Goal: Check status: Check status

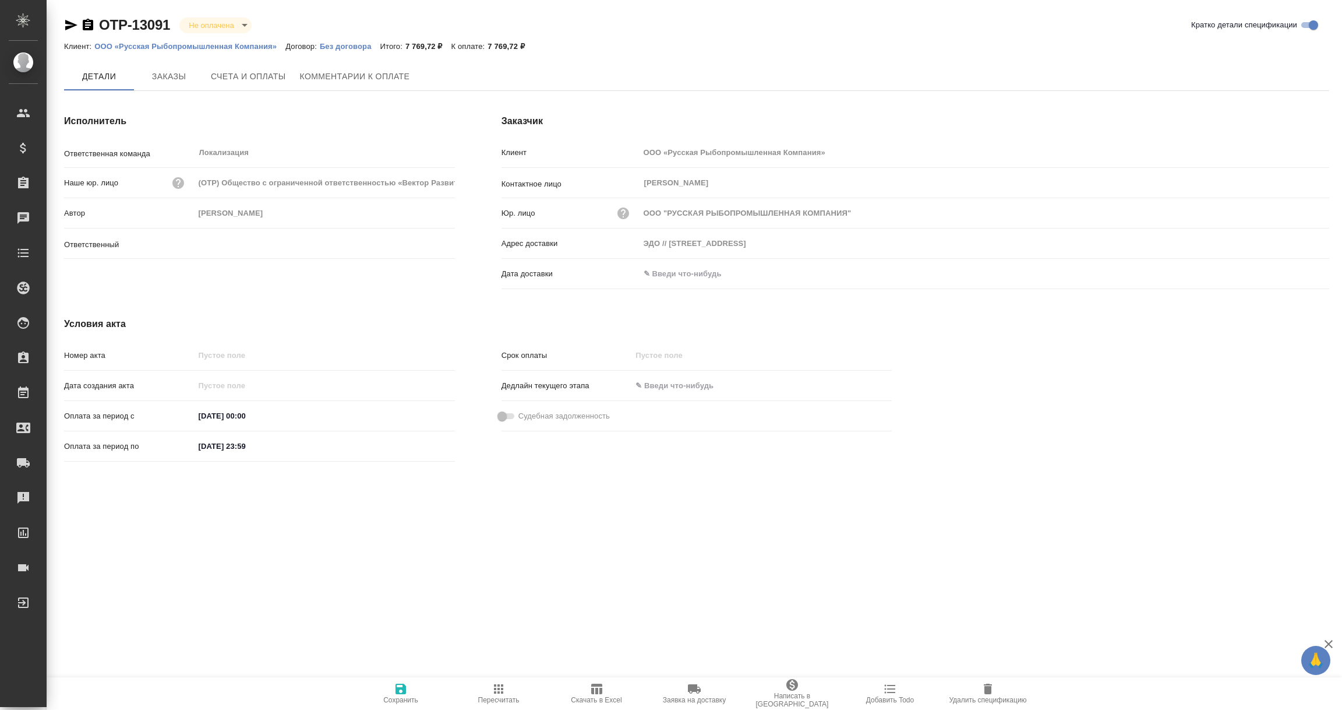
type input "[PERSON_NAME]"
click at [715, 271] on input "text" at bounding box center [691, 273] width 102 height 17
click at [1295, 275] on icon "button" at bounding box center [1296, 274] width 14 height 14
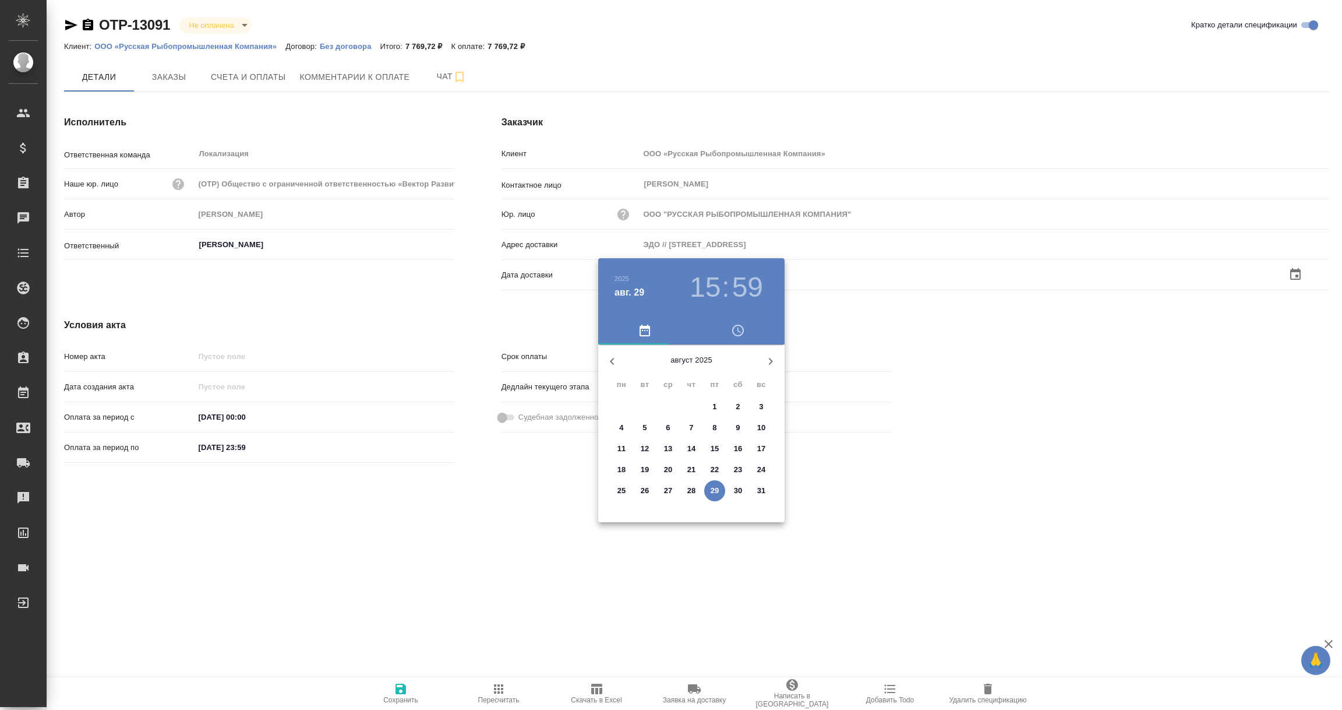
click at [717, 491] on p "29" at bounding box center [715, 491] width 9 height 12
type input "29.08.2025 15:59"
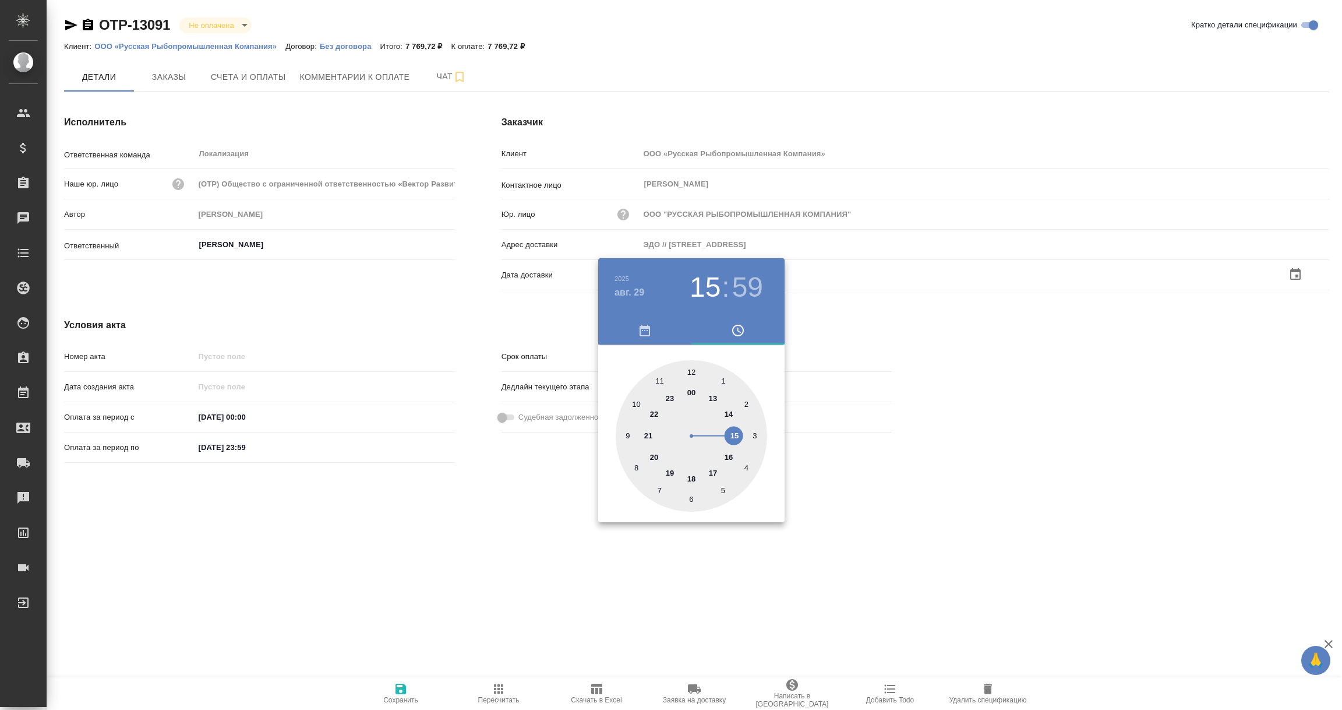
click at [532, 586] on div at bounding box center [671, 355] width 1342 height 710
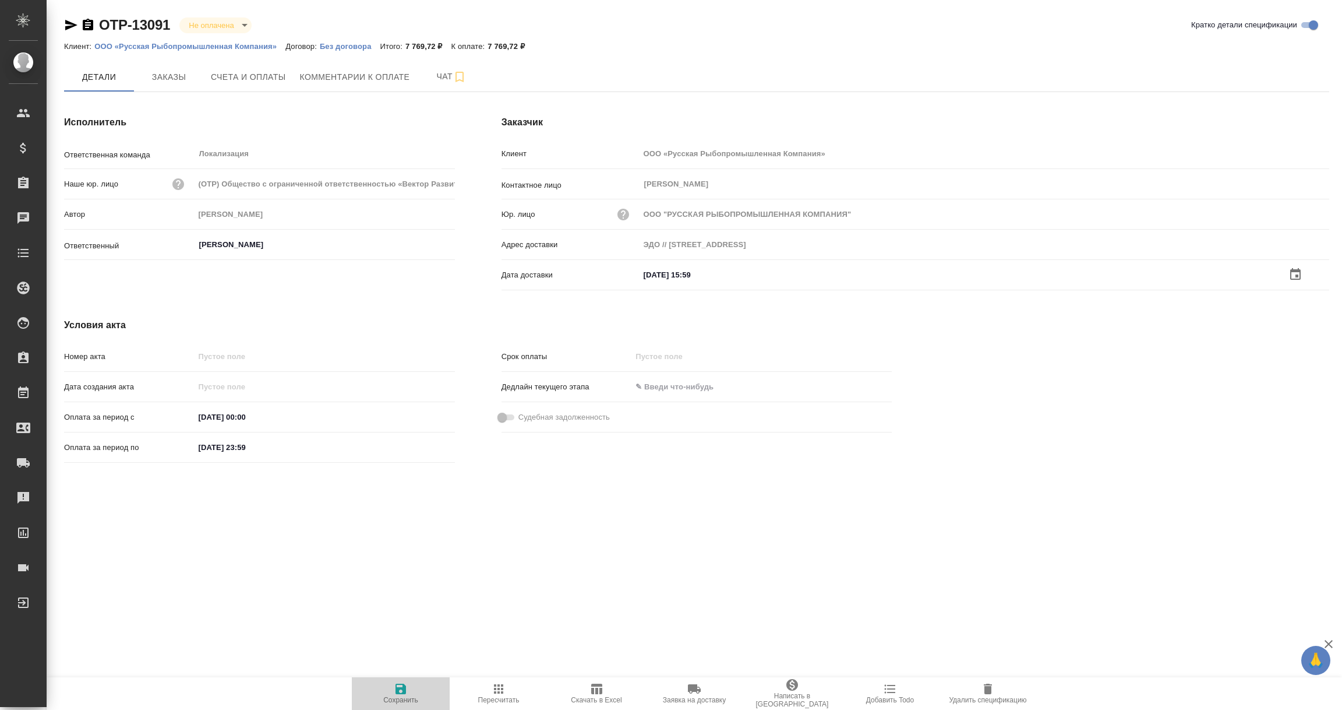
click at [393, 694] on span "Сохранить" at bounding box center [401, 693] width 84 height 22
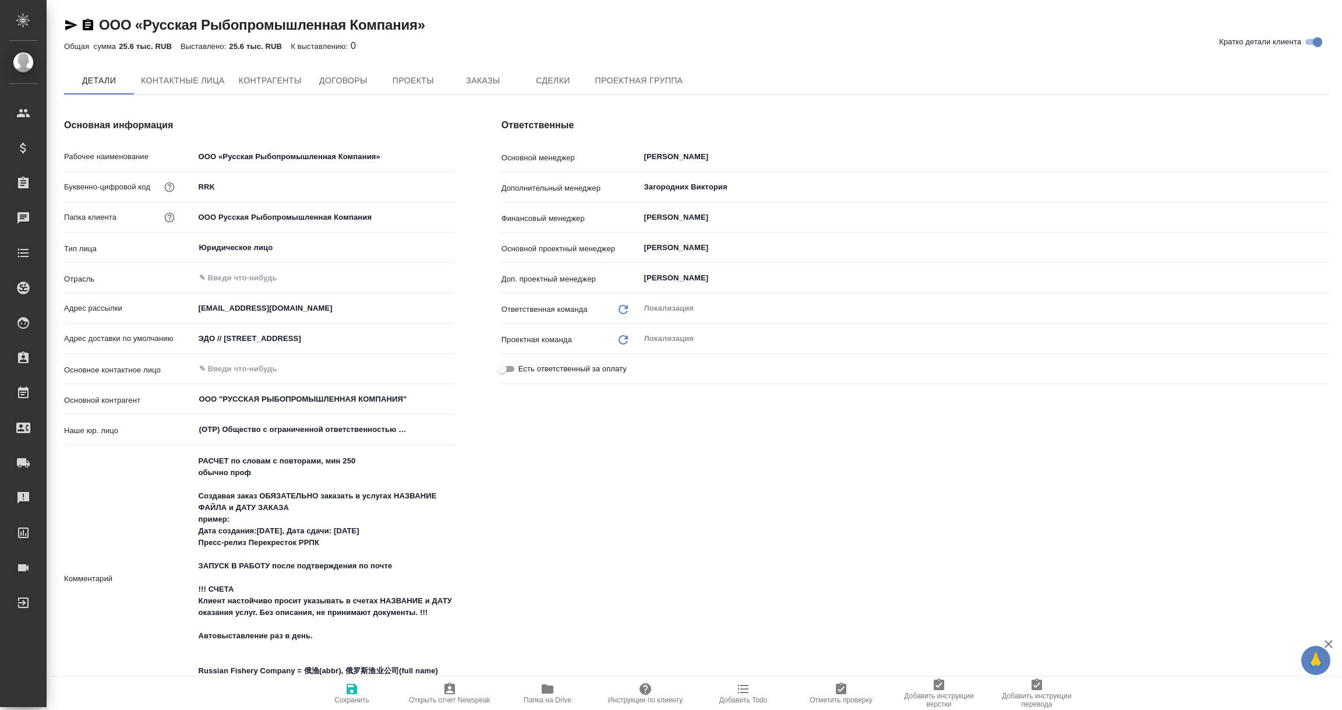
type textarea "x"
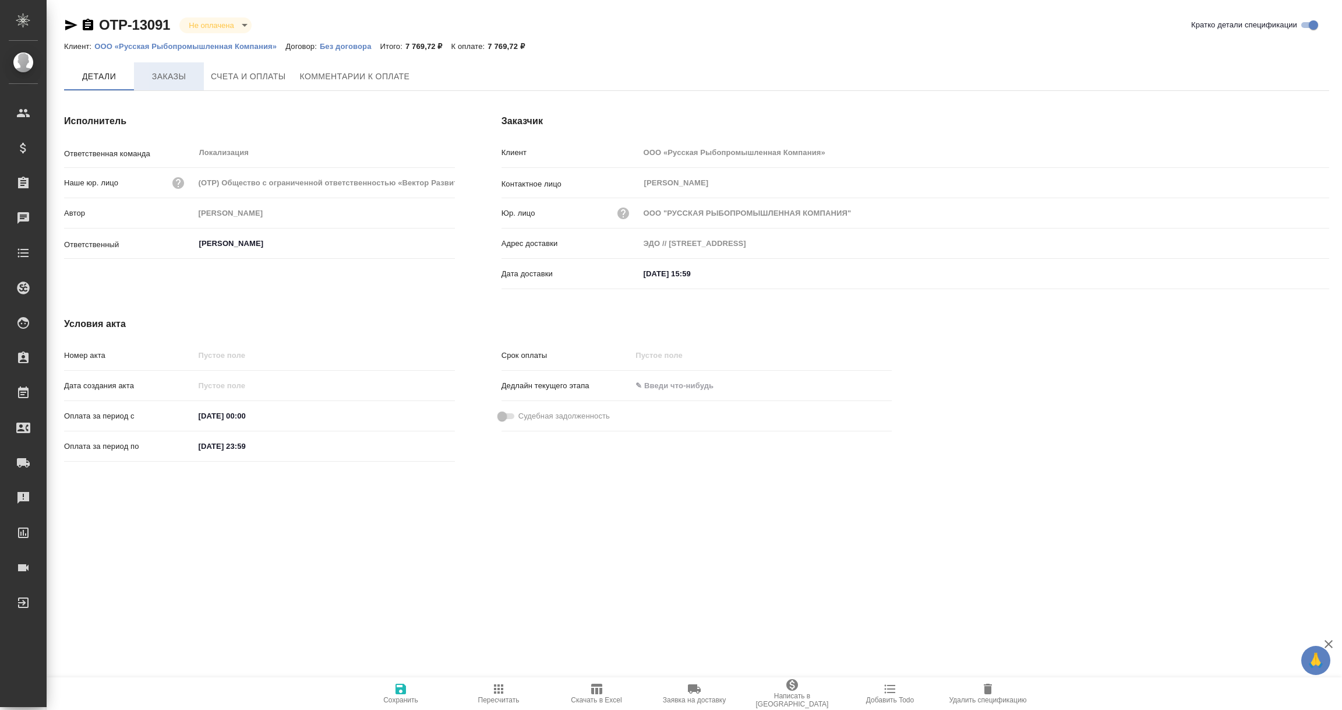
click at [176, 79] on span "Заказы" at bounding box center [169, 76] width 56 height 15
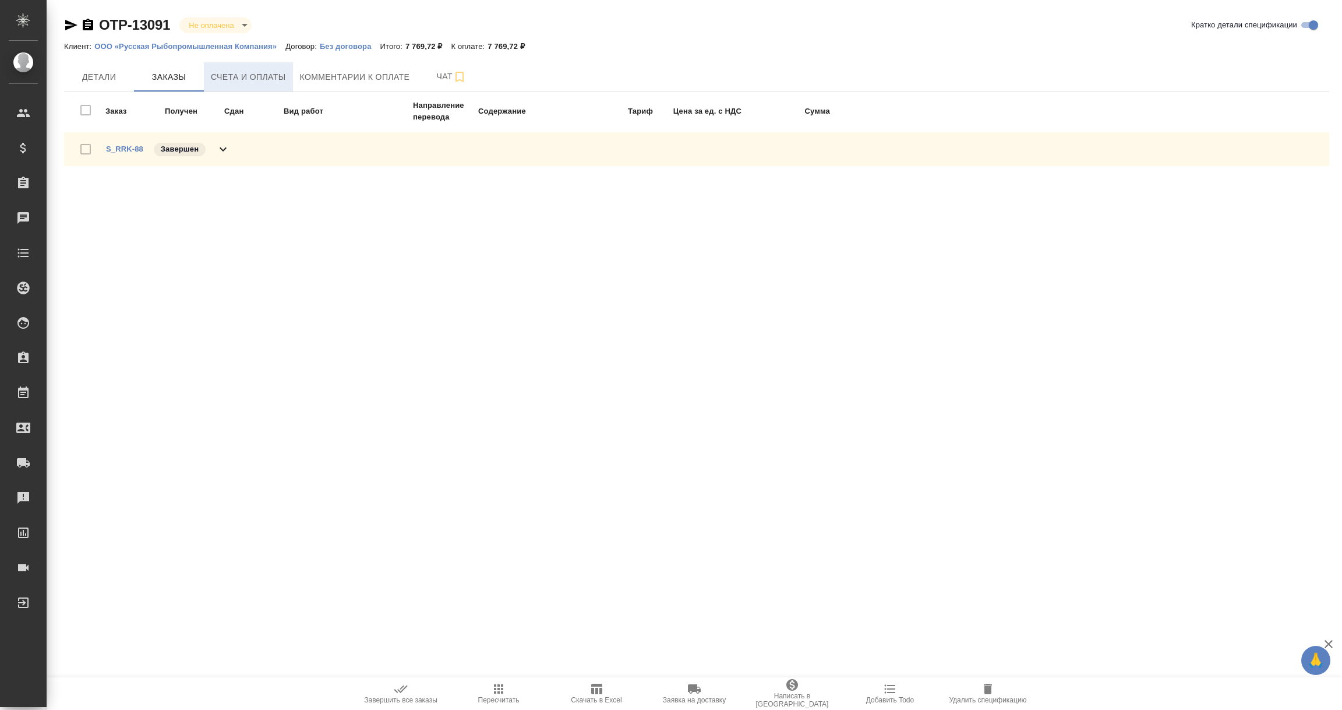
click at [240, 75] on span "Счета и оплаты" at bounding box center [248, 77] width 75 height 15
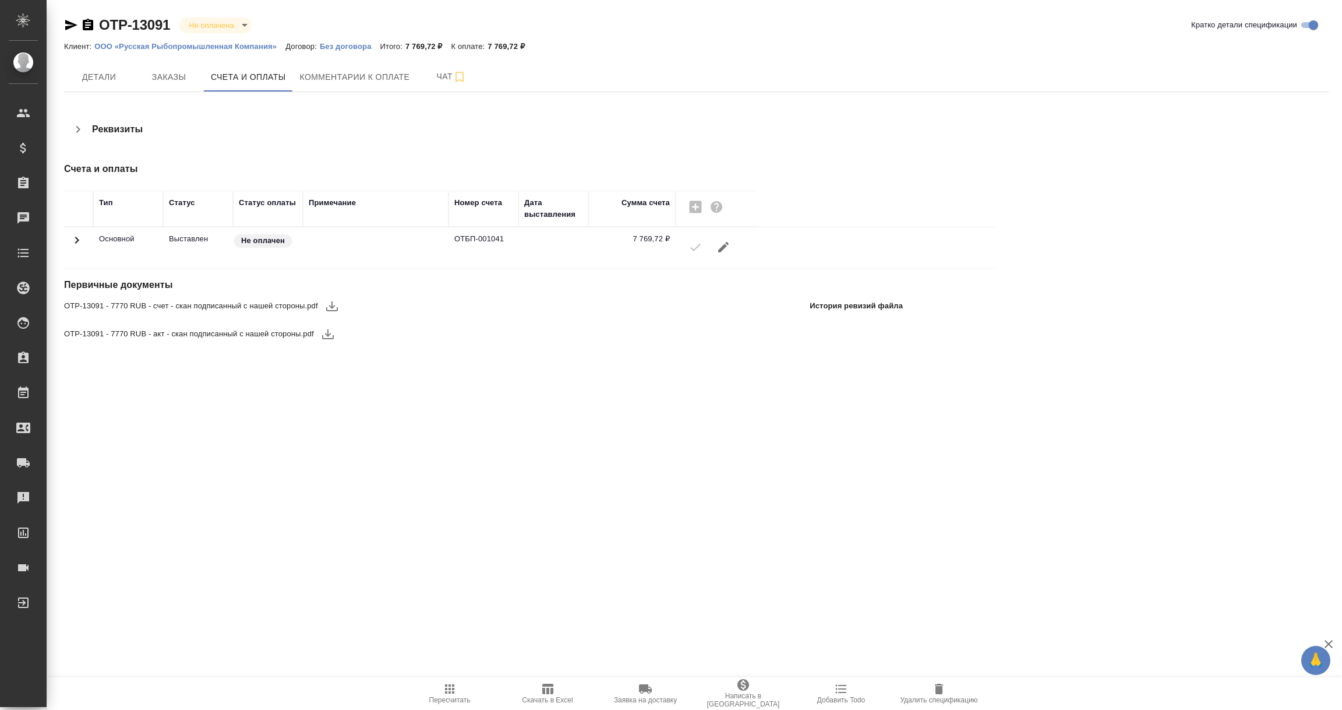
click at [327, 298] on button "button" at bounding box center [332, 306] width 28 height 28
click at [326, 335] on icon "button" at bounding box center [328, 334] width 12 height 10
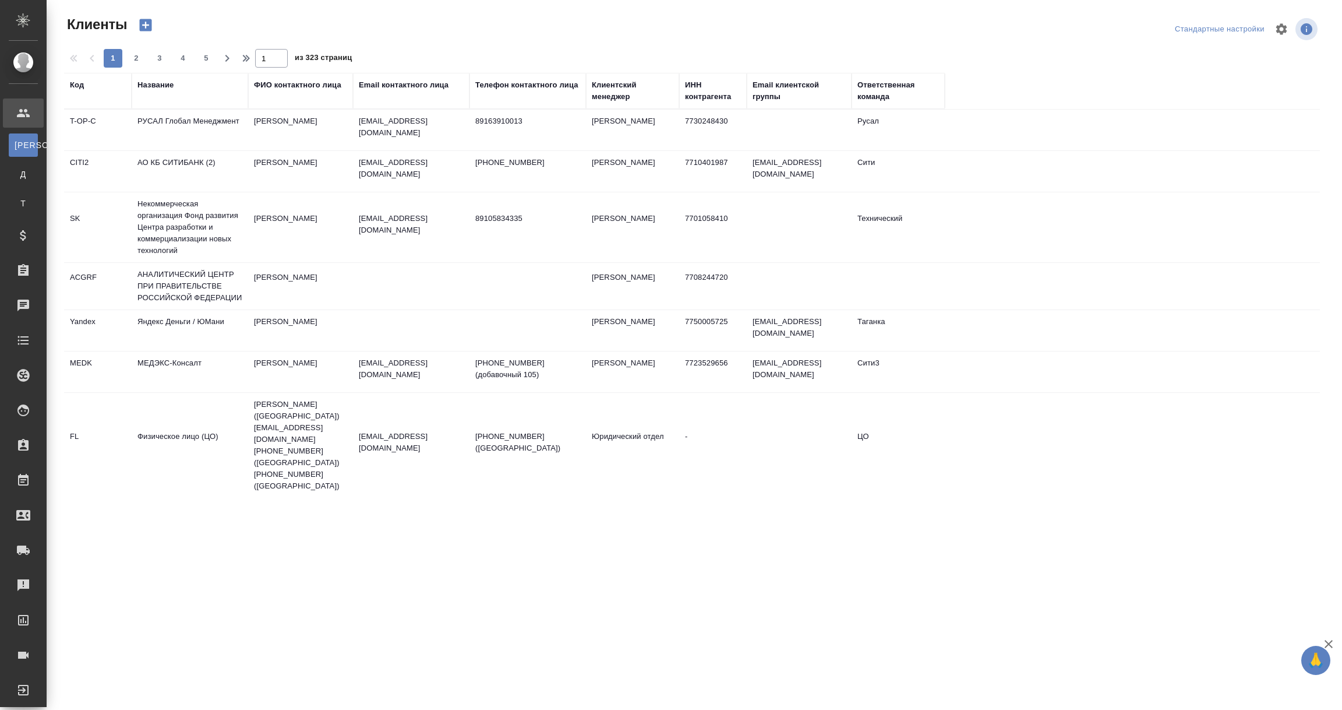
select select "RU"
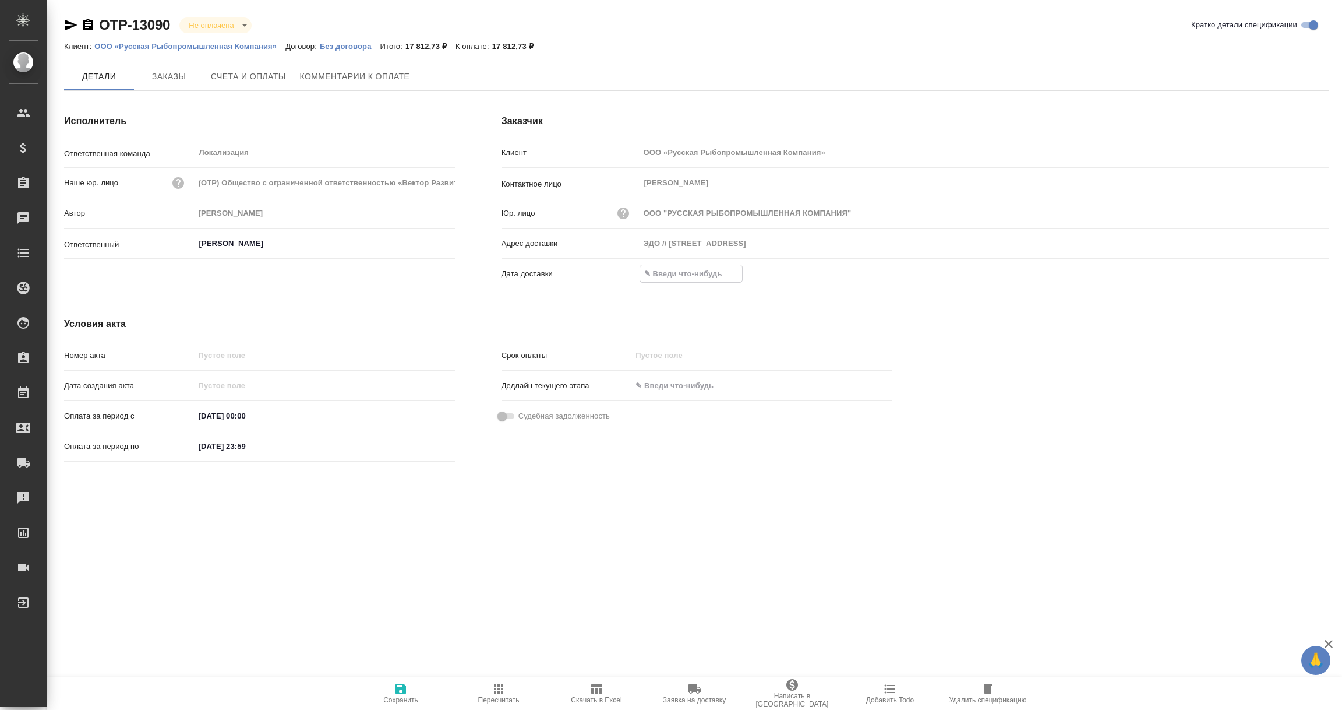
click at [662, 273] on input "text" at bounding box center [691, 273] width 102 height 17
click at [1295, 264] on div "Дата доставки" at bounding box center [916, 274] width 828 height 20
click at [1297, 272] on icon "button" at bounding box center [1296, 274] width 14 height 14
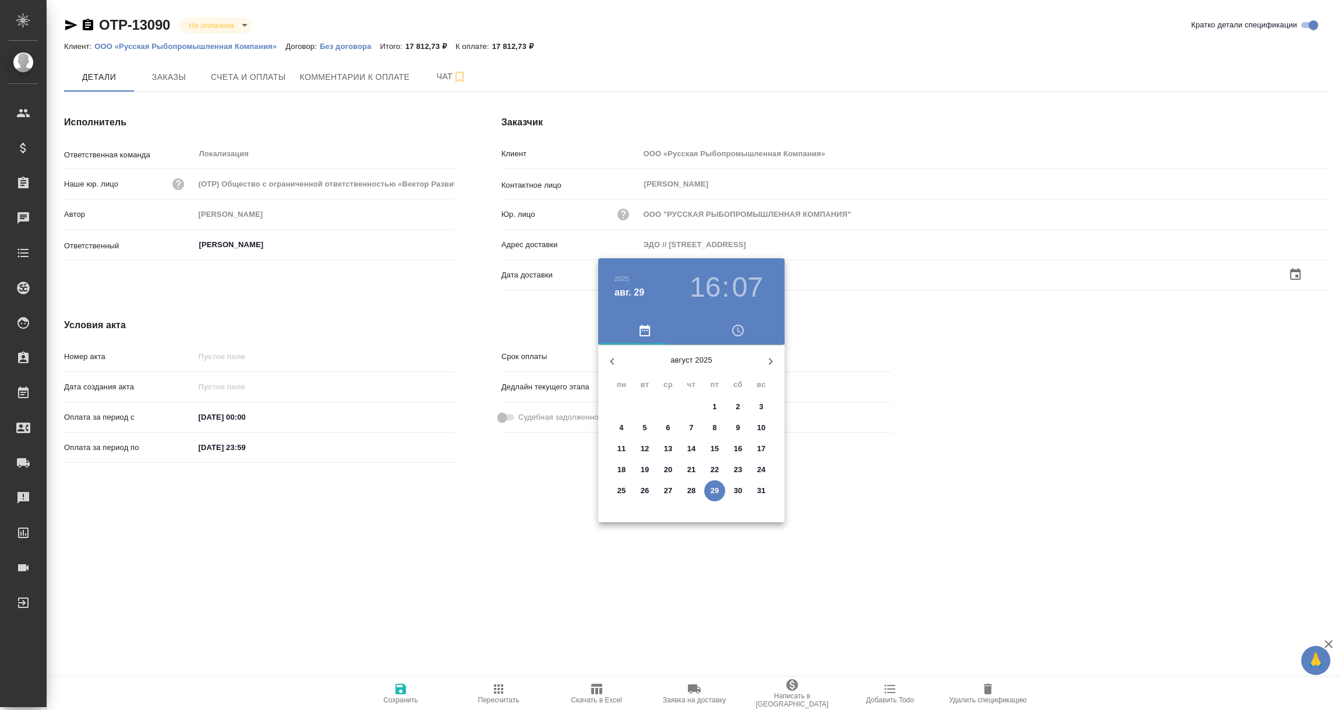
click at [715, 487] on p "29" at bounding box center [715, 491] width 9 height 12
type input "29.08.2025 16:07"
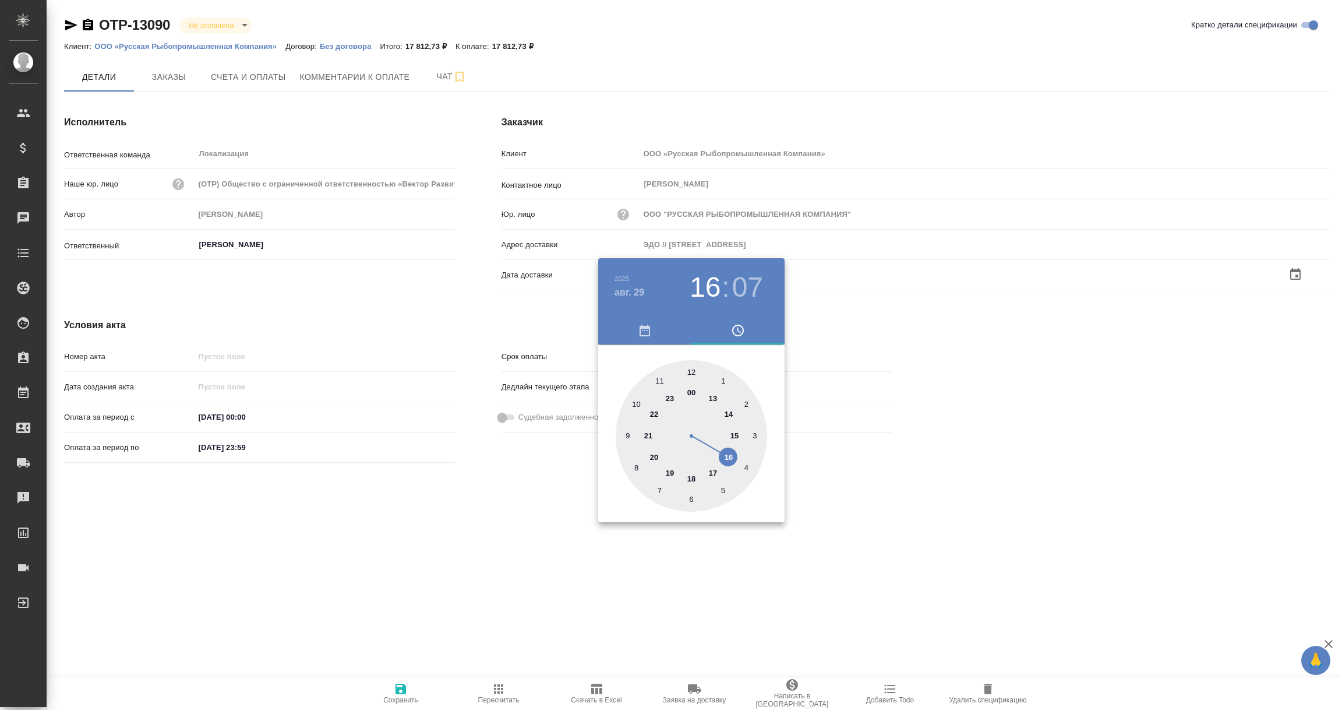
click at [572, 566] on div at bounding box center [671, 355] width 1342 height 710
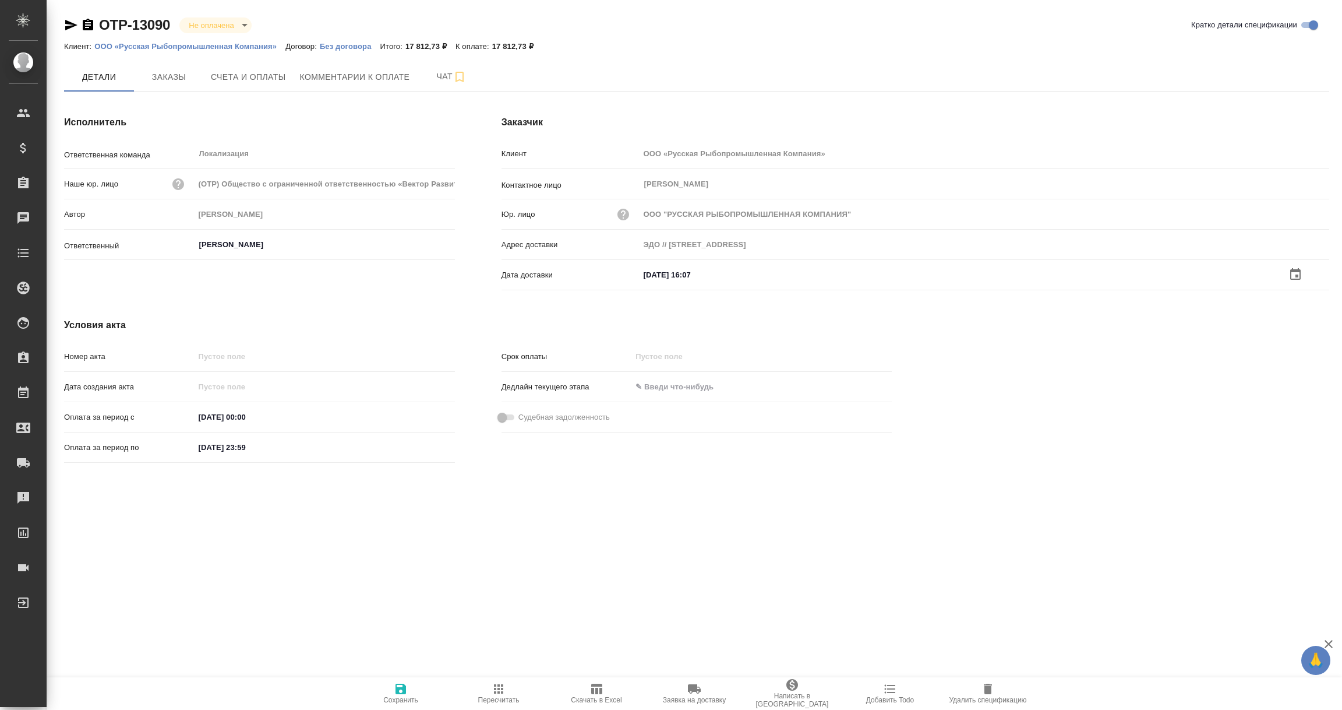
click at [407, 688] on icon "button" at bounding box center [401, 689] width 14 height 14
click at [251, 69] on span "Счета и оплаты" at bounding box center [248, 76] width 75 height 15
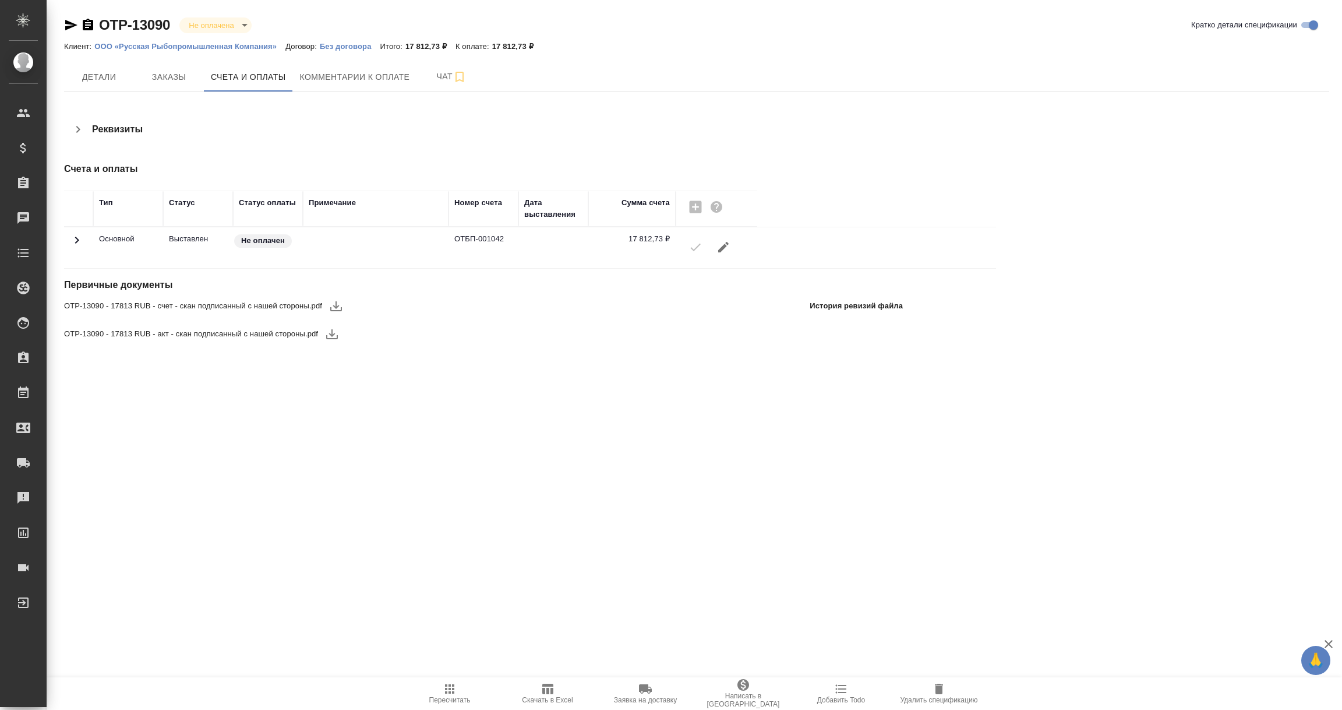
click at [337, 308] on icon "button" at bounding box center [336, 306] width 12 height 10
click at [329, 334] on icon "button" at bounding box center [332, 334] width 12 height 10
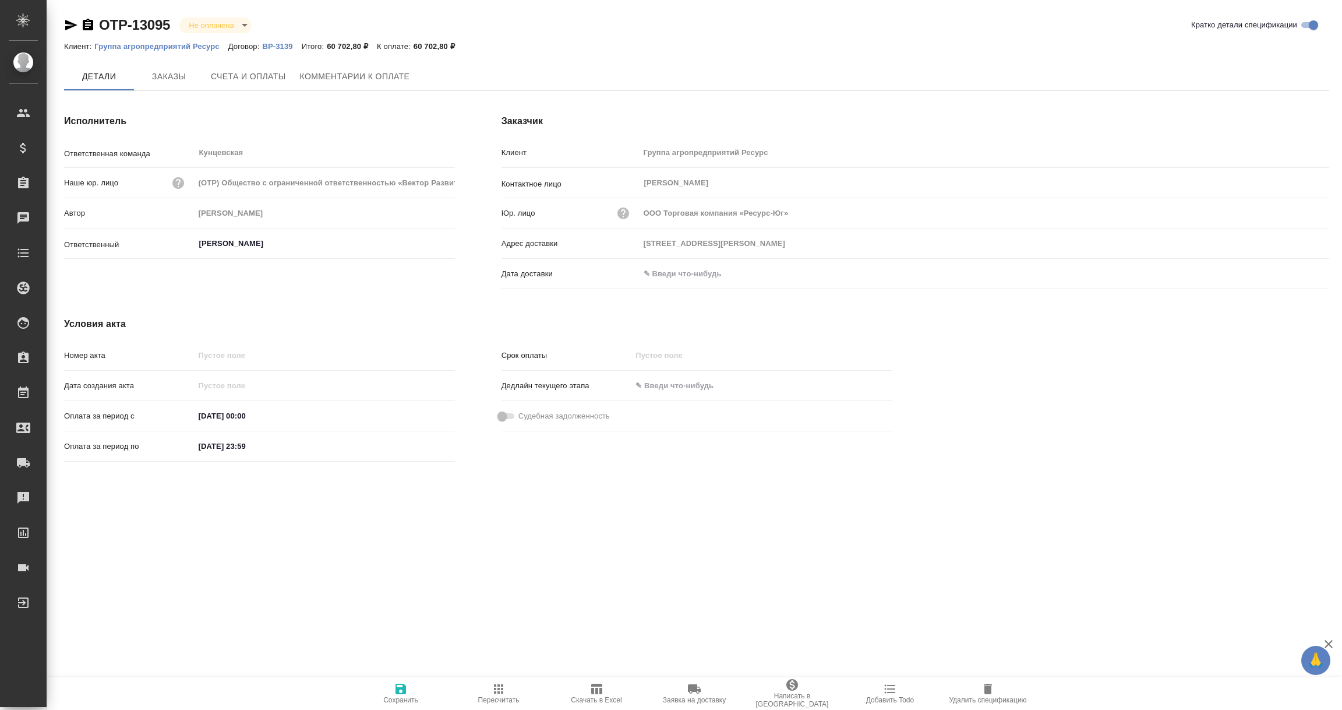
type input "[STREET_ADDRESS][PERSON_NAME]"
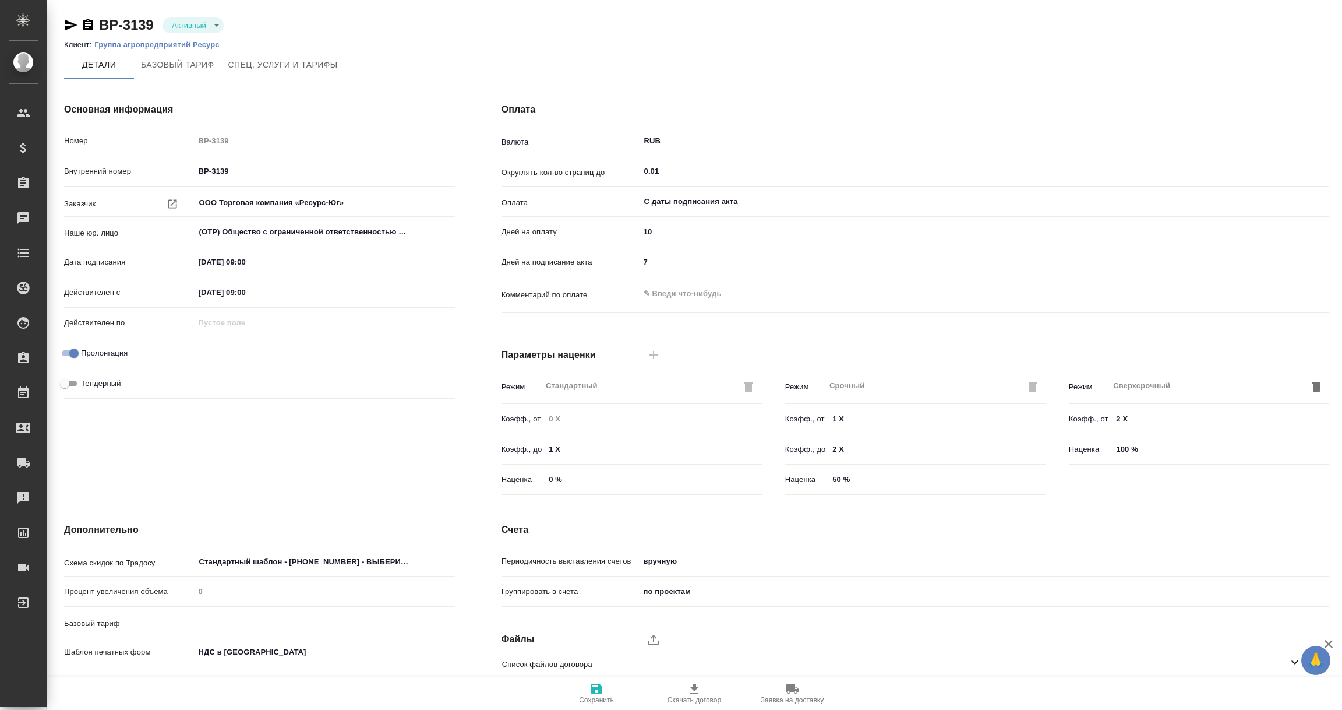
type input "Новый, 2022 (руб.)"
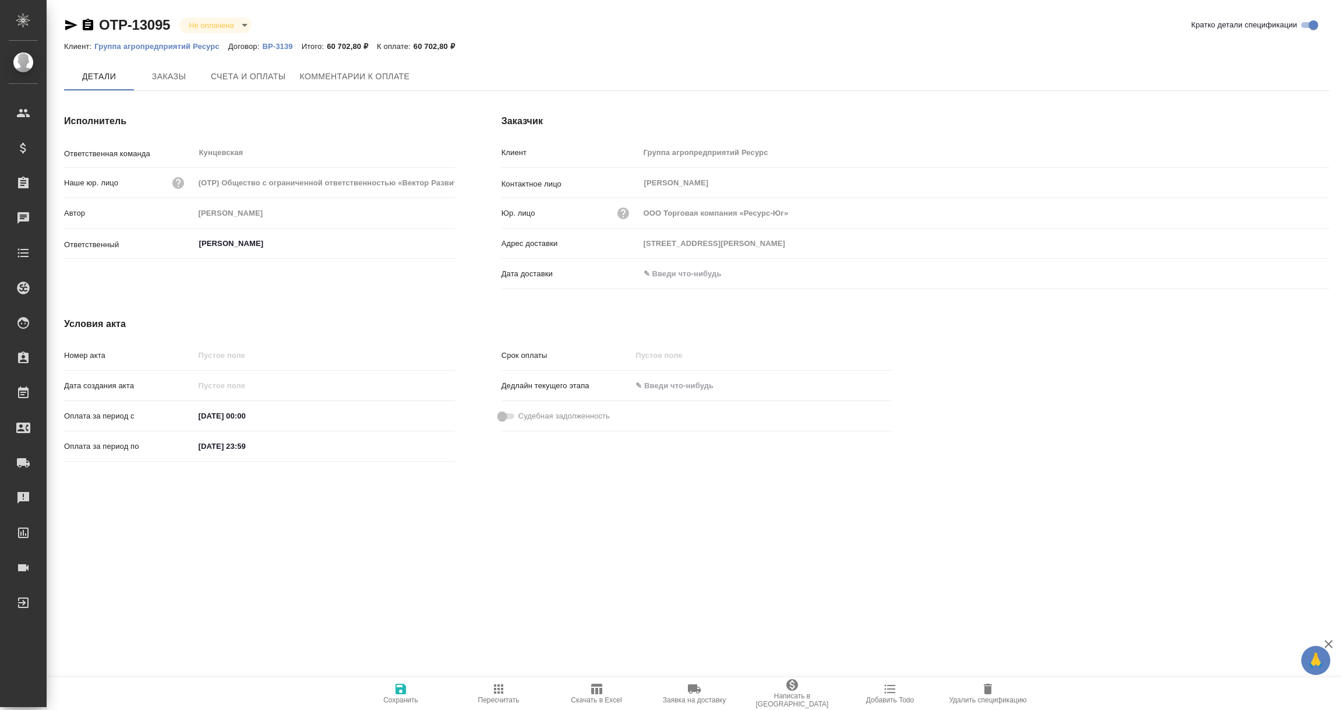
click at [680, 270] on input "text" at bounding box center [691, 273] width 102 height 17
click at [1296, 268] on icon "button" at bounding box center [1296, 274] width 14 height 14
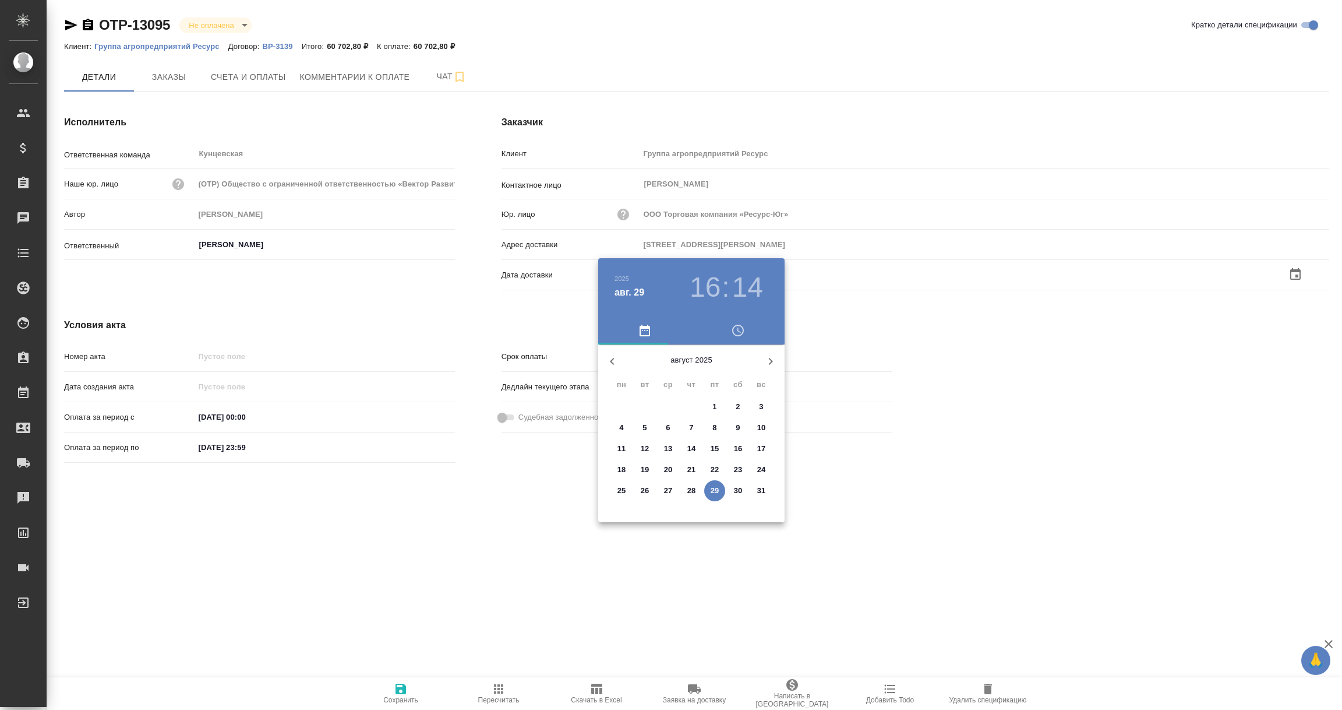
click at [717, 489] on p "29" at bounding box center [715, 491] width 9 height 12
type input "355008, Российская Федерация Ставропольский край, г.Ставрополь, проспект Карла …"
type input "29.08.2025 16:14"
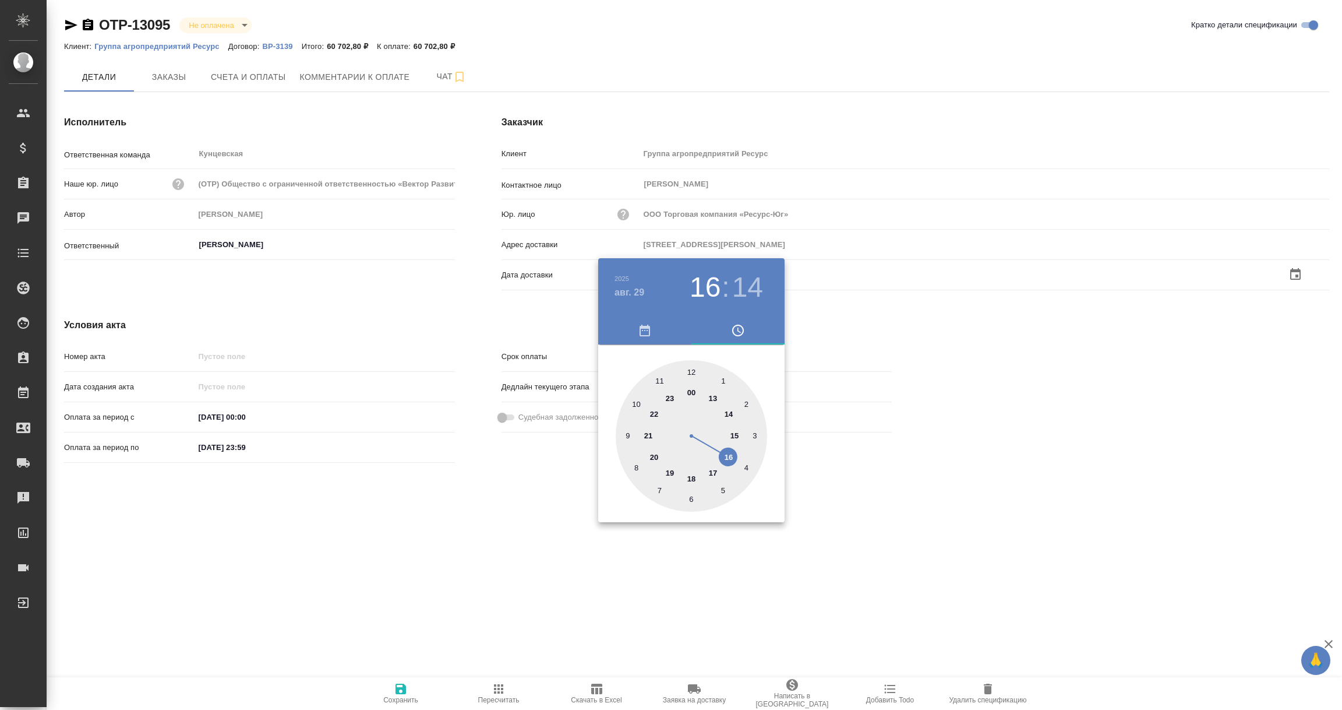
click at [544, 581] on div at bounding box center [671, 355] width 1342 height 710
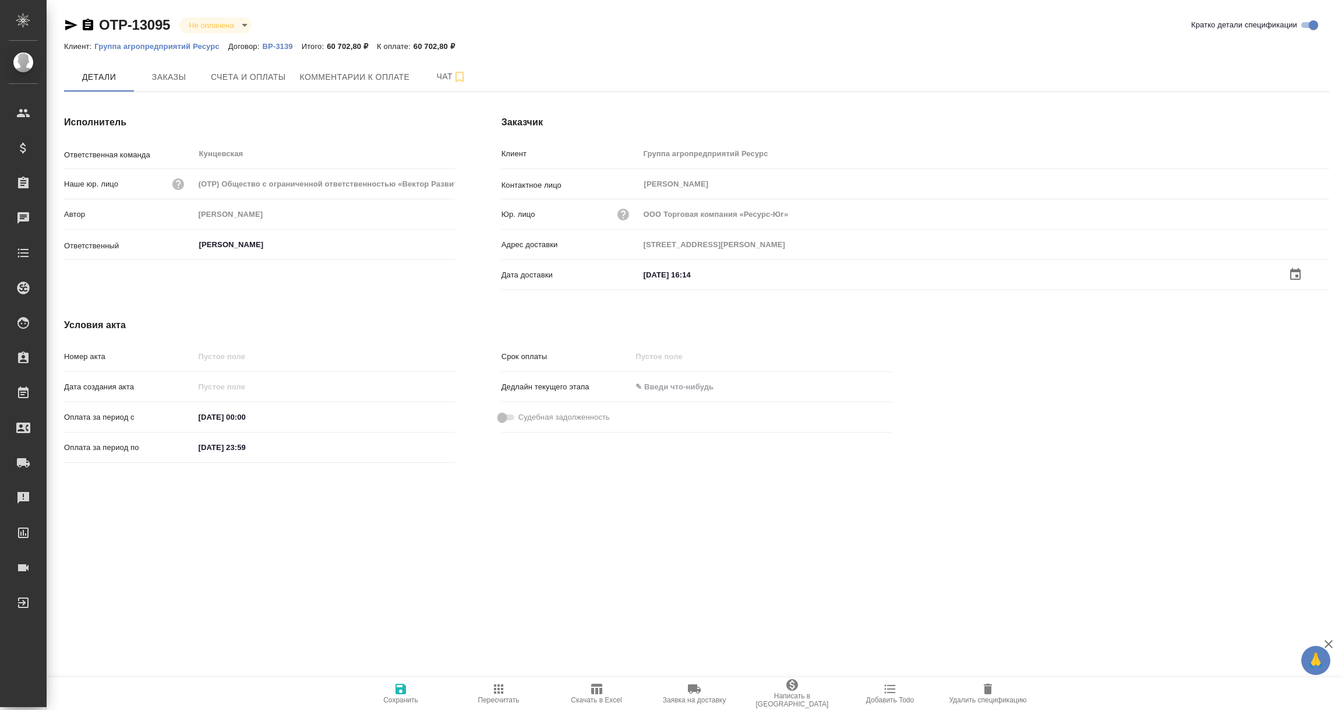
click at [398, 690] on icon "button" at bounding box center [401, 688] width 10 height 10
click at [709, 275] on input "text" at bounding box center [691, 273] width 102 height 17
click at [1299, 273] on icon "button" at bounding box center [1296, 274] width 14 height 14
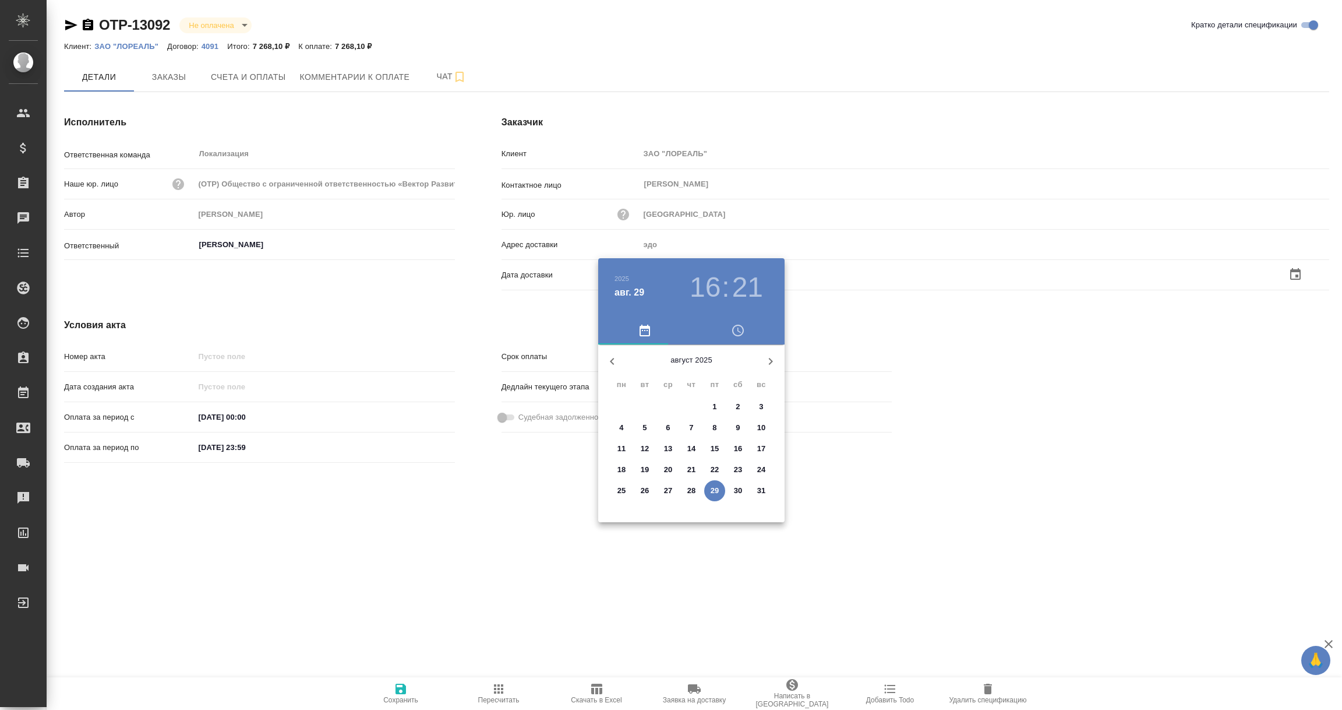
click at [712, 490] on p "29" at bounding box center [715, 491] width 9 height 12
type input "29.08.2025 16:21"
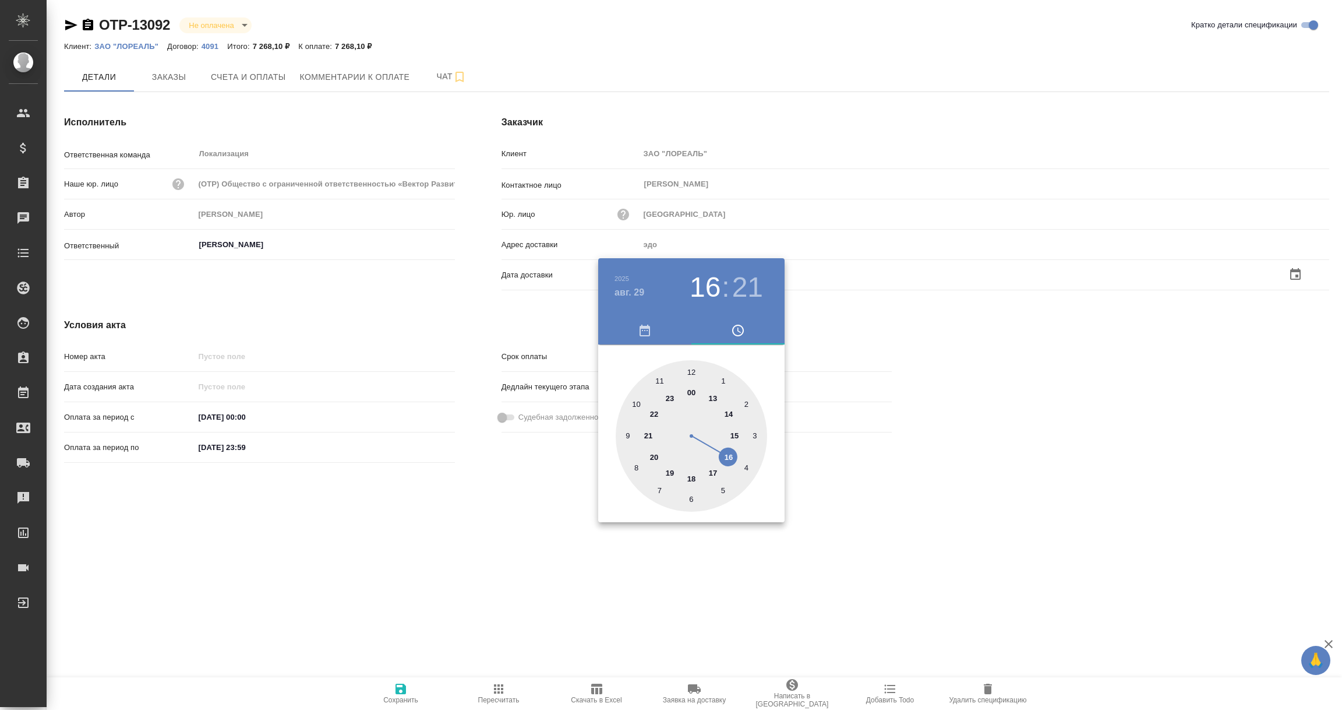
click at [623, 560] on div at bounding box center [671, 355] width 1342 height 710
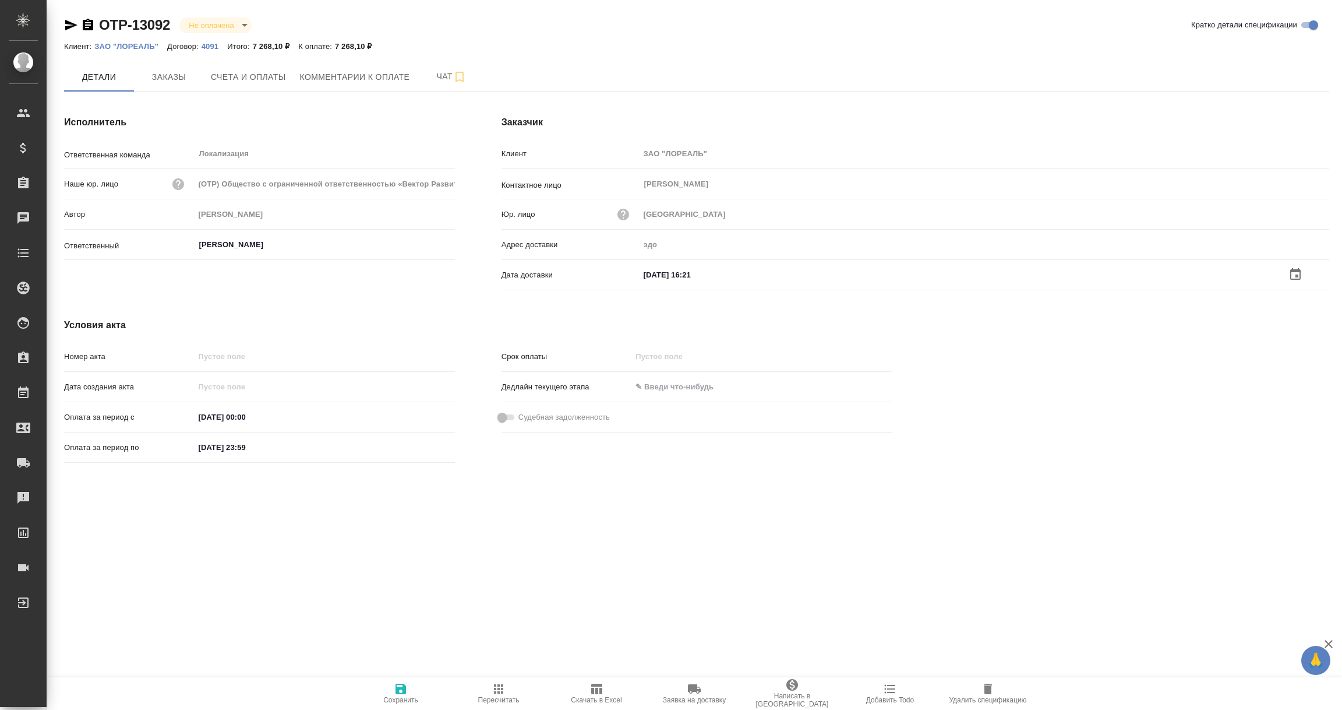
click at [403, 687] on icon "button" at bounding box center [401, 688] width 10 height 10
click at [670, 277] on input "text" at bounding box center [691, 273] width 102 height 17
click at [1291, 271] on icon "button" at bounding box center [1295, 274] width 10 height 12
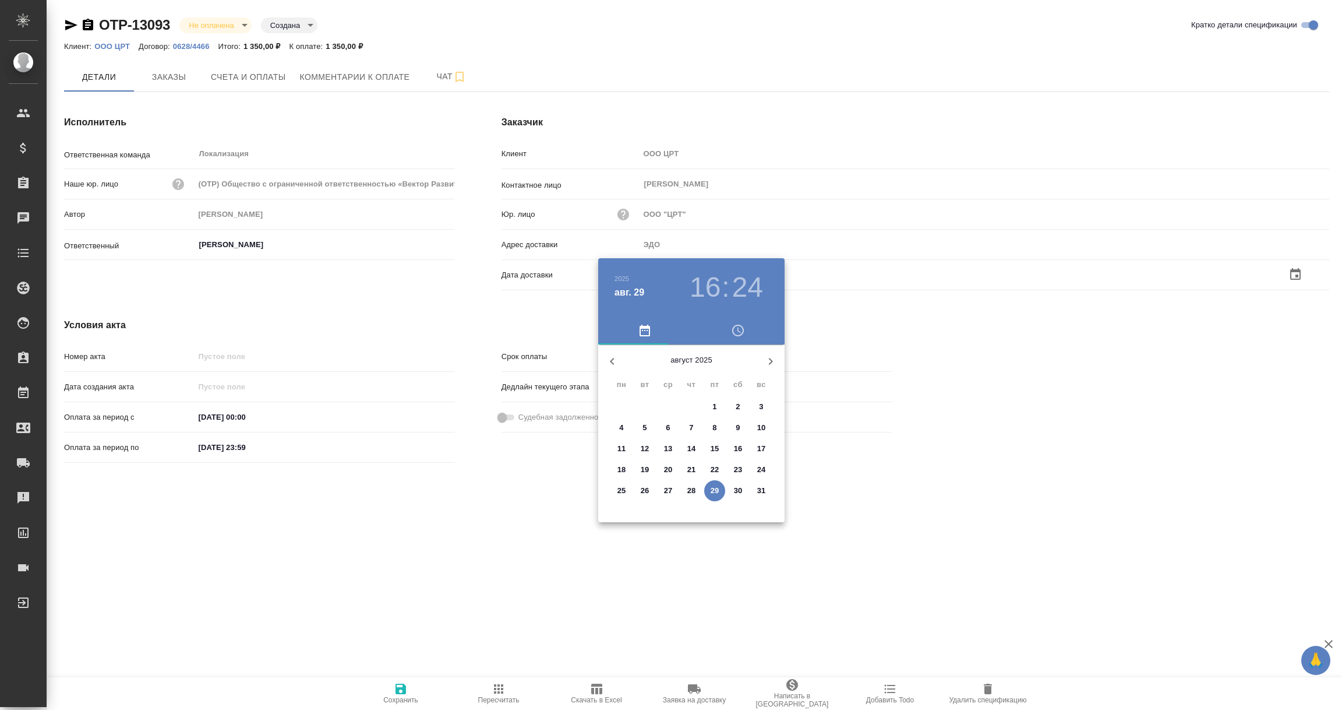
click at [714, 490] on p "29" at bounding box center [715, 491] width 9 height 12
type input "29.08.2025 16:24"
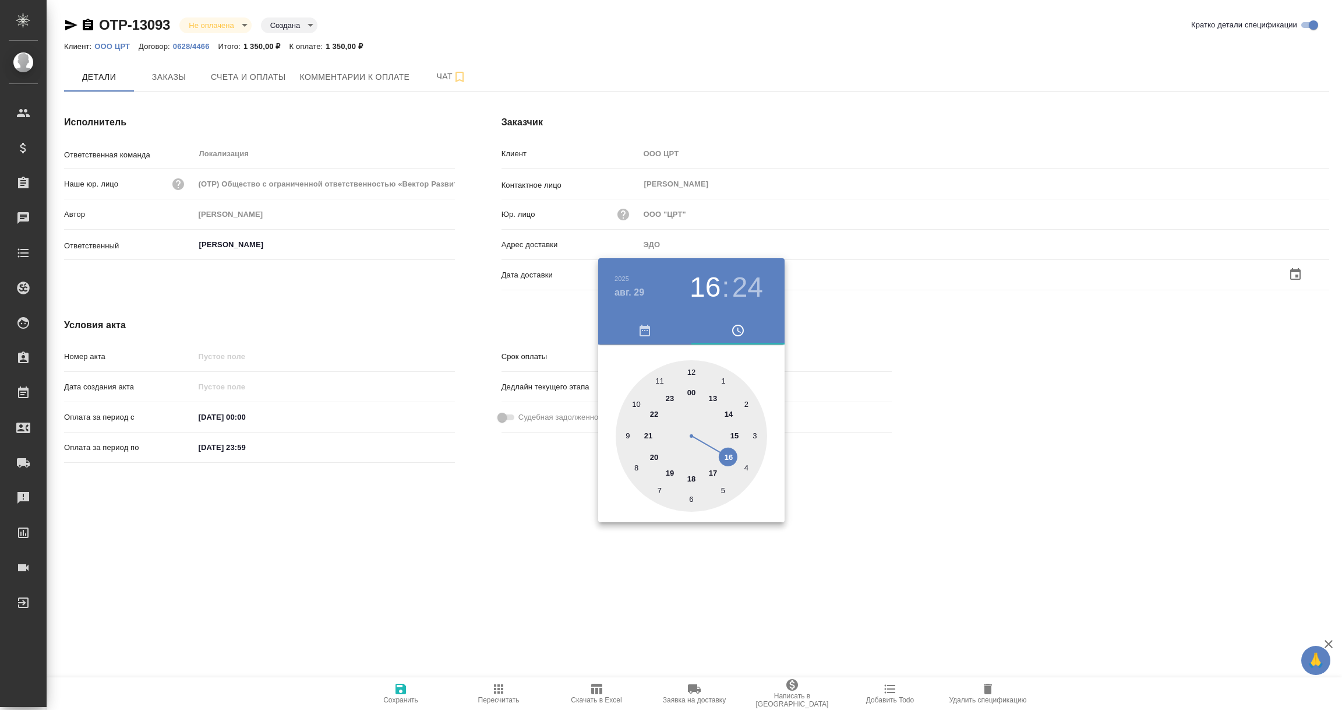
click at [617, 574] on div at bounding box center [671, 355] width 1342 height 710
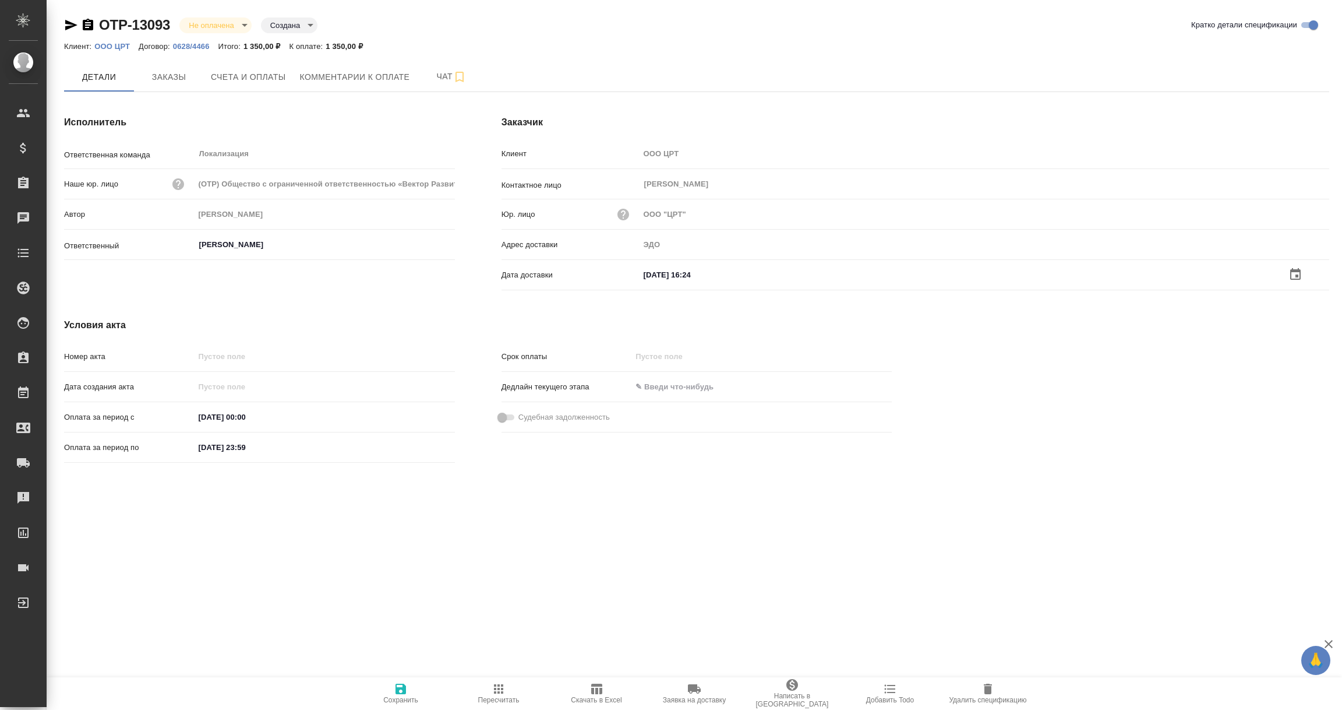
click at [398, 693] on icon "button" at bounding box center [401, 688] width 10 height 10
click at [145, 47] on p "Фирма «[DEMOGRAPHIC_DATA]»" at bounding box center [160, 46] width 133 height 9
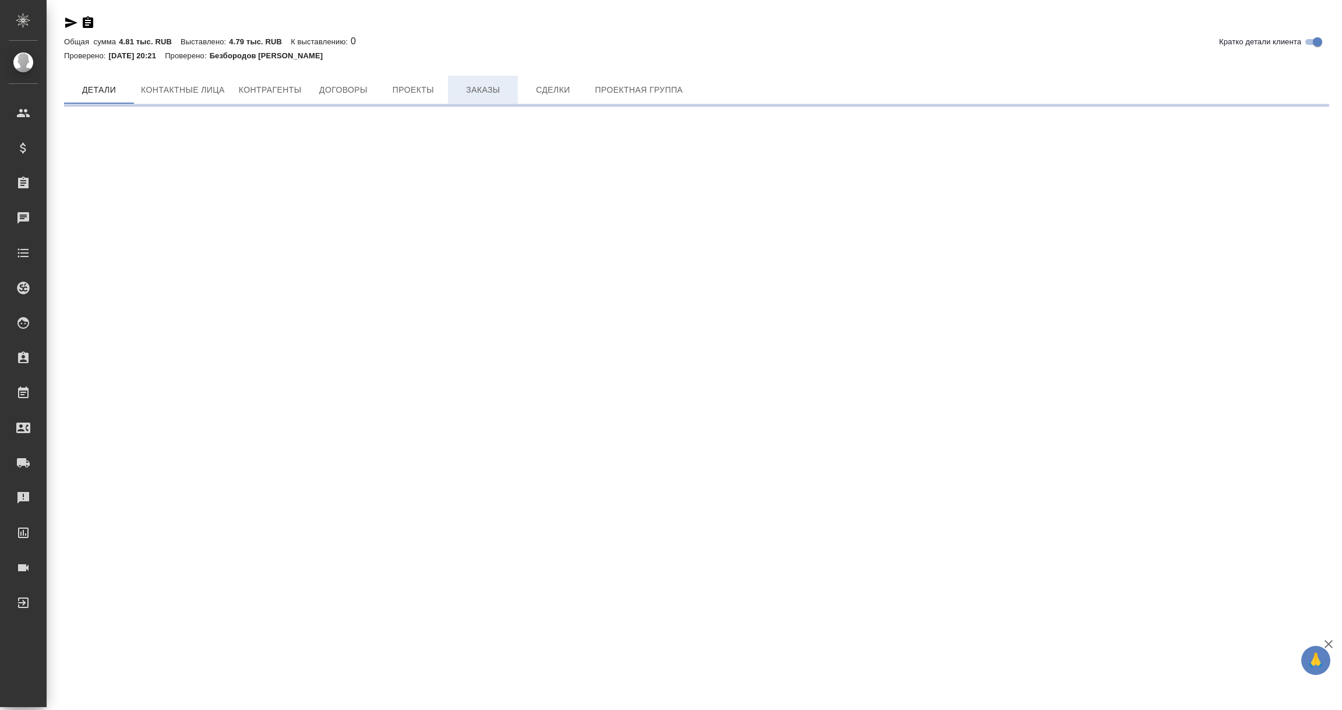
click at [478, 84] on span "Заказы" at bounding box center [483, 90] width 56 height 15
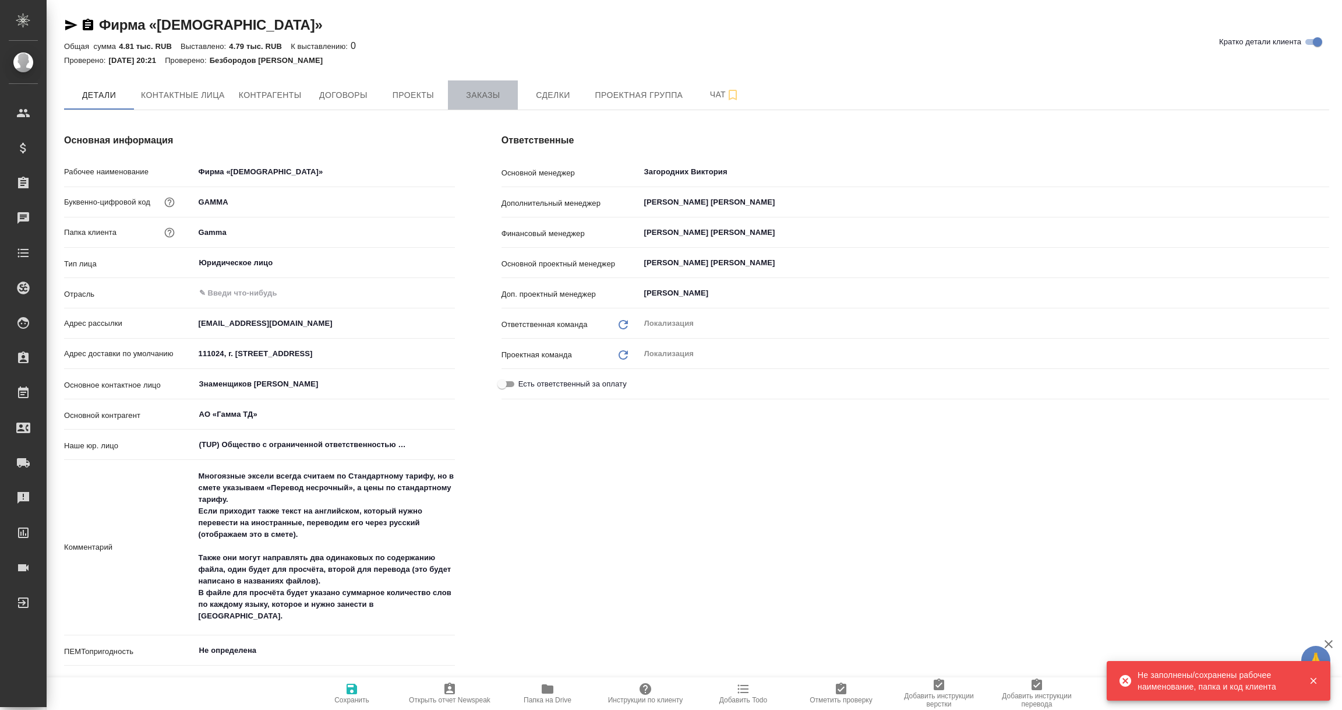
click at [497, 88] on span "Заказы" at bounding box center [483, 95] width 56 height 15
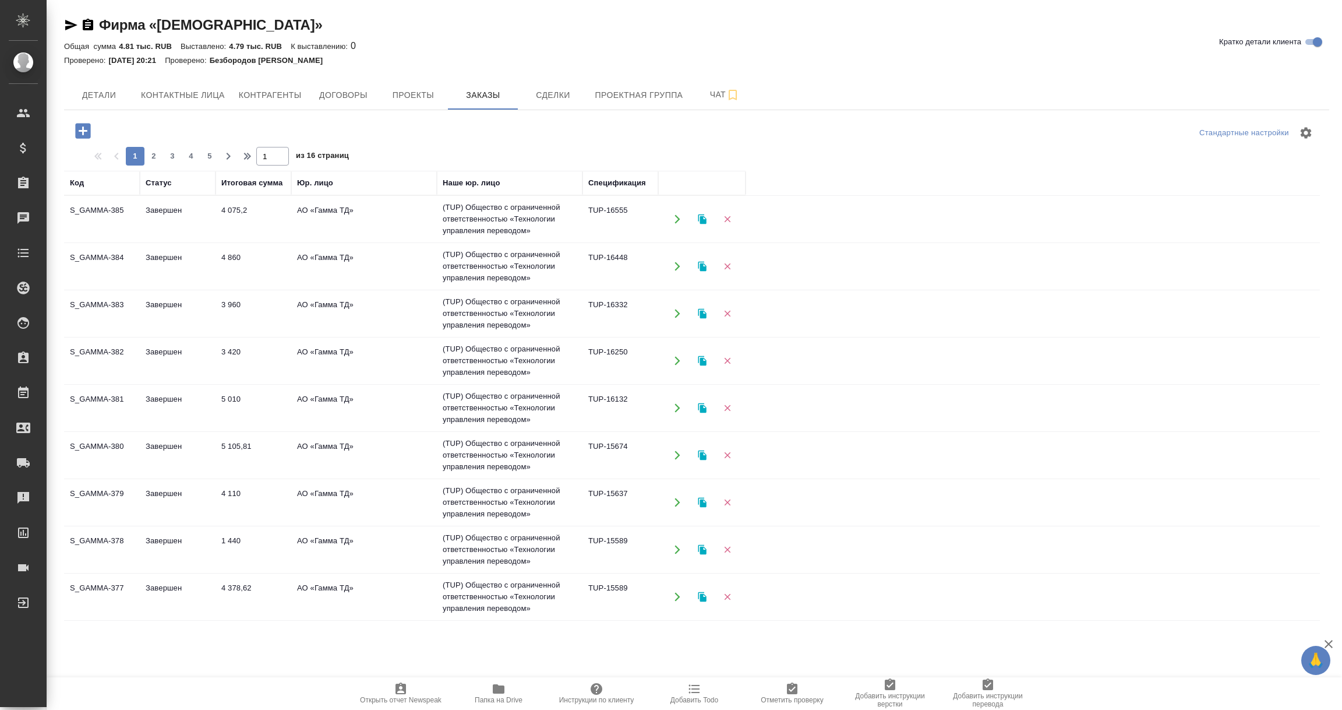
click at [356, 239] on td "АО «Гамма ТД»" at bounding box center [364, 219] width 146 height 41
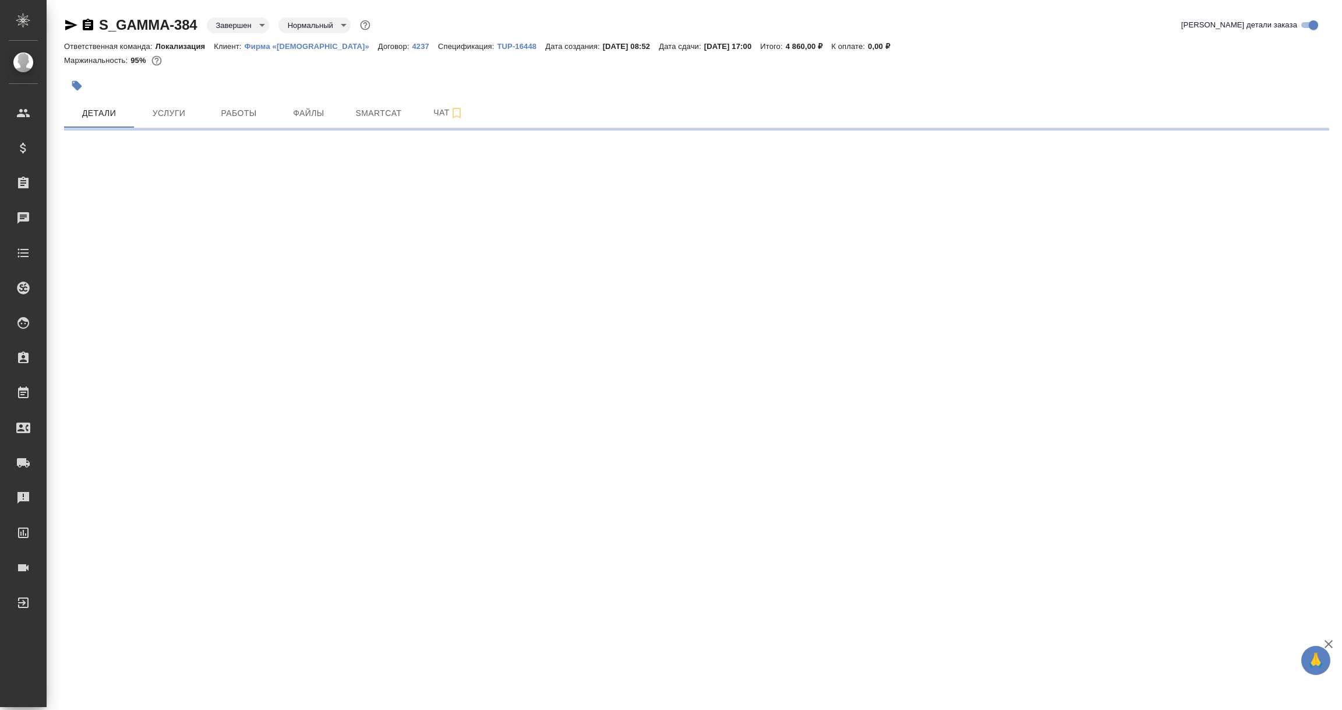
select select "RU"
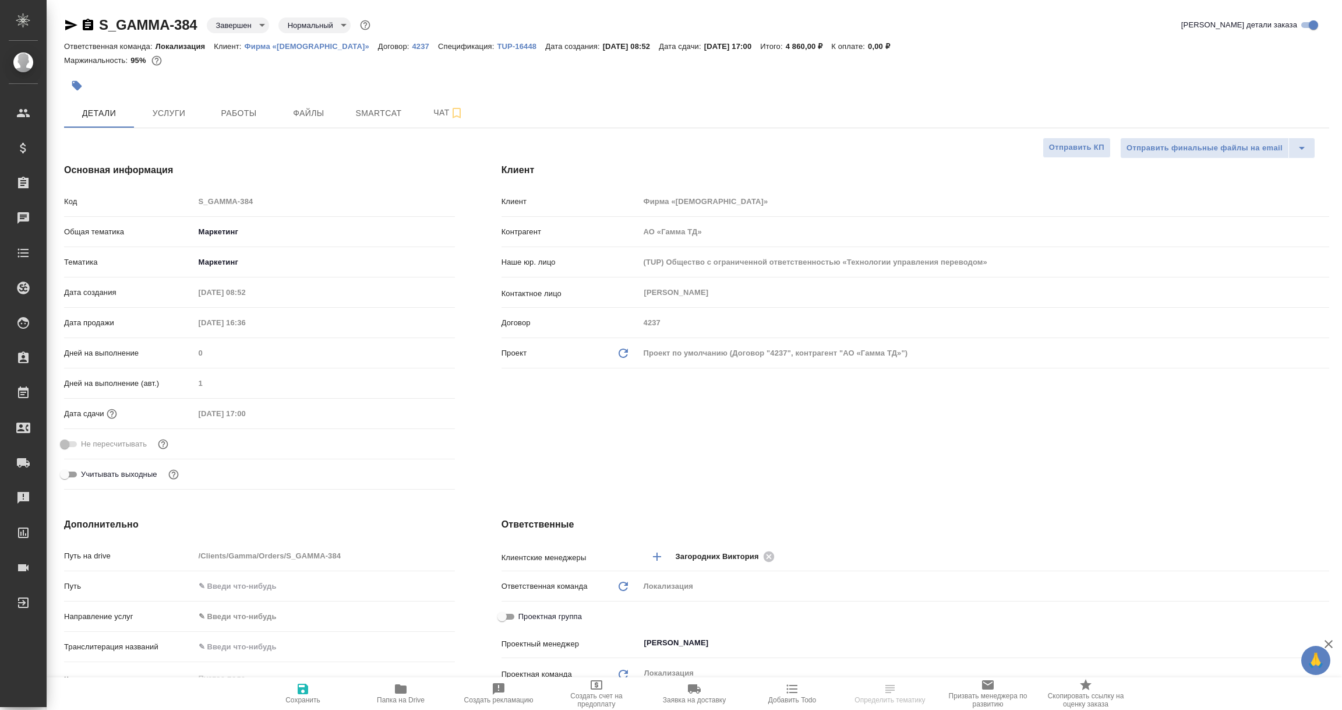
type textarea "x"
click at [497, 44] on p "TUP-16448" at bounding box center [521, 46] width 48 height 9
type textarea "x"
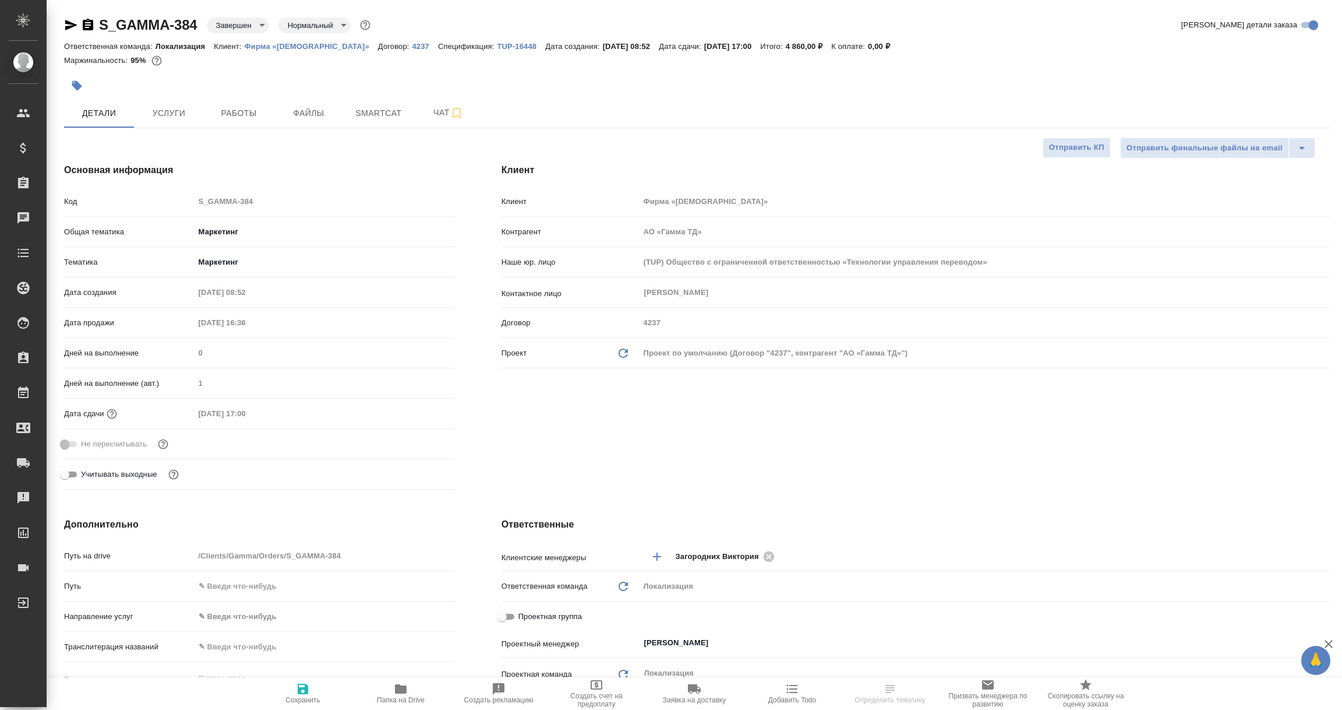
type textarea "x"
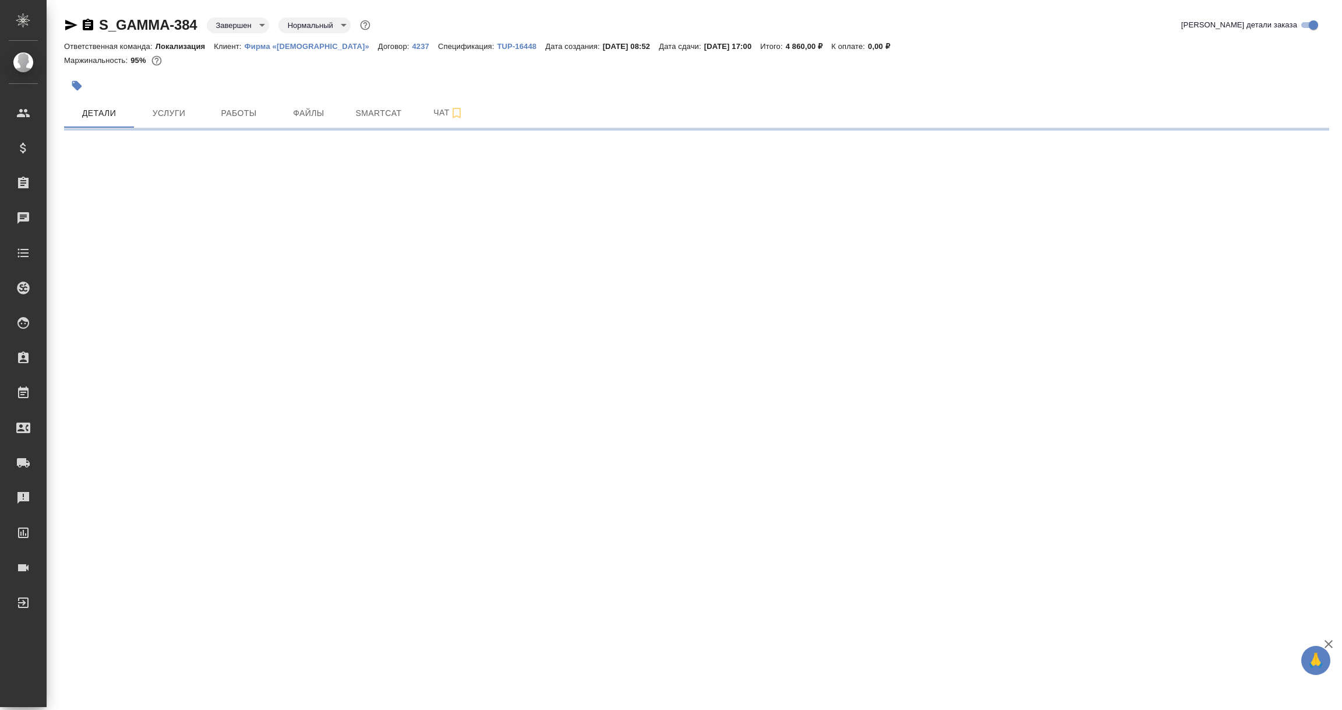
select select "RU"
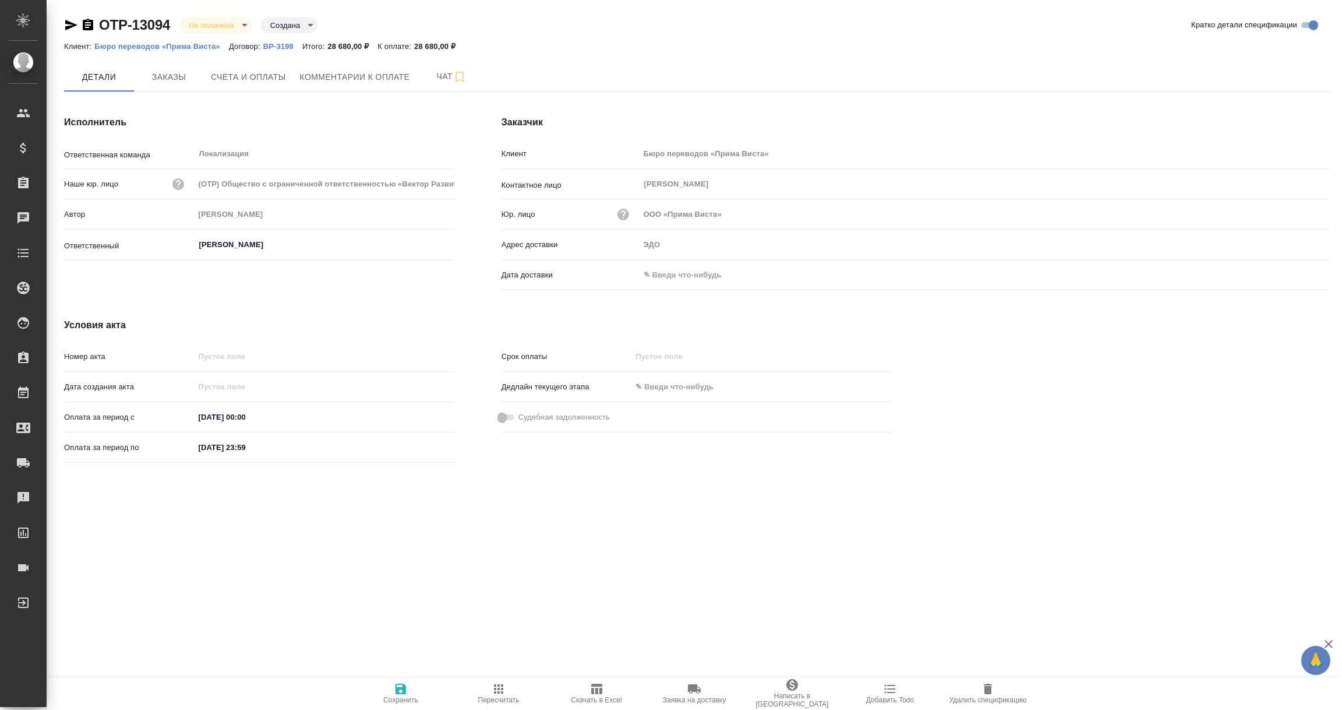
click at [708, 275] on input "text" at bounding box center [691, 274] width 102 height 17
click at [1295, 274] on icon "button" at bounding box center [1296, 274] width 14 height 14
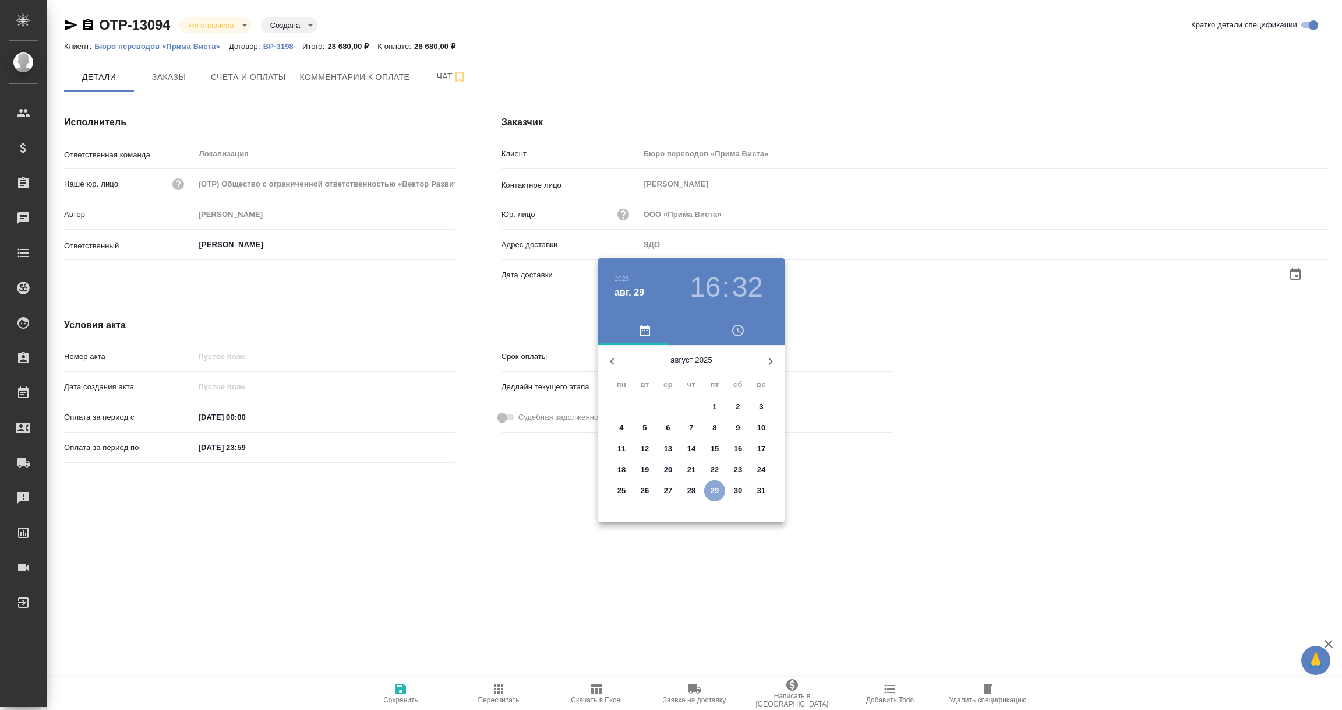
click at [715, 489] on p "29" at bounding box center [715, 491] width 9 height 12
type input "29.08.2025 16:32"
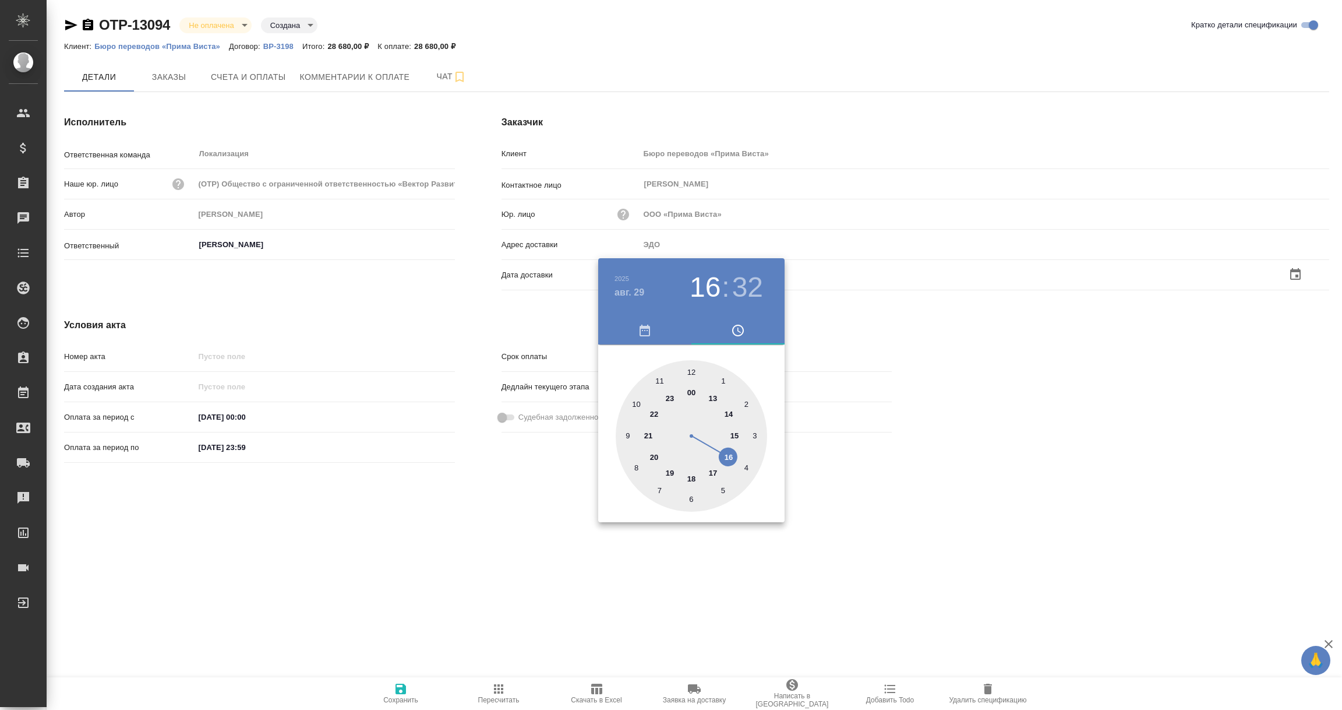
click at [586, 604] on div at bounding box center [671, 355] width 1342 height 710
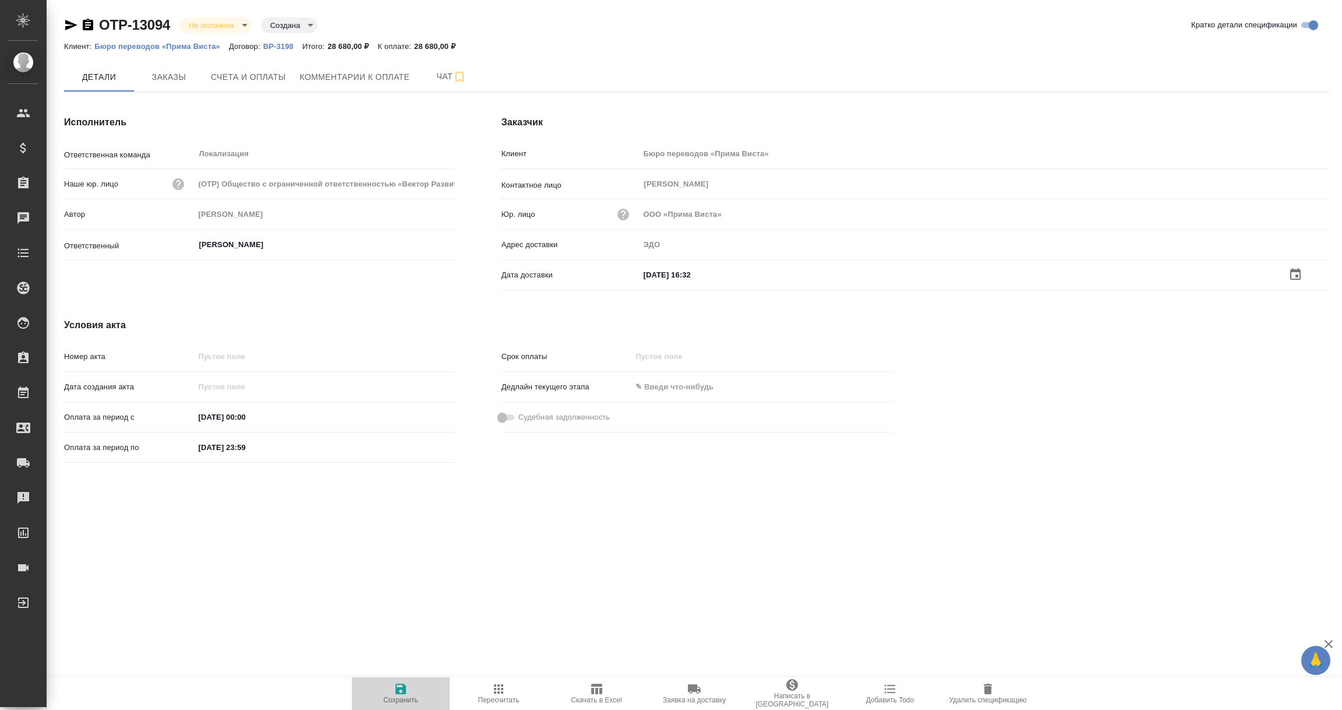
click at [397, 691] on icon "button" at bounding box center [401, 688] width 10 height 10
click at [166, 82] on span "Заказы" at bounding box center [169, 76] width 56 height 15
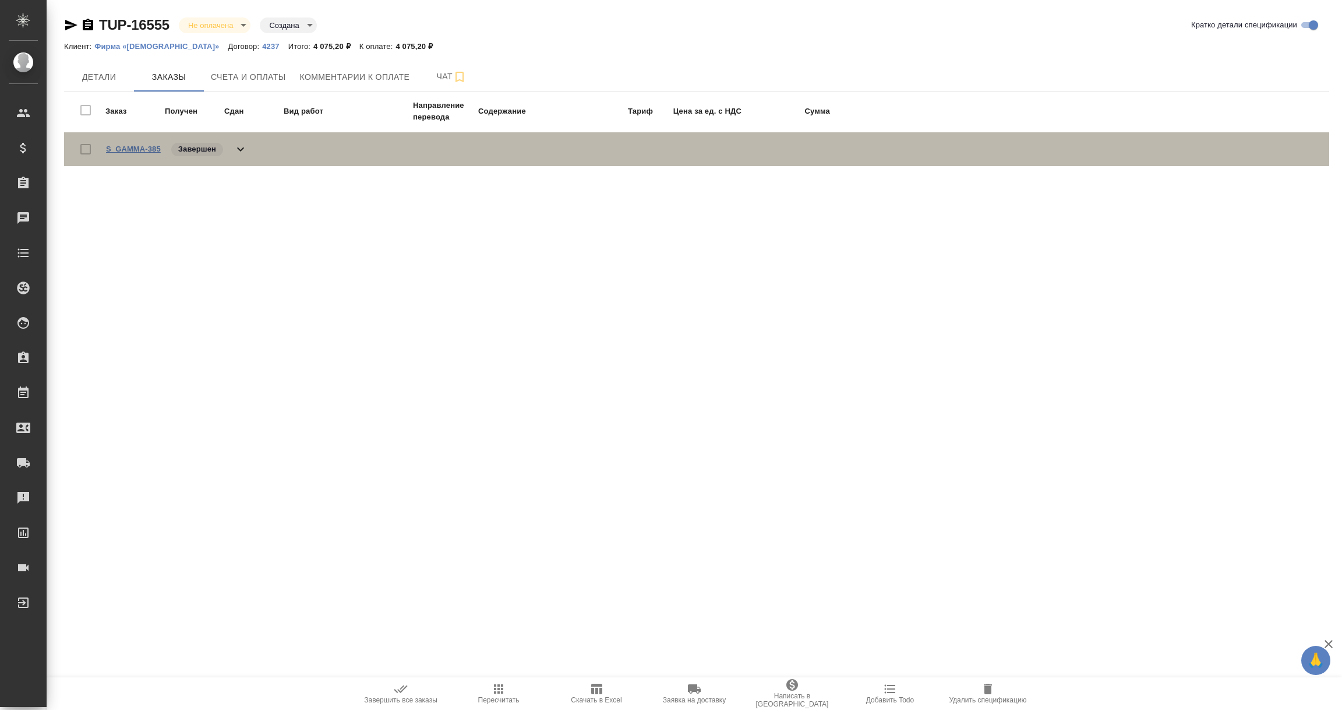
click at [137, 149] on link "S_GAMMA-385" at bounding box center [133, 148] width 55 height 9
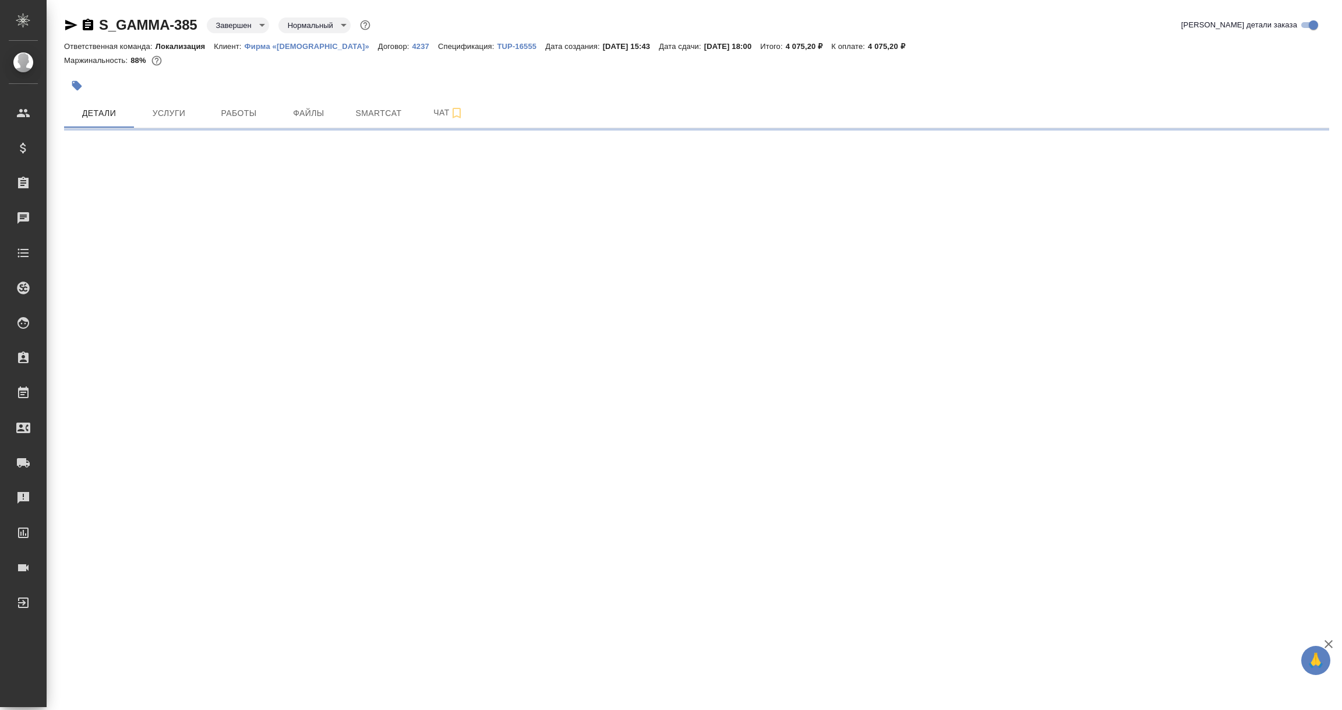
select select "RU"
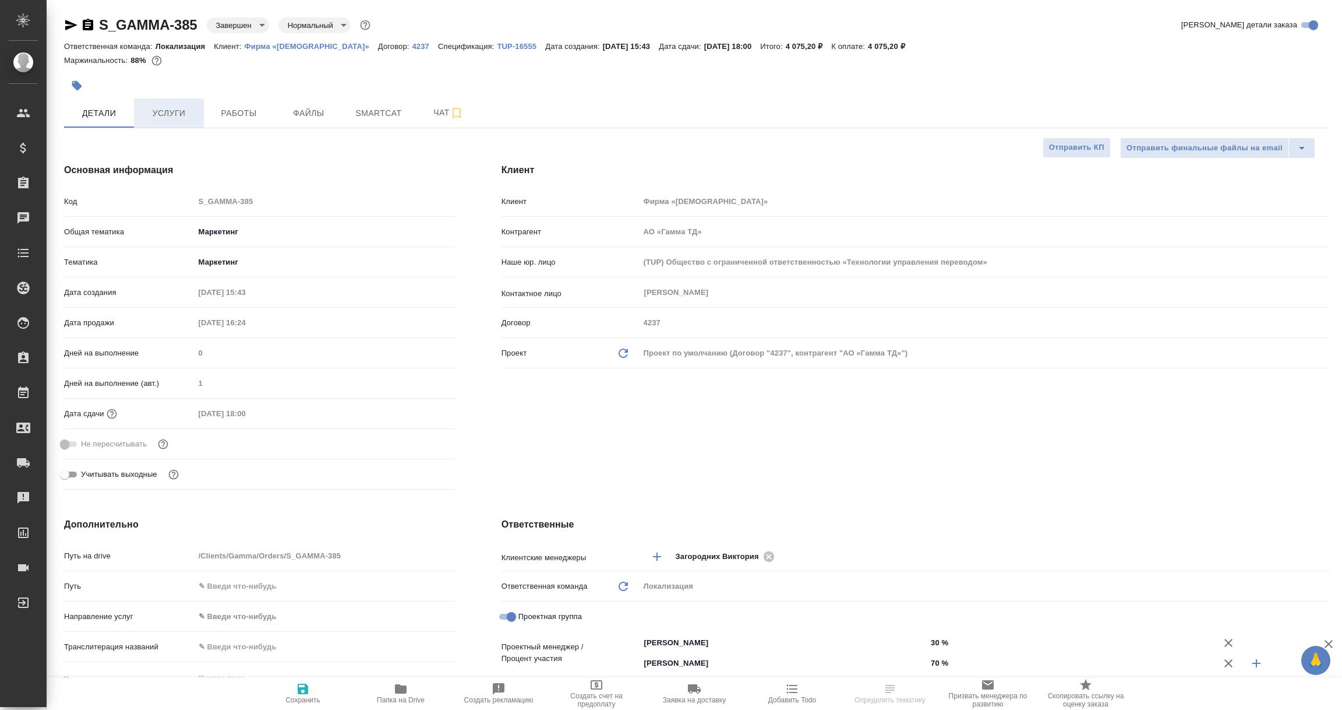
type textarea "x"
click at [164, 115] on span "Услуги" at bounding box center [169, 113] width 56 height 15
type textarea "x"
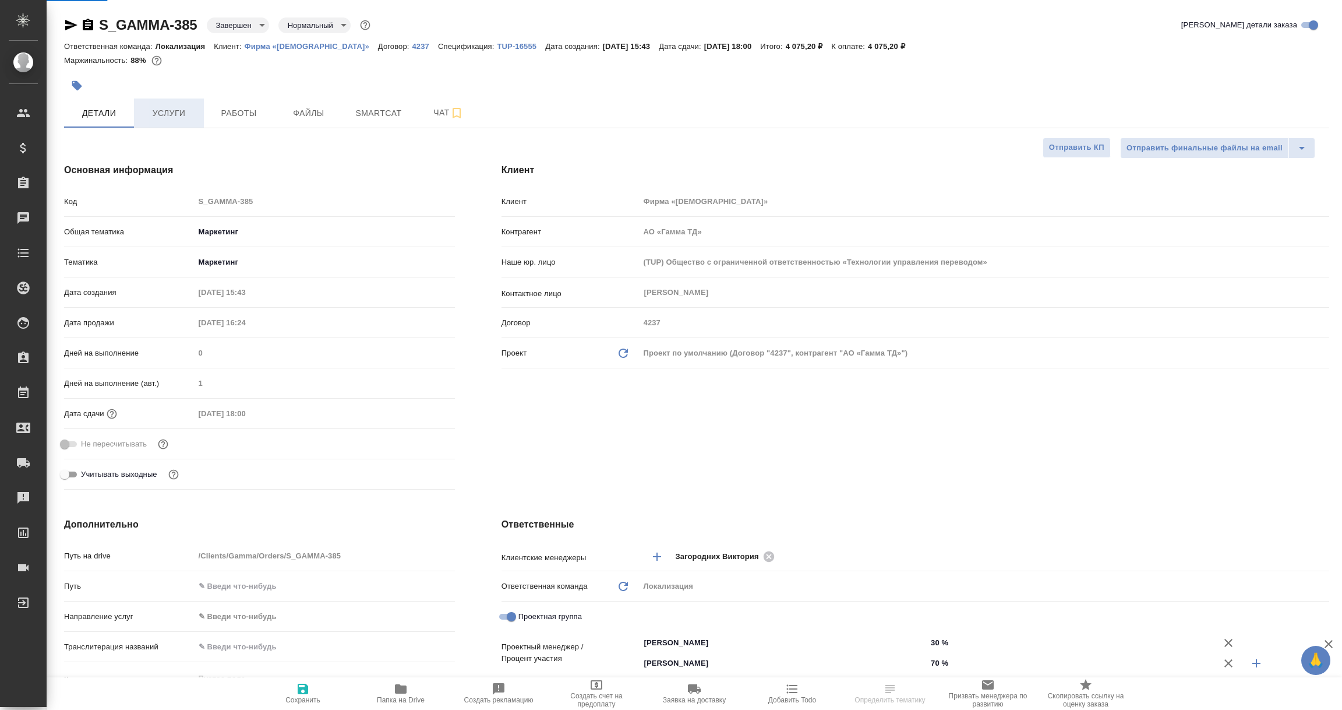
type textarea "x"
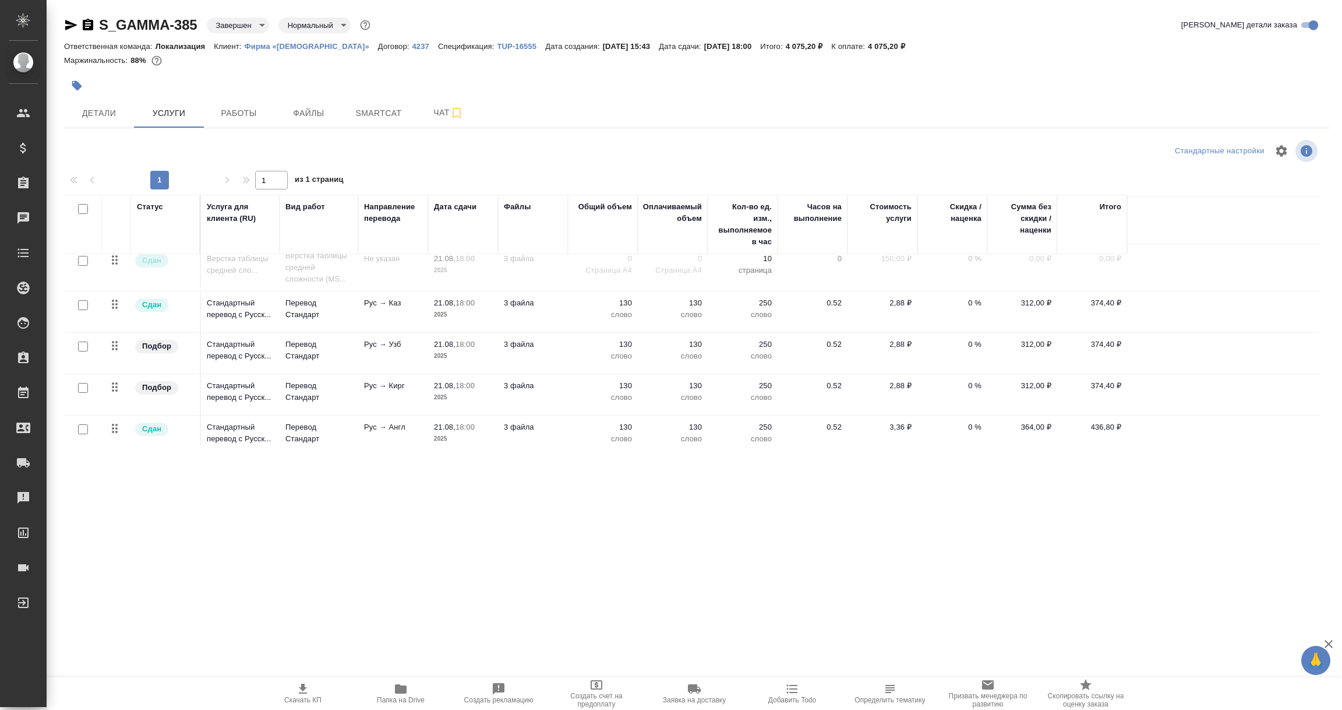
scroll to position [158, 0]
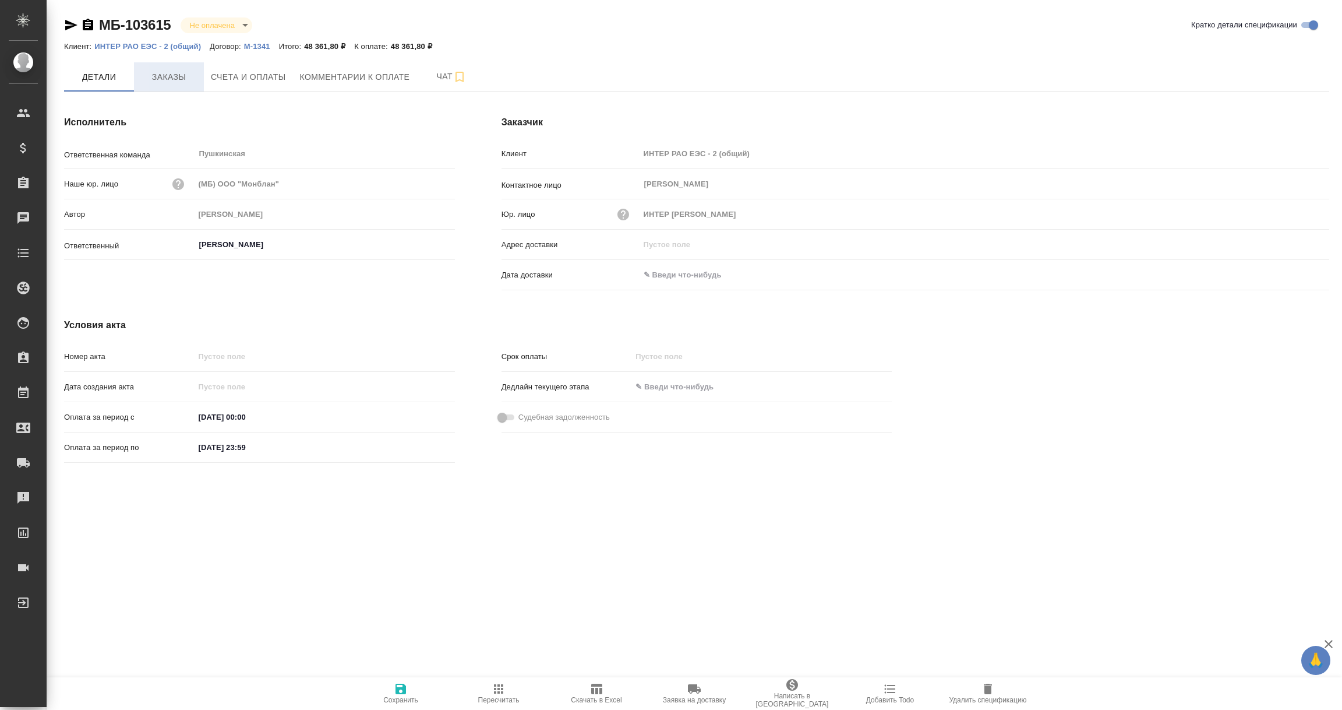
click at [170, 66] on button "Заказы" at bounding box center [169, 76] width 70 height 29
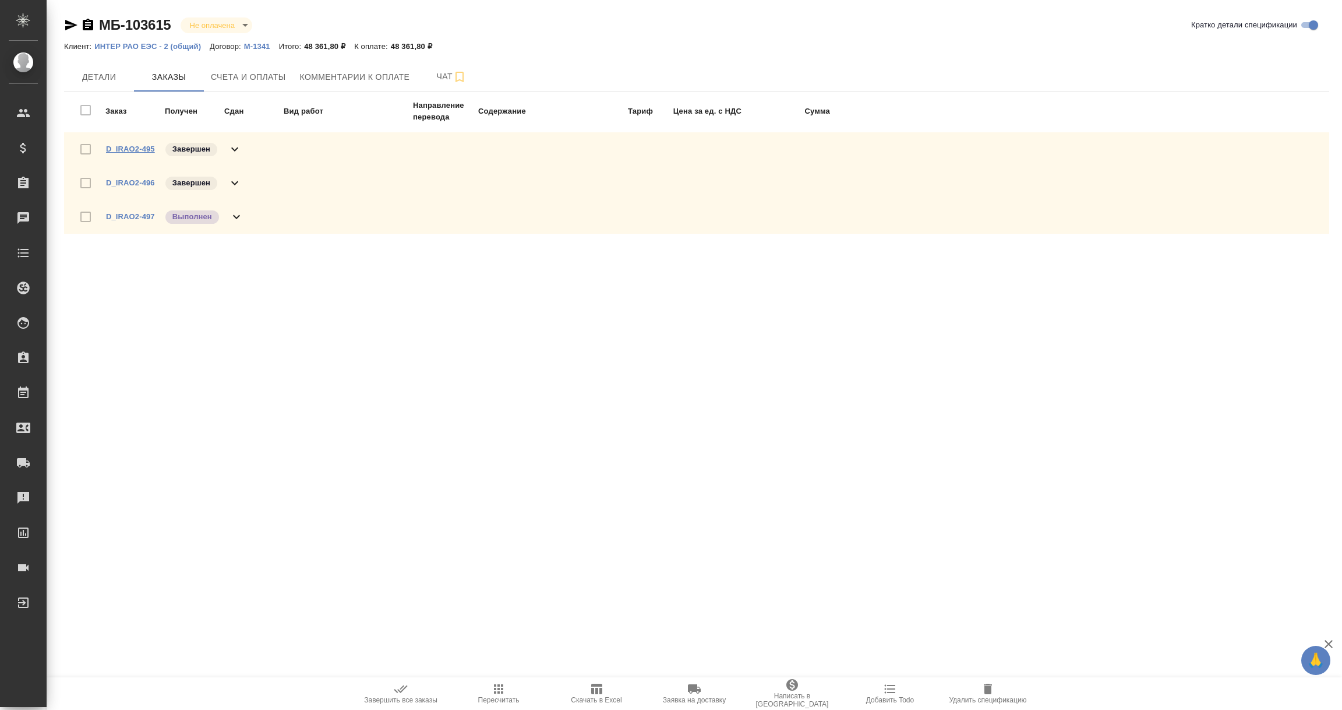
click at [149, 150] on link "D_IRAO2-495" at bounding box center [130, 148] width 49 height 9
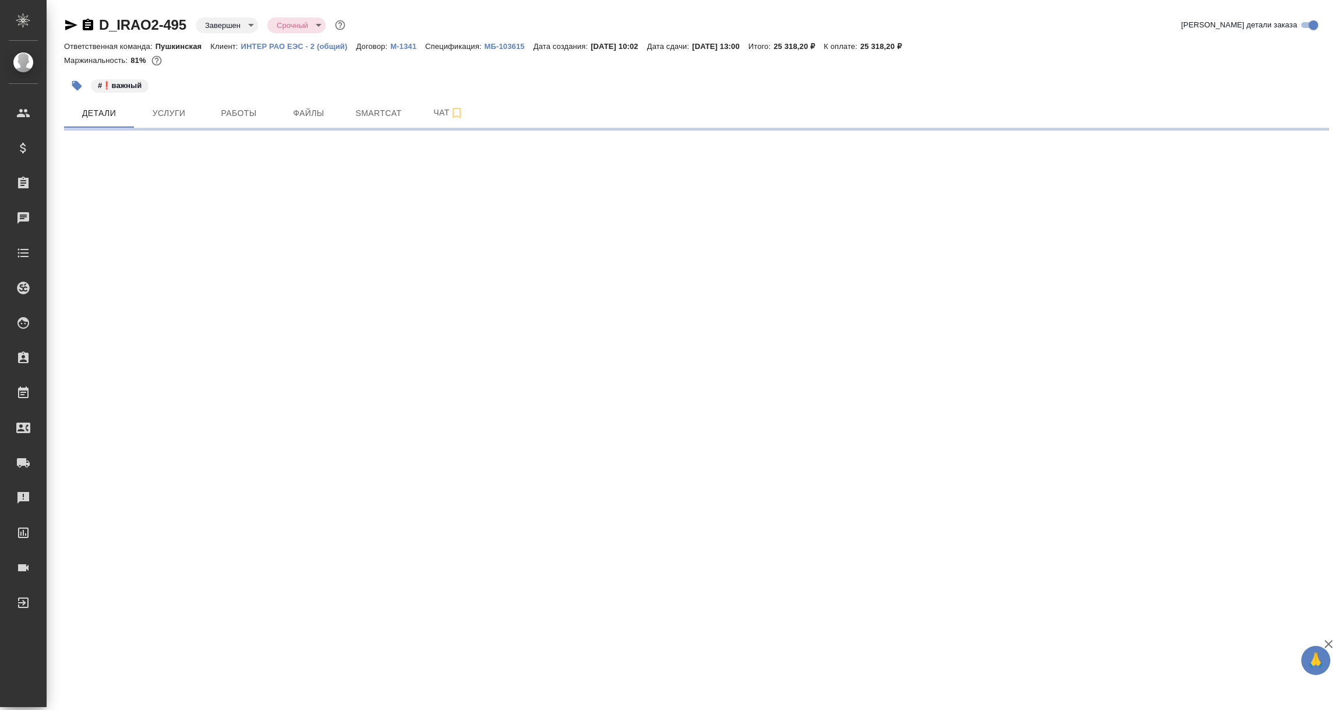
select select "RU"
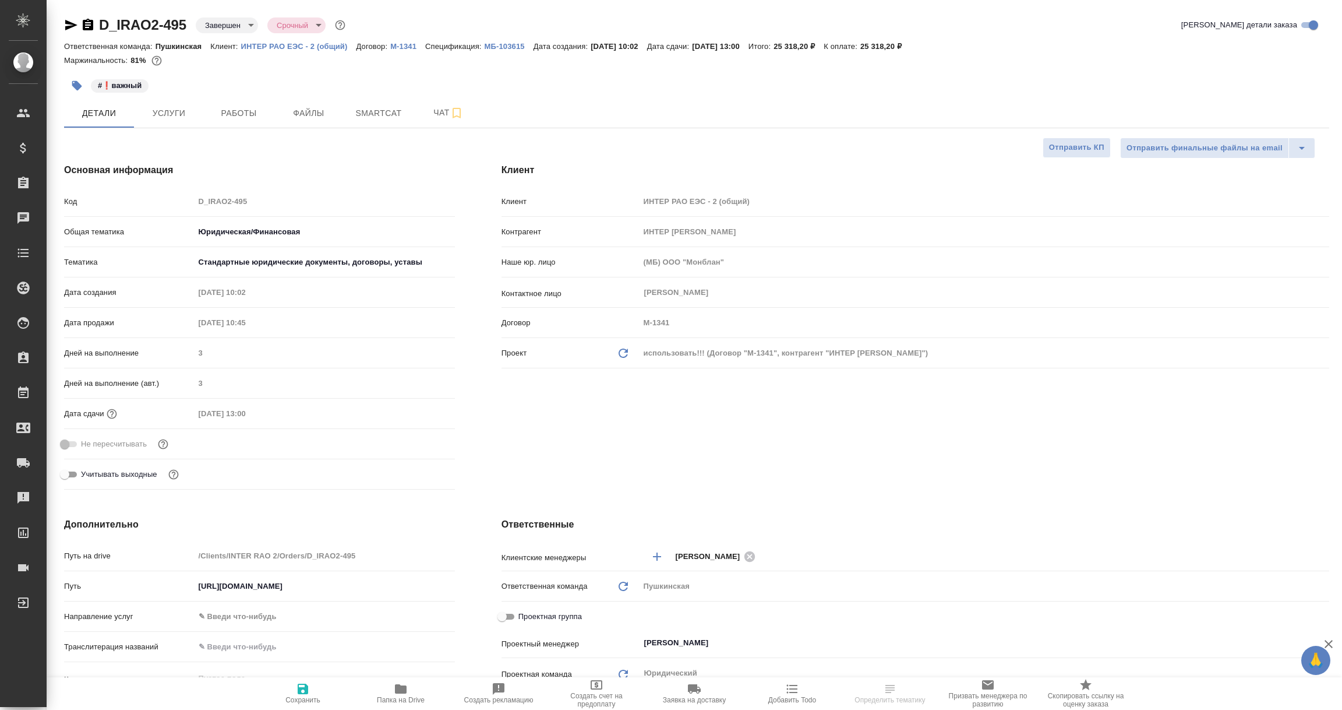
type textarea "x"
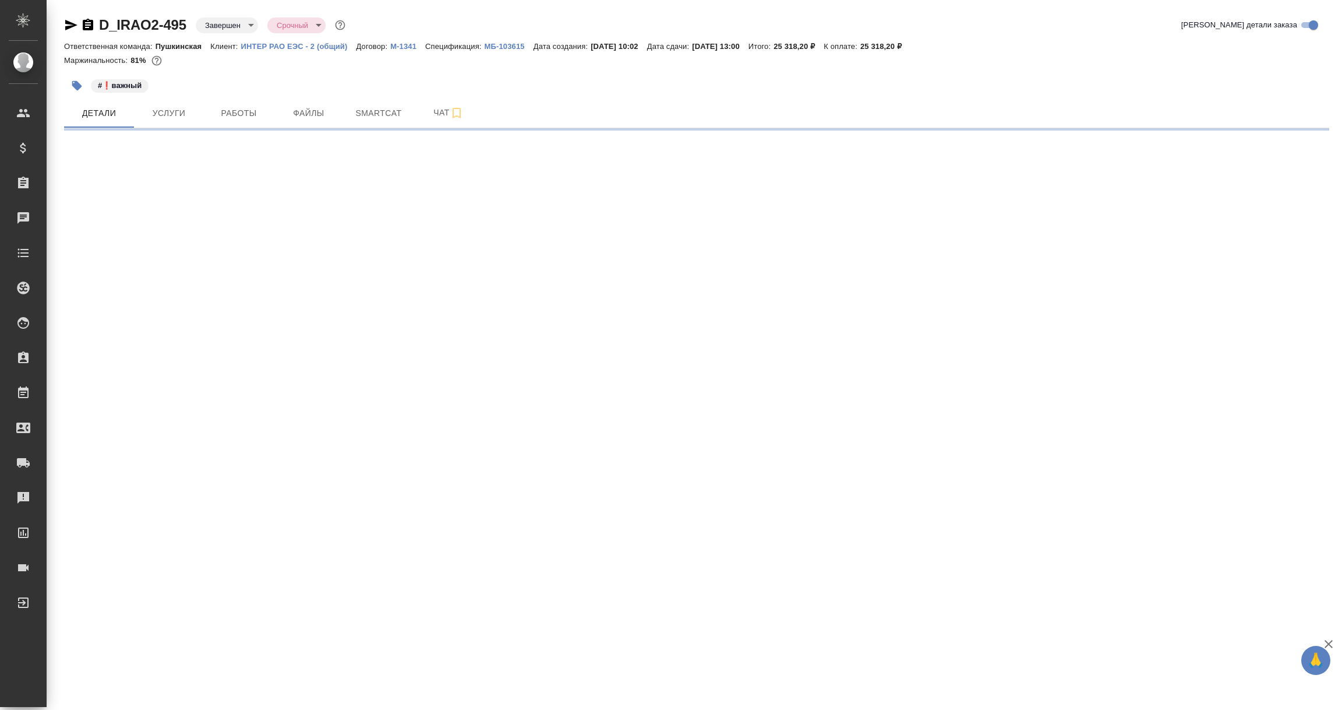
select select "RU"
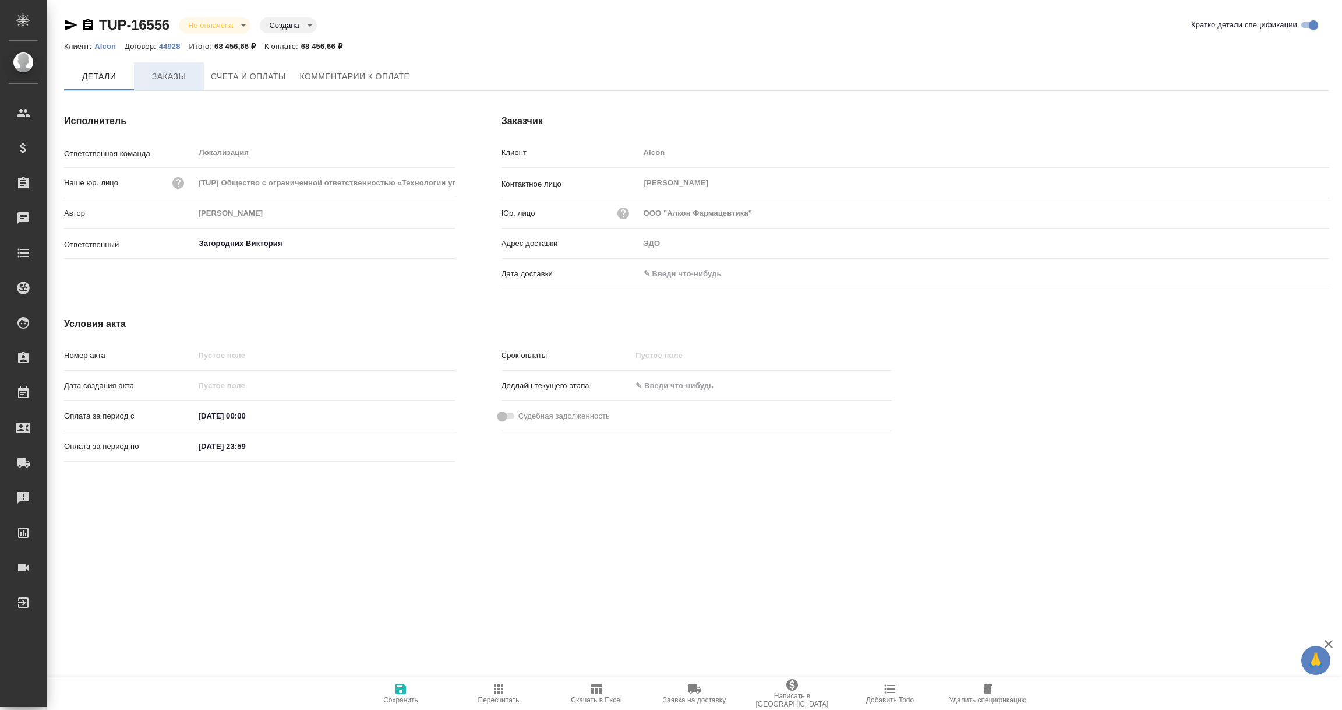
click at [180, 69] on span "Заказы" at bounding box center [169, 76] width 56 height 15
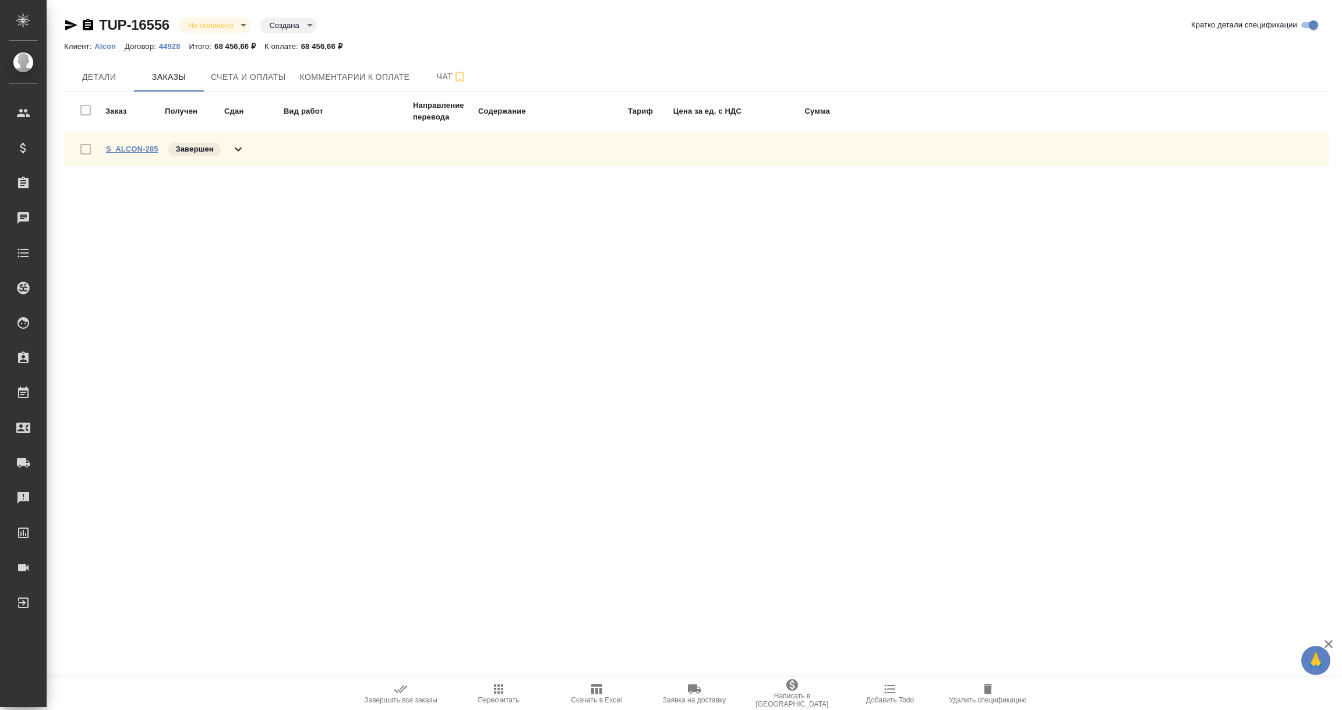
click at [146, 147] on link "S_ALCON-285" at bounding box center [132, 148] width 52 height 9
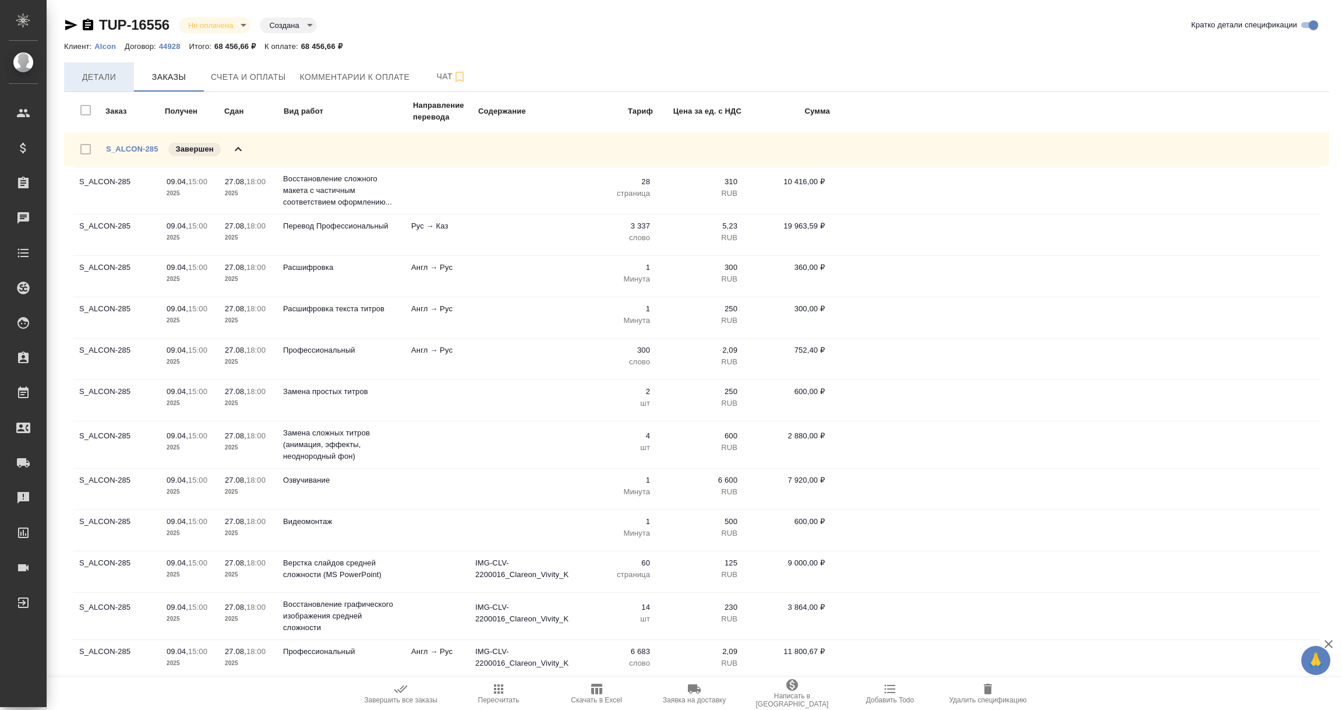
click at [96, 71] on span "Детали" at bounding box center [99, 77] width 56 height 15
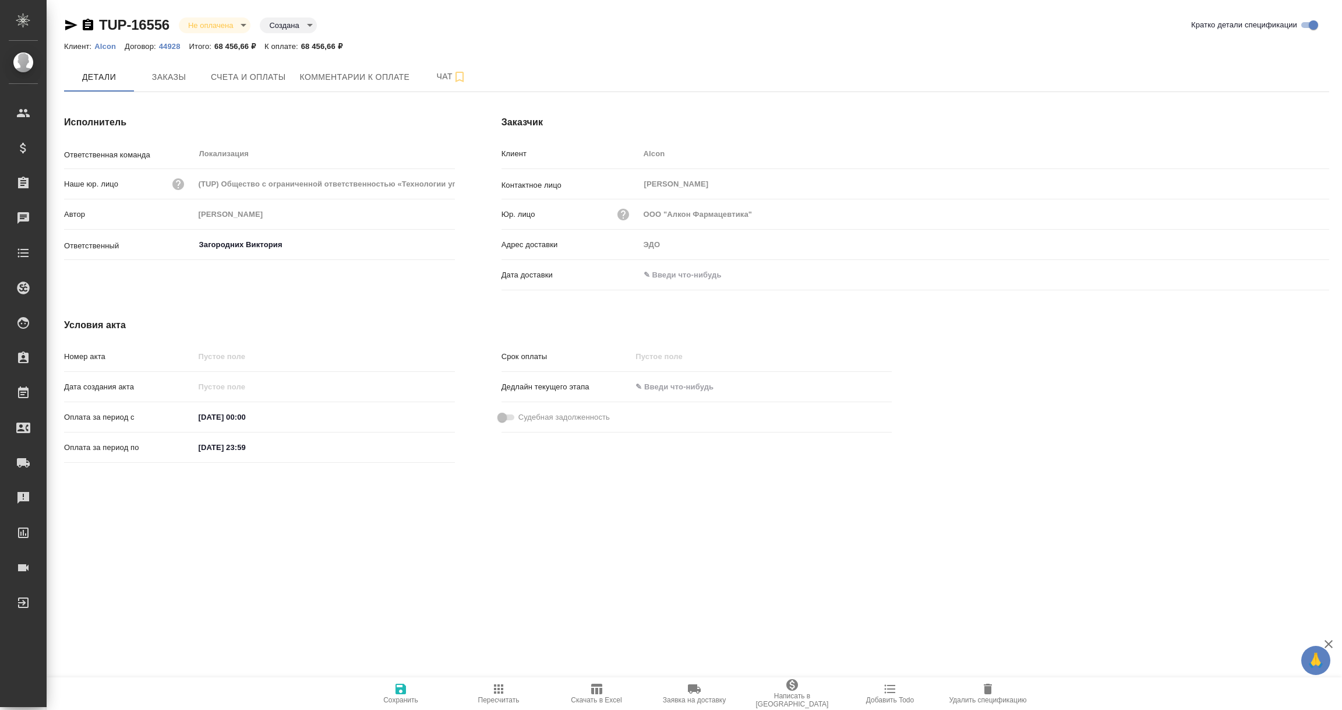
click at [673, 277] on input "text" at bounding box center [691, 274] width 102 height 17
click at [1293, 272] on icon "button" at bounding box center [1296, 274] width 14 height 14
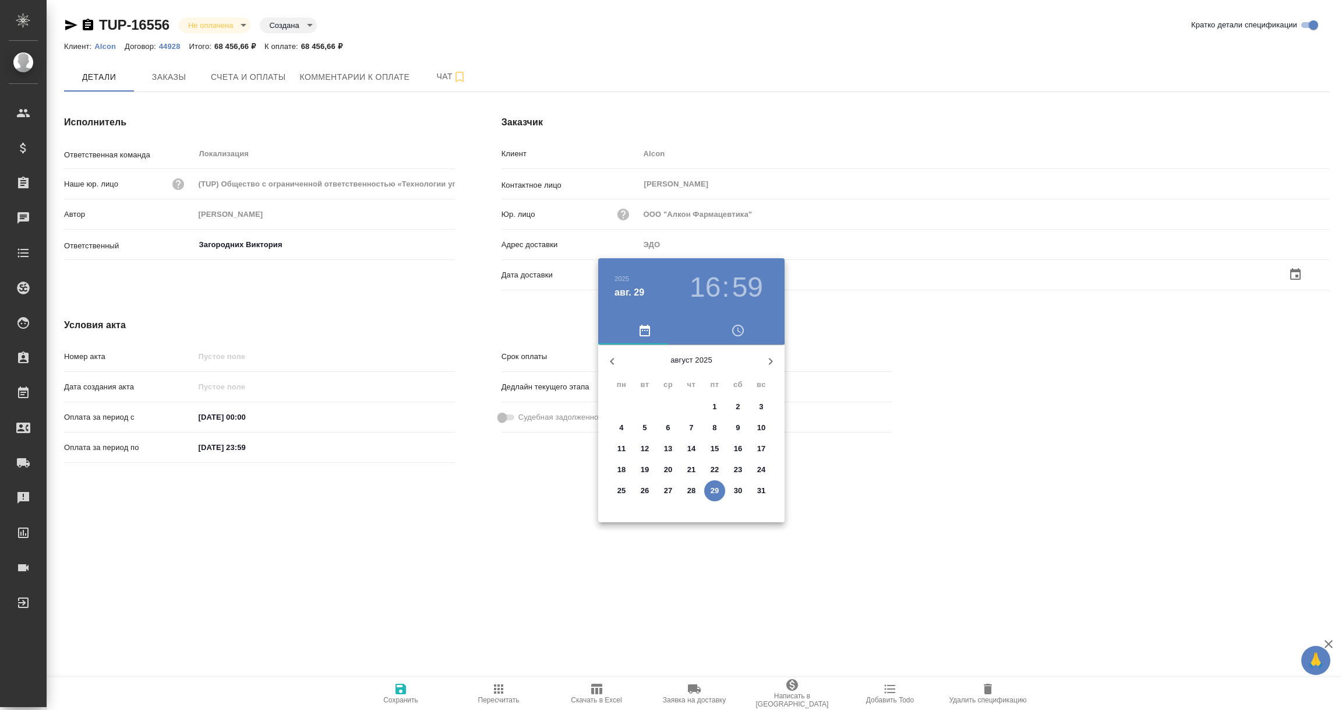
click at [711, 488] on p "29" at bounding box center [715, 491] width 9 height 12
type input "29.08.2025 16:59"
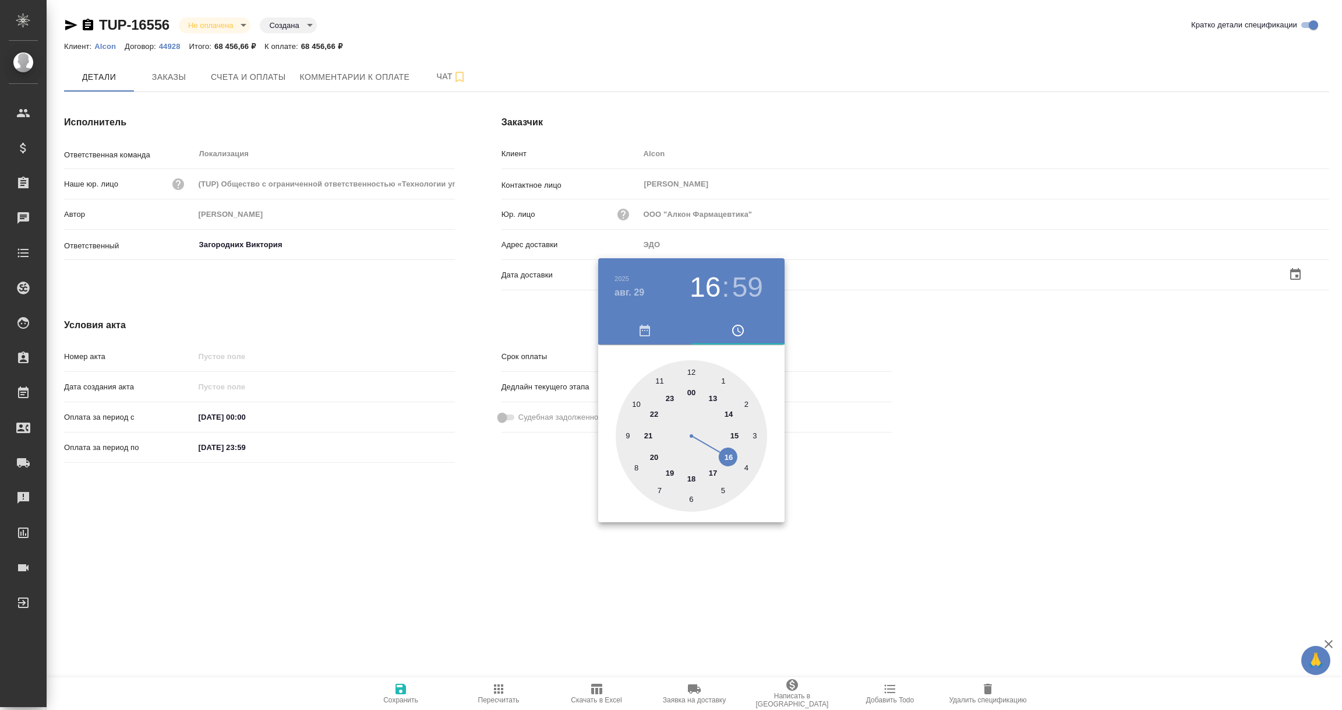
click at [680, 555] on div at bounding box center [671, 355] width 1342 height 710
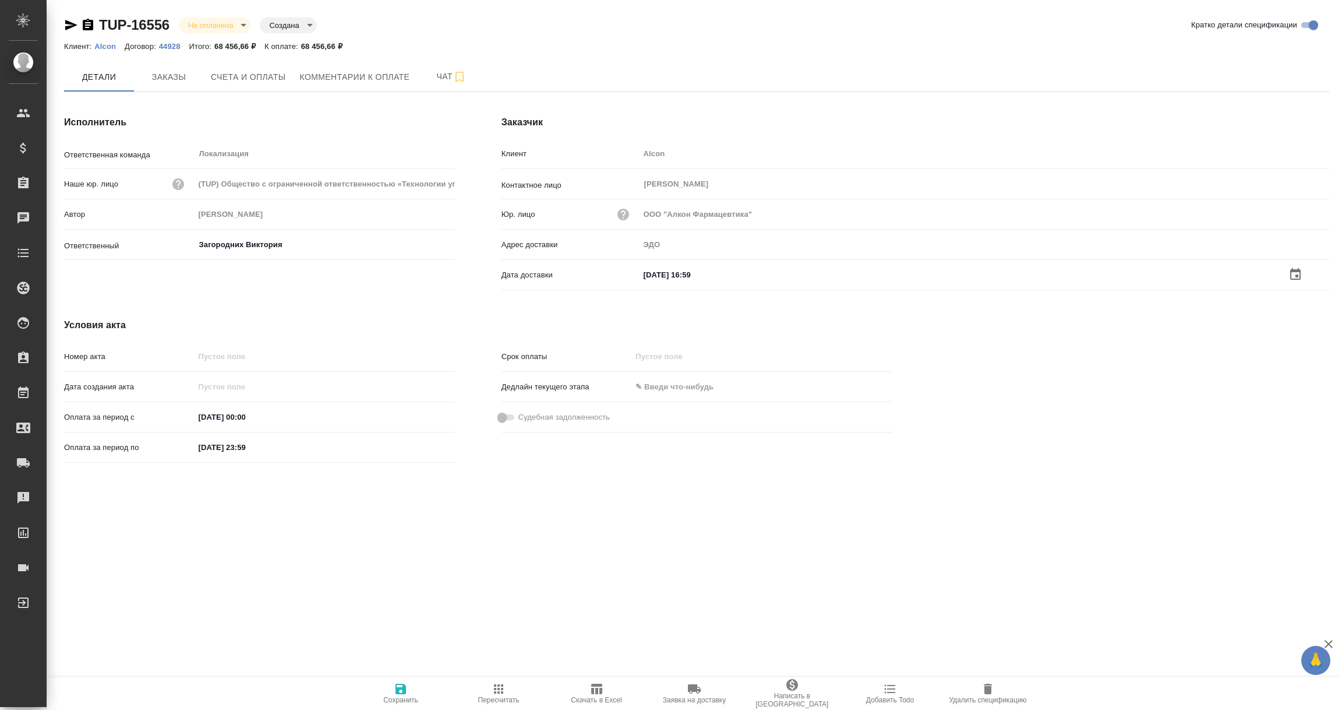
click at [406, 691] on icon "button" at bounding box center [401, 689] width 14 height 14
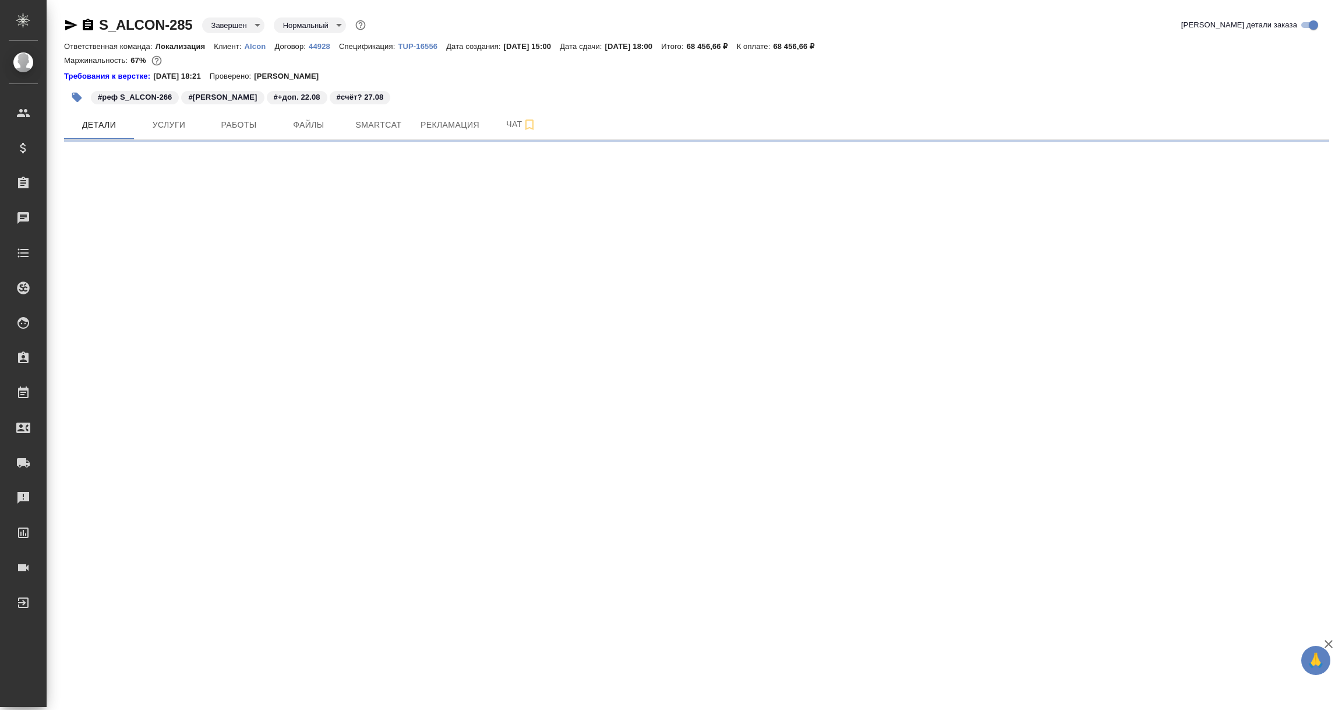
select select "RU"
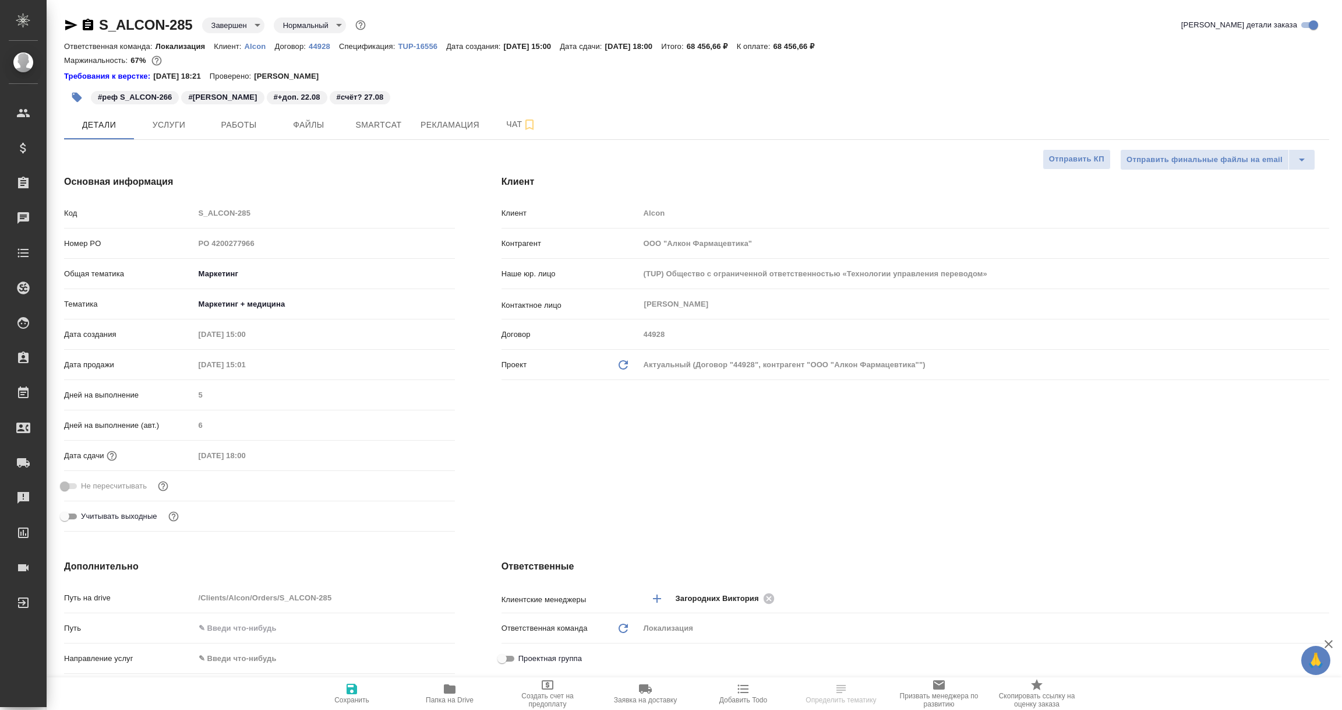
type textarea "x"
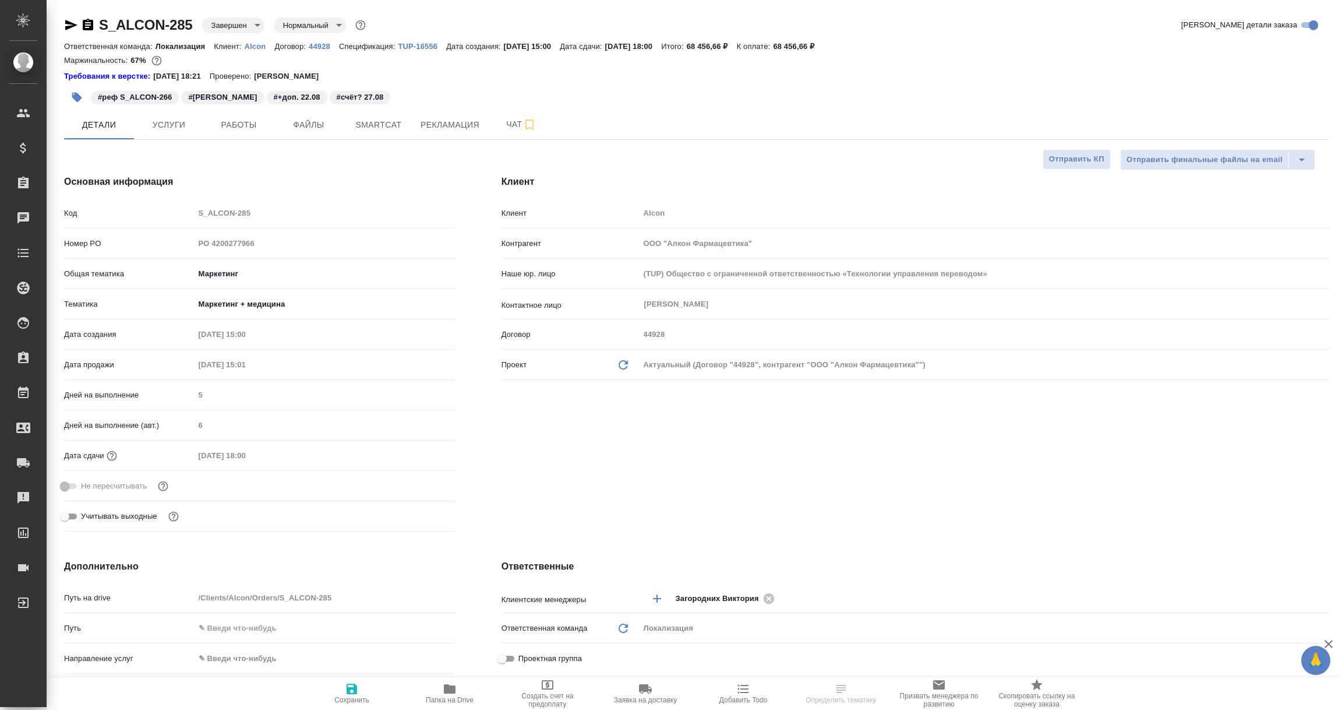
type textarea "x"
click at [446, 693] on icon "button" at bounding box center [450, 688] width 12 height 9
select select "RU"
click at [89, 23] on icon "button" at bounding box center [88, 25] width 10 height 12
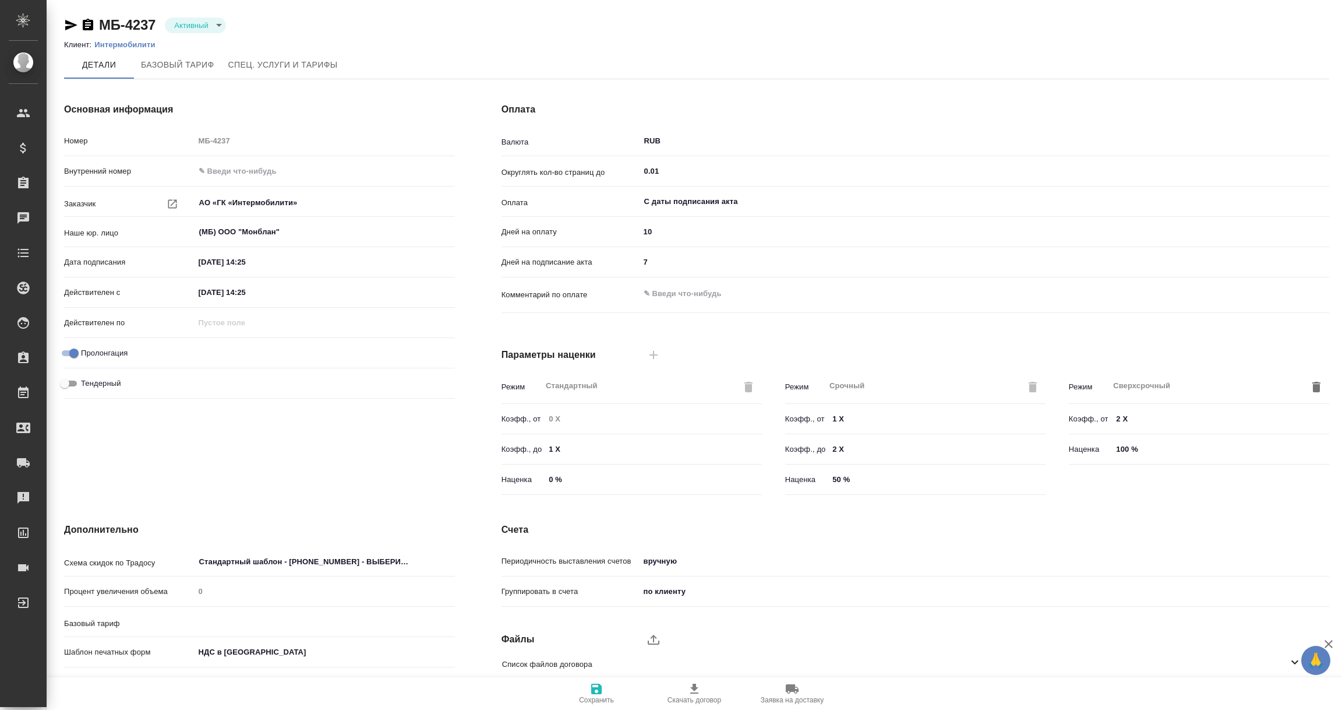
type input "Базовый ТП 2025"
click at [124, 43] on p "Интермобилити" at bounding box center [128, 44] width 69 height 9
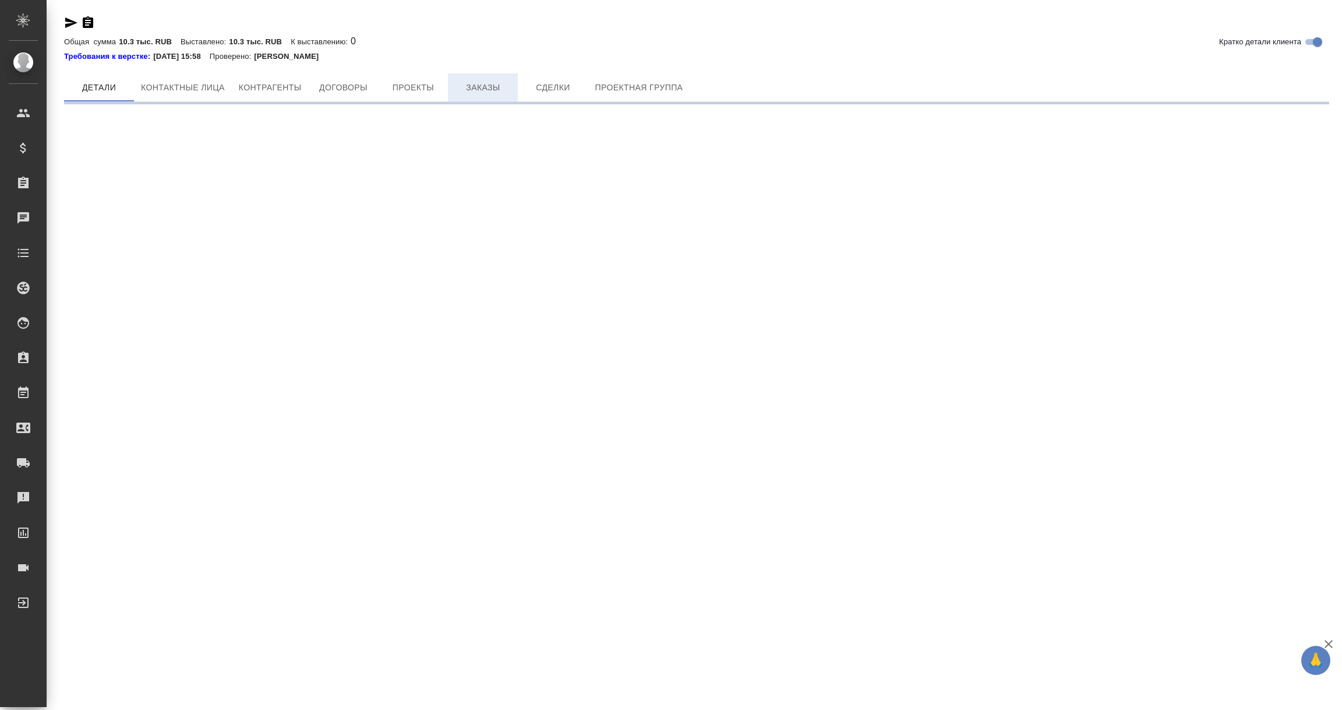
click at [485, 87] on span "Заказы" at bounding box center [483, 87] width 56 height 15
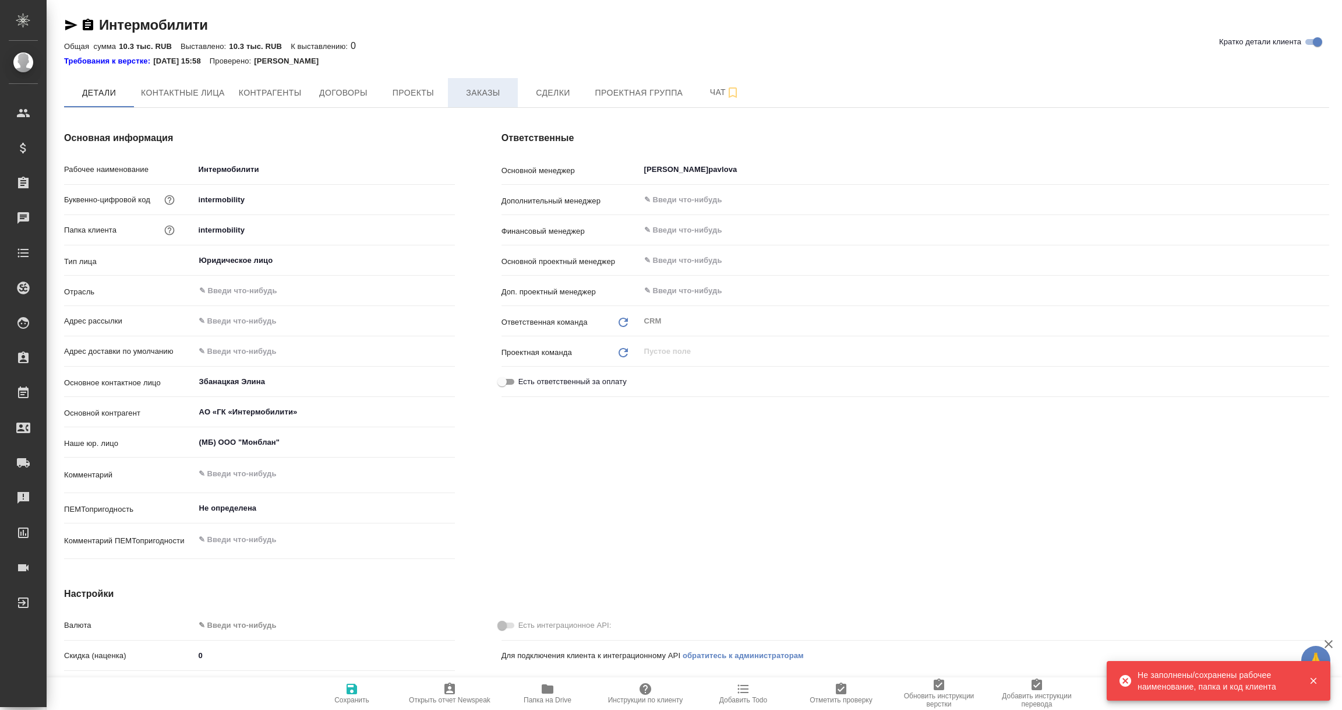
type textarea "x"
click at [487, 83] on button "Заказы" at bounding box center [483, 92] width 70 height 29
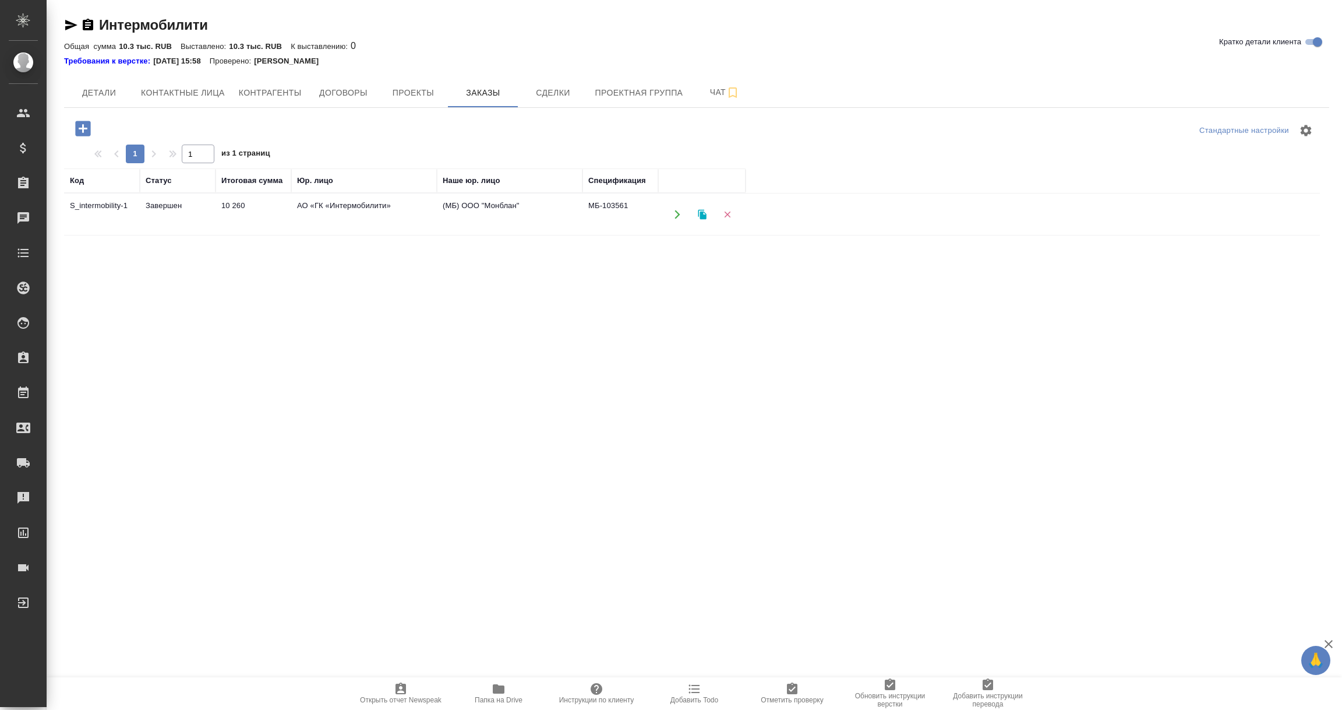
click at [246, 219] on td "10 260" at bounding box center [254, 214] width 76 height 41
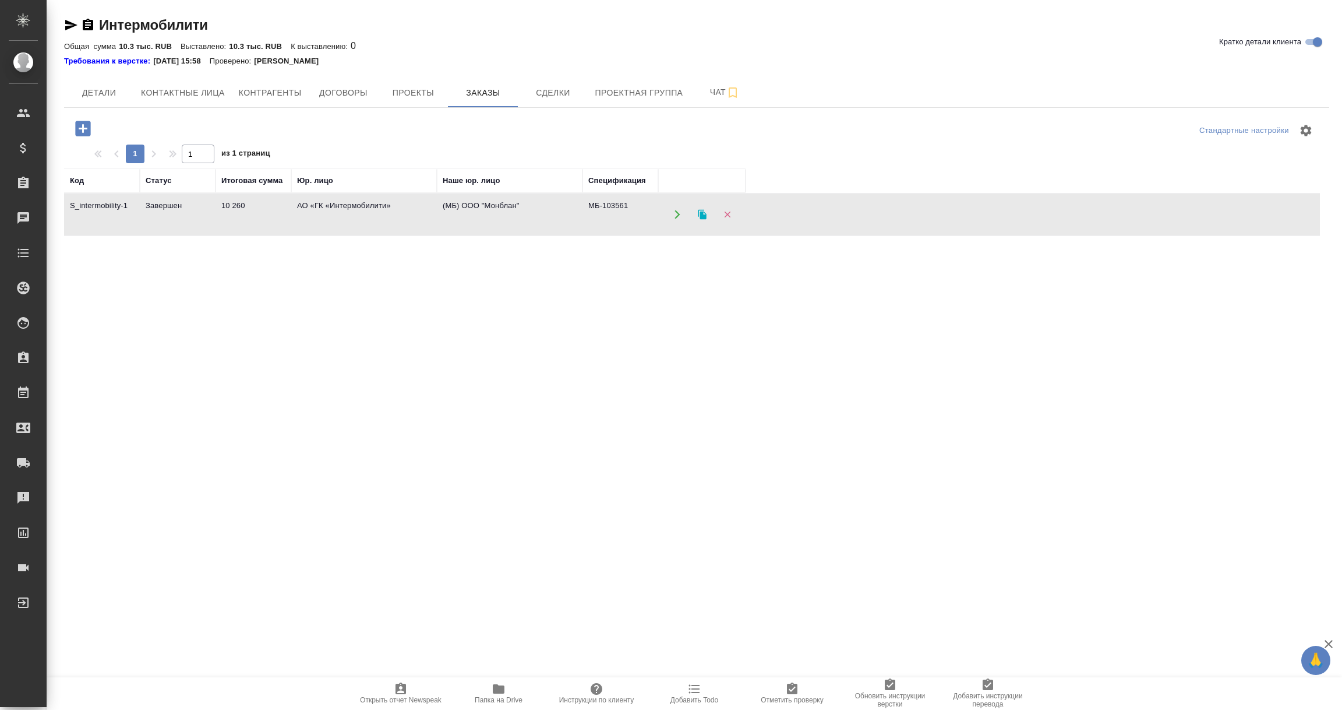
click at [246, 219] on td "10 260" at bounding box center [254, 214] width 76 height 41
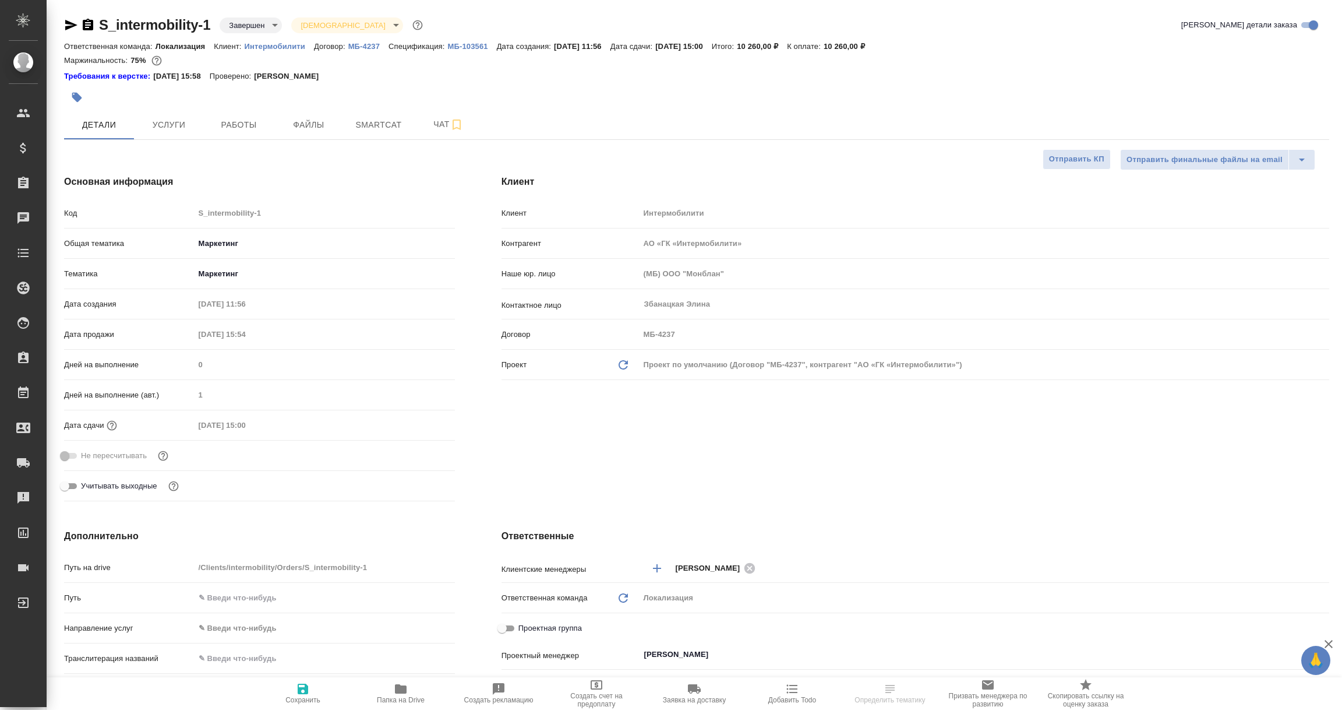
select select "RU"
click at [460, 47] on p "МБ-103561" at bounding box center [472, 46] width 49 height 9
select select "RU"
type textarea "x"
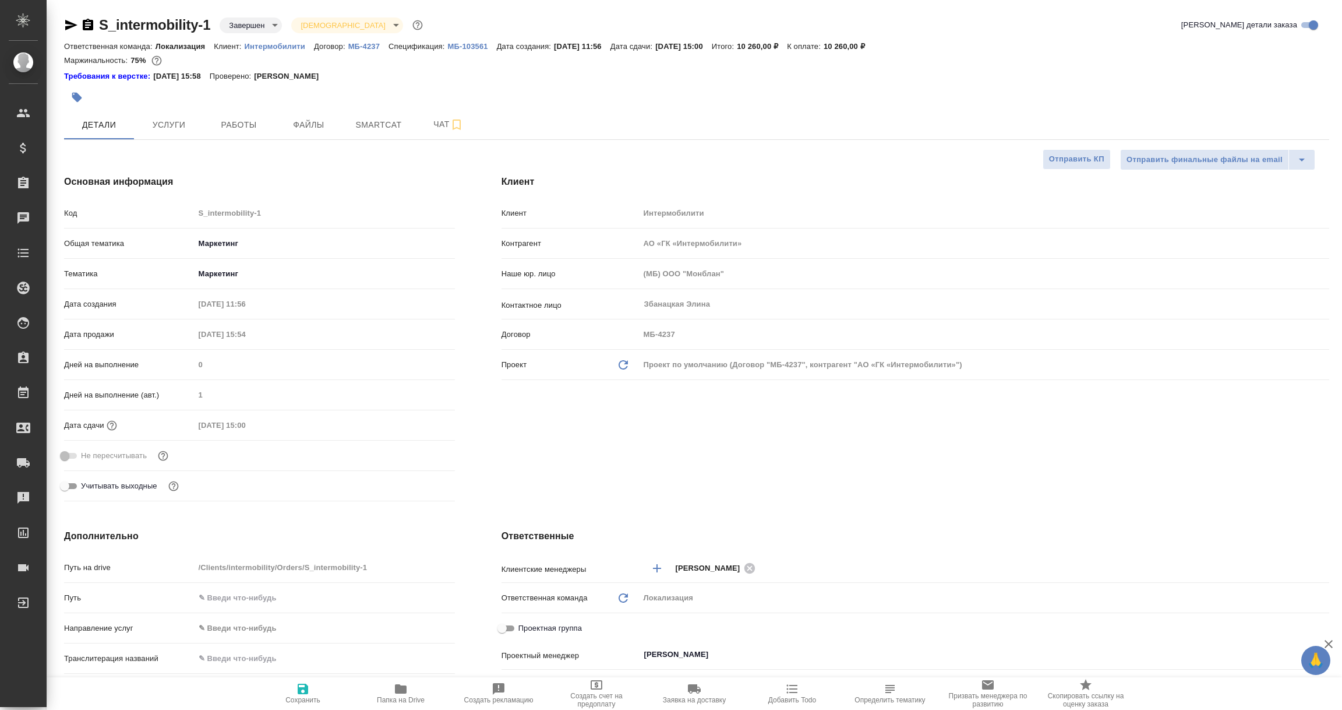
type textarea "x"
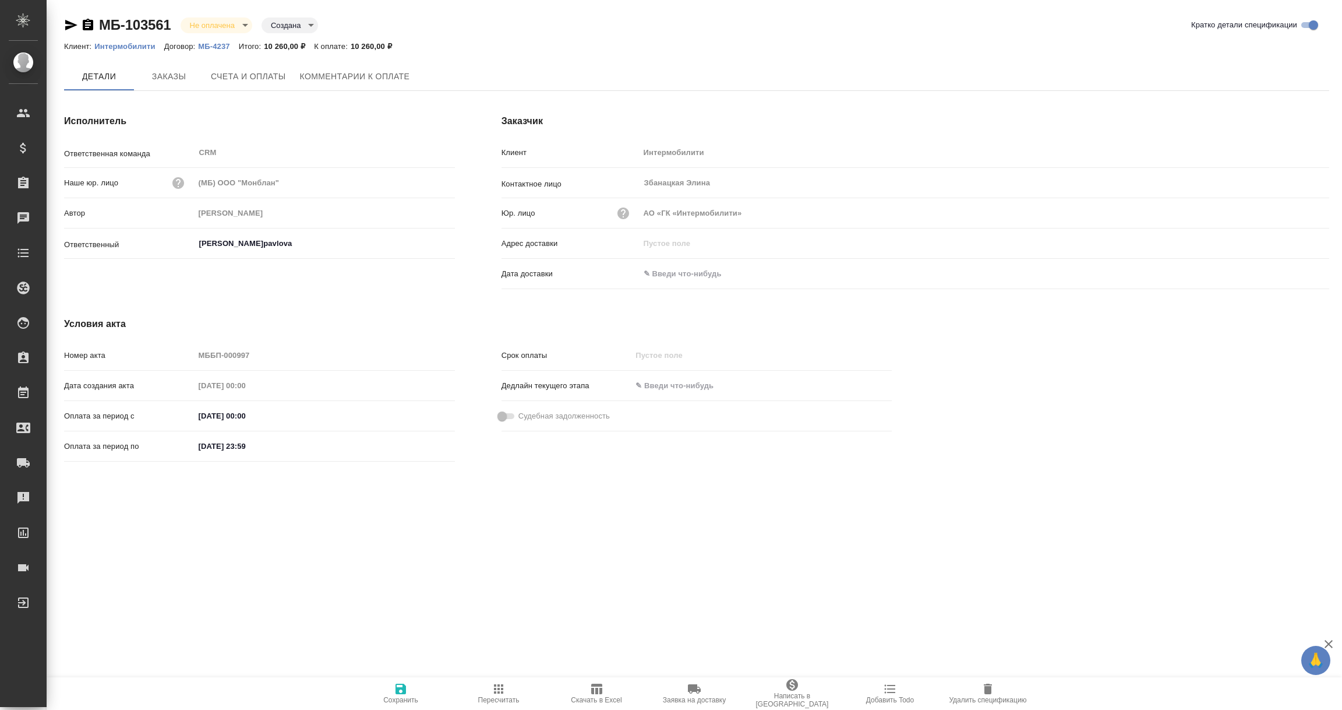
click at [82, 23] on icon "button" at bounding box center [88, 25] width 14 height 14
click at [225, 43] on p "МБ-4237" at bounding box center [218, 46] width 40 height 9
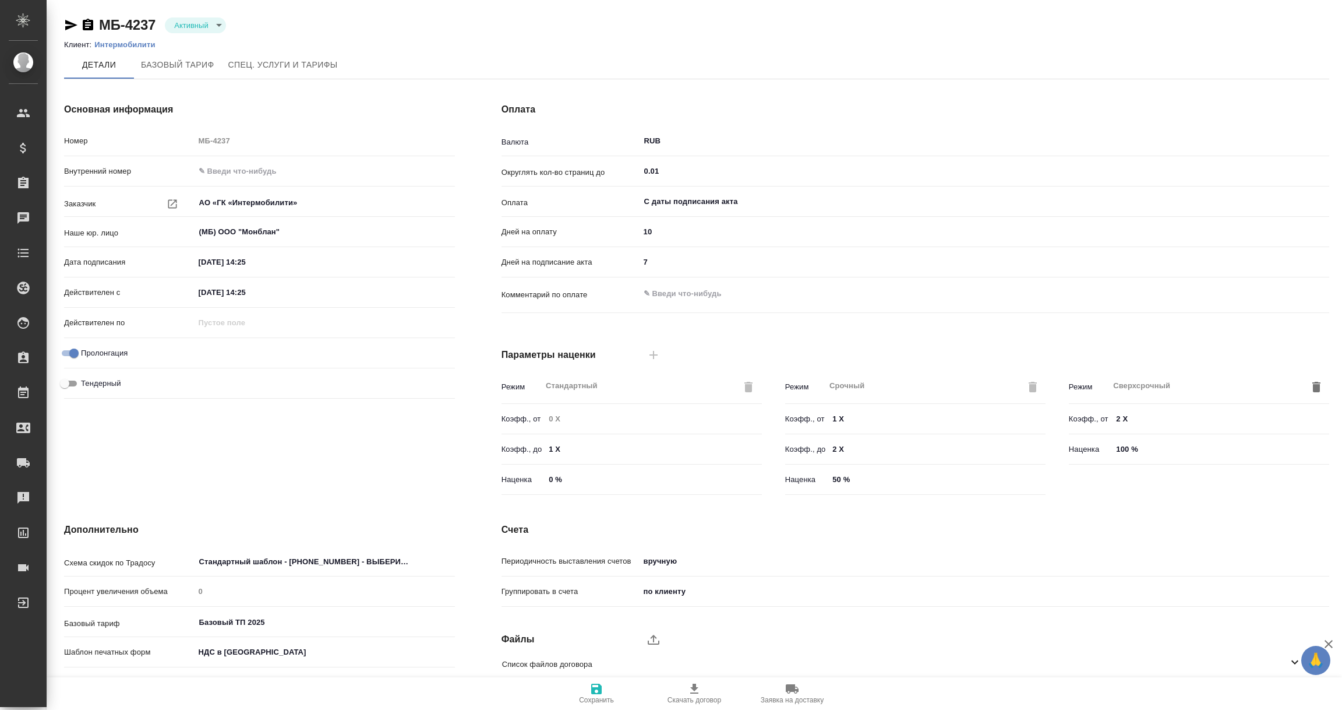
scroll to position [82, 0]
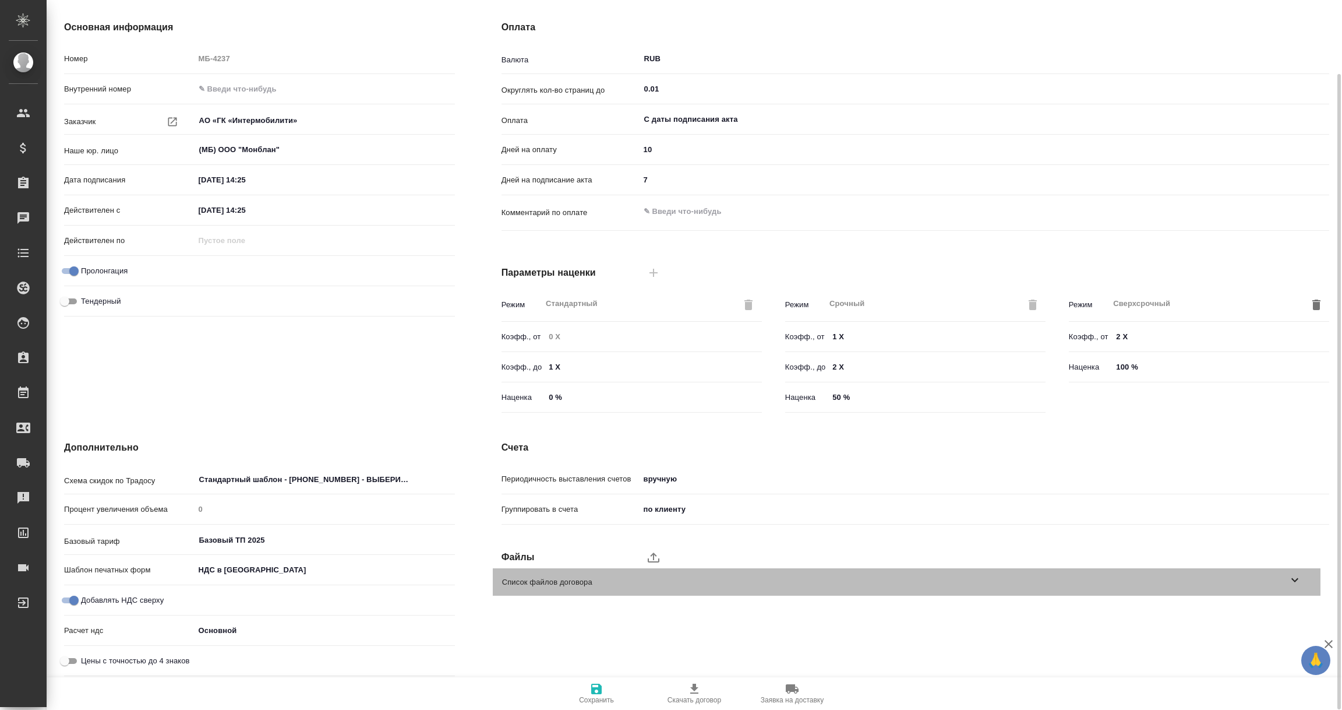
click at [1294, 578] on icon at bounding box center [1295, 580] width 14 height 14
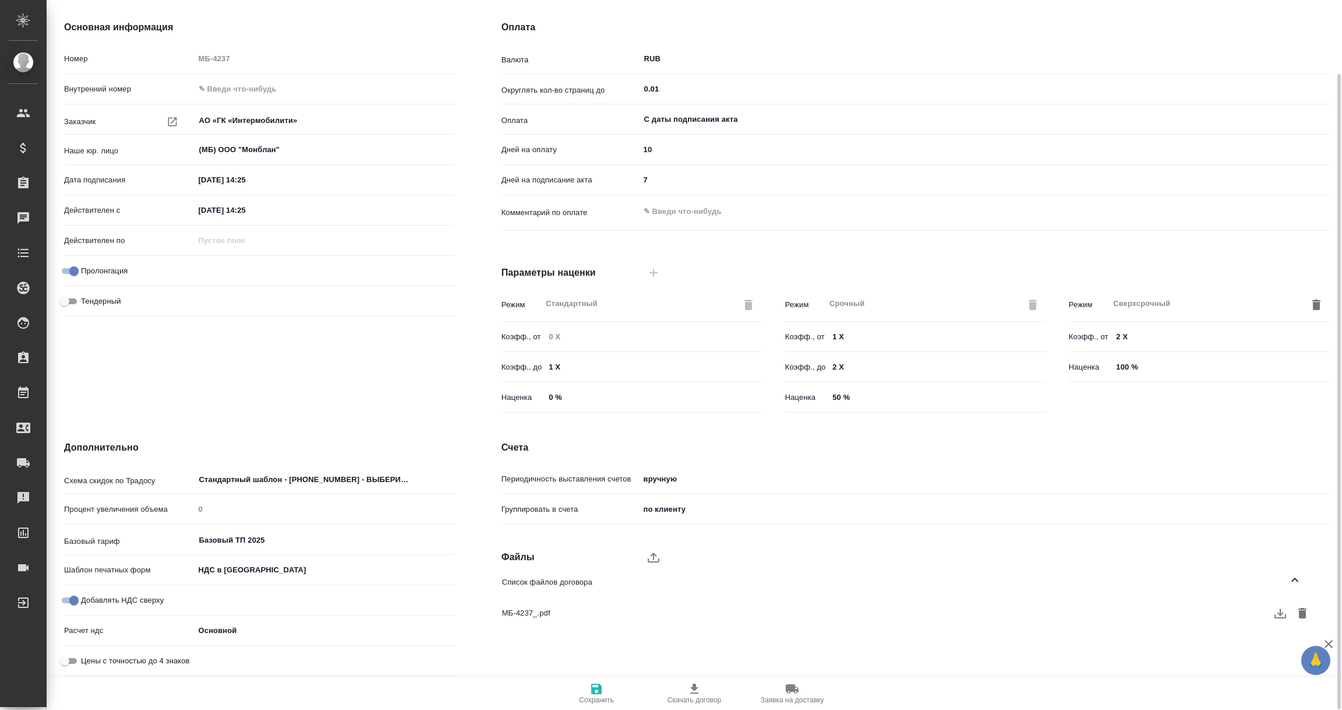
click at [544, 610] on span "МБ-4237_.pdf" at bounding box center [897, 613] width 791 height 12
click at [1278, 616] on icon "button" at bounding box center [1280, 613] width 14 height 14
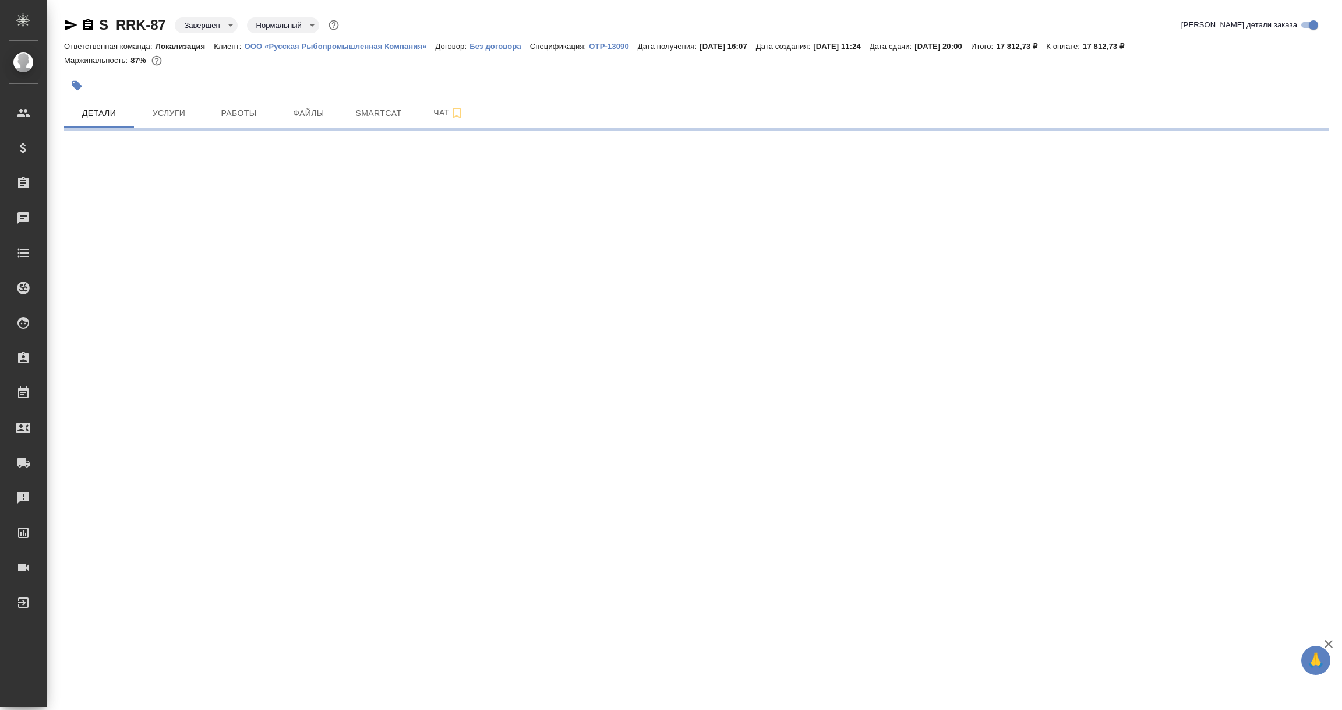
select select "RU"
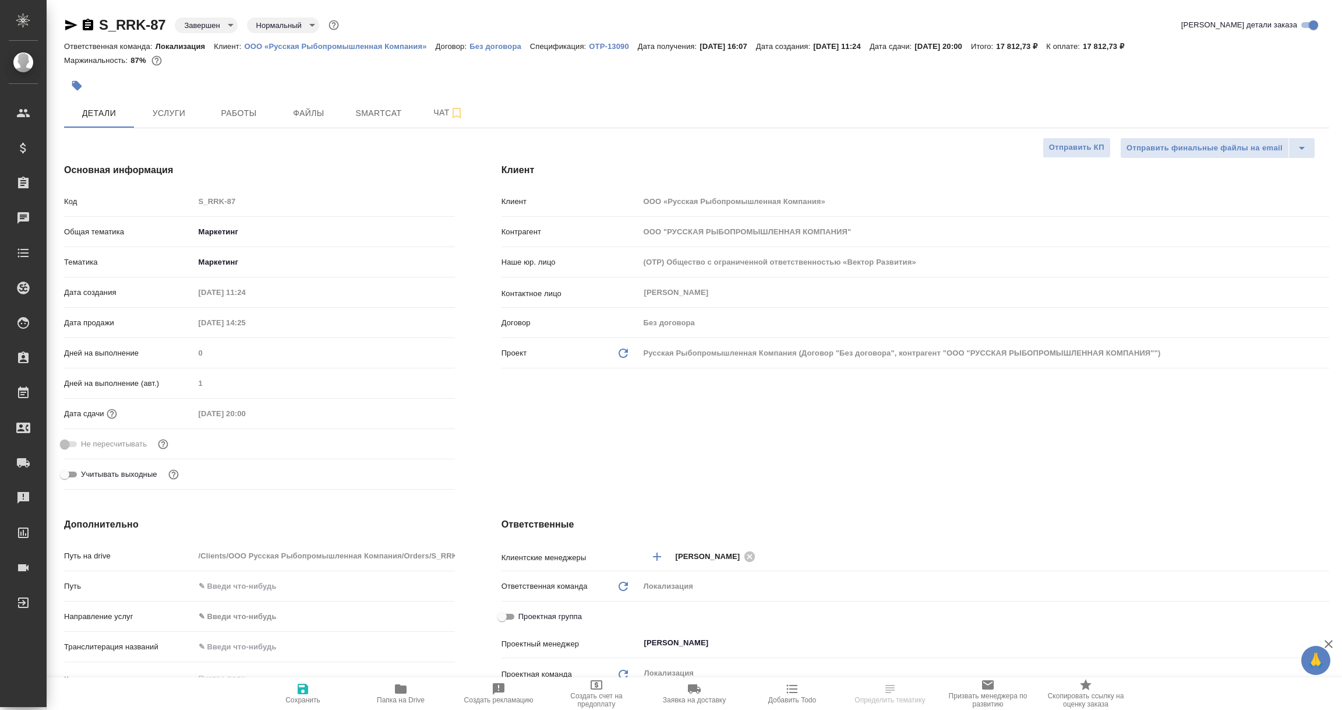
type textarea "x"
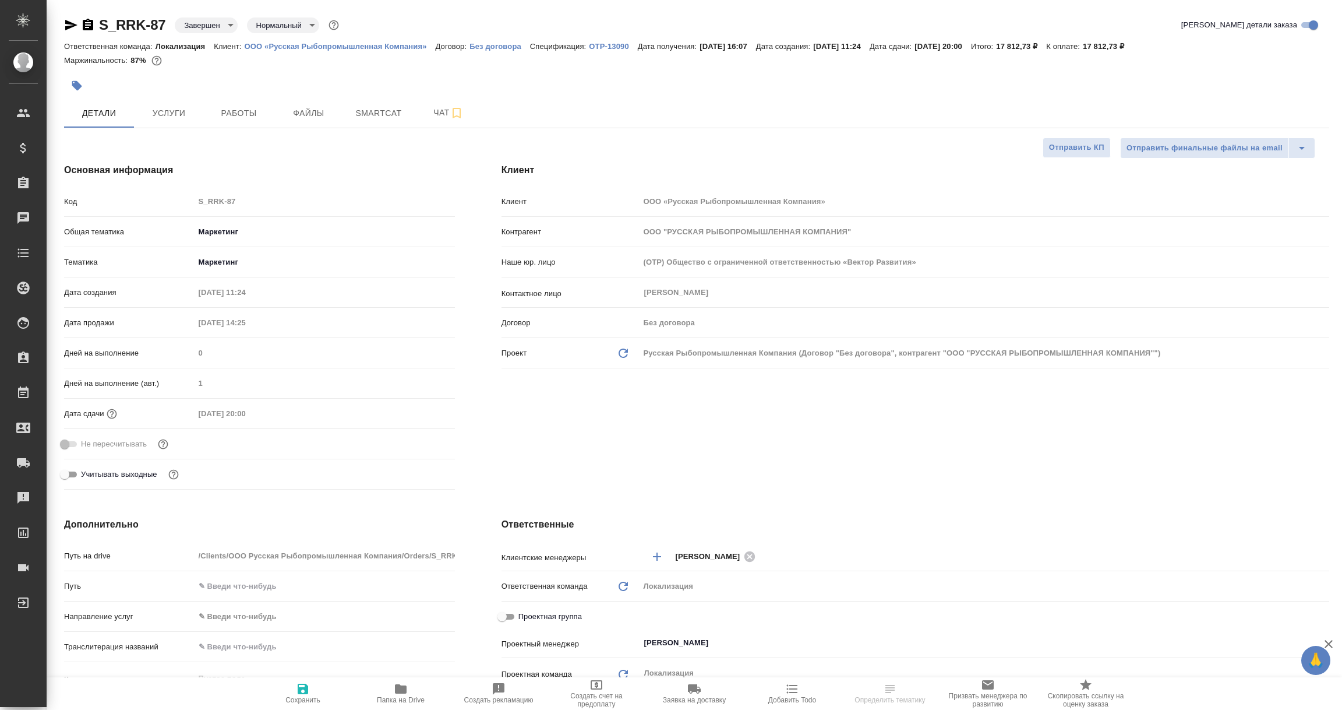
type textarea "x"
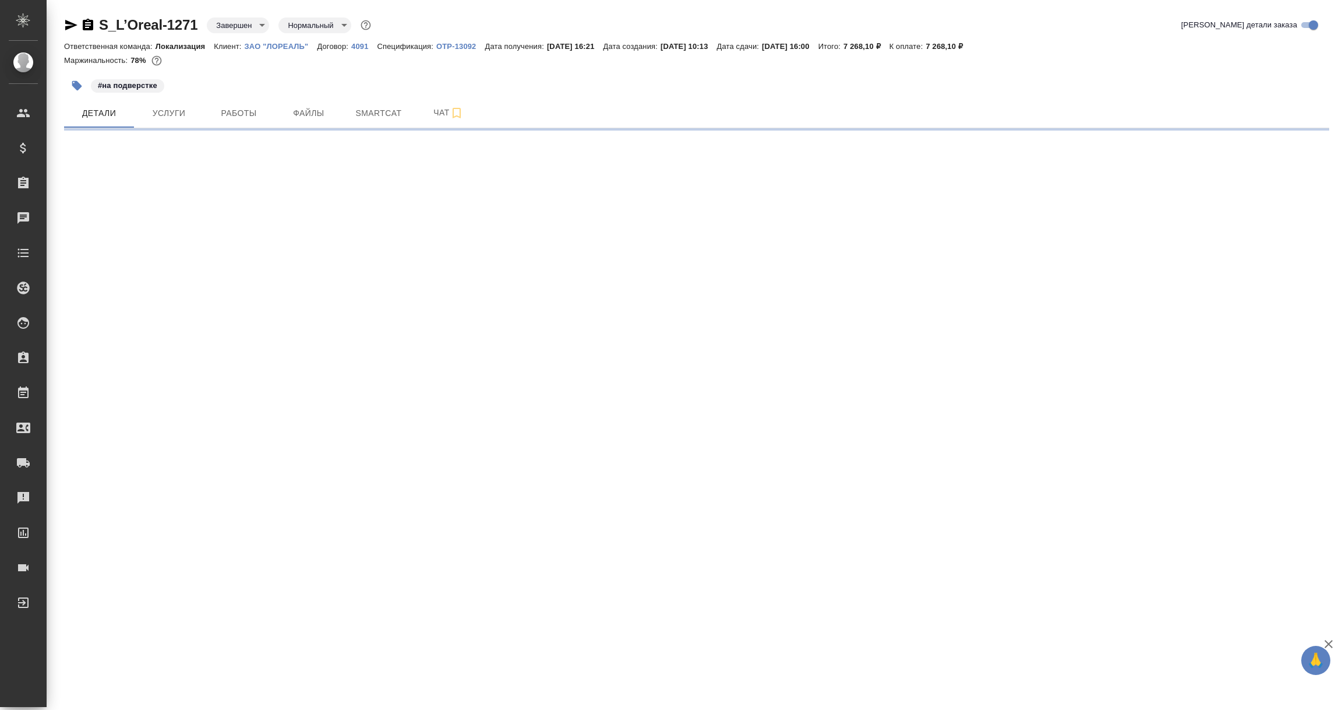
select select "RU"
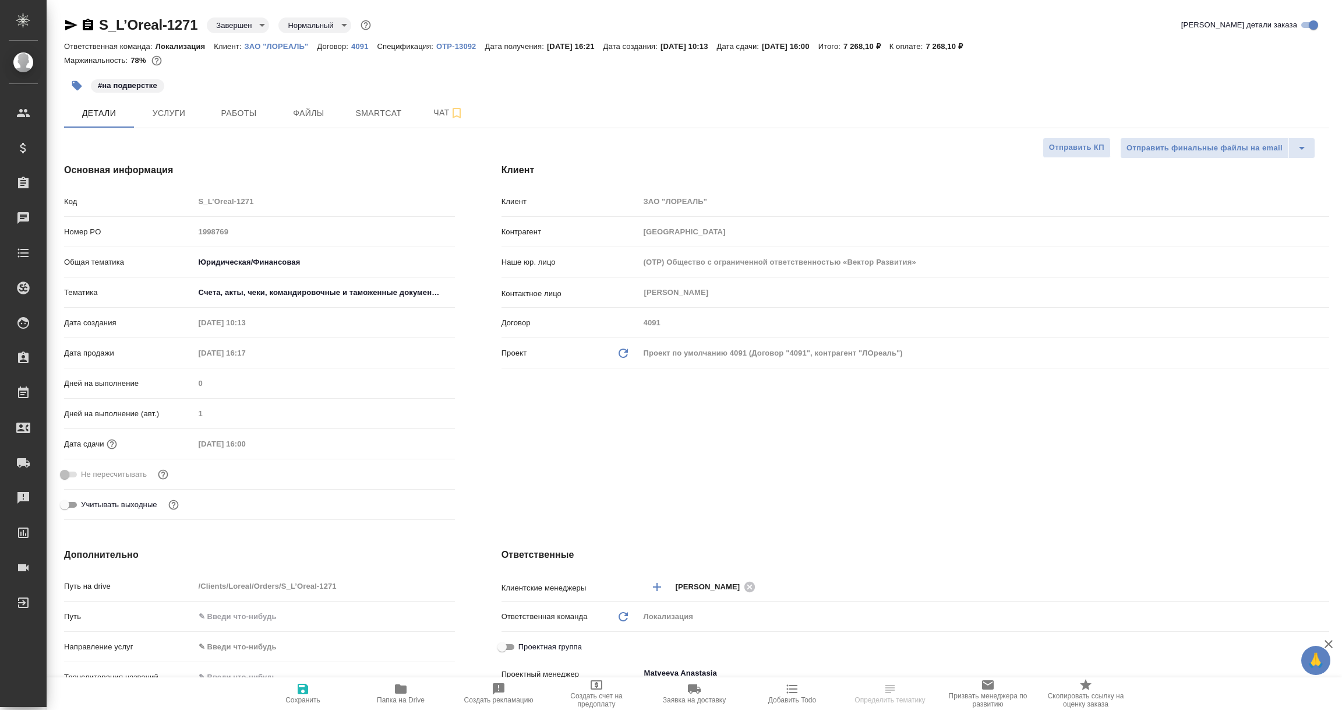
type textarea "x"
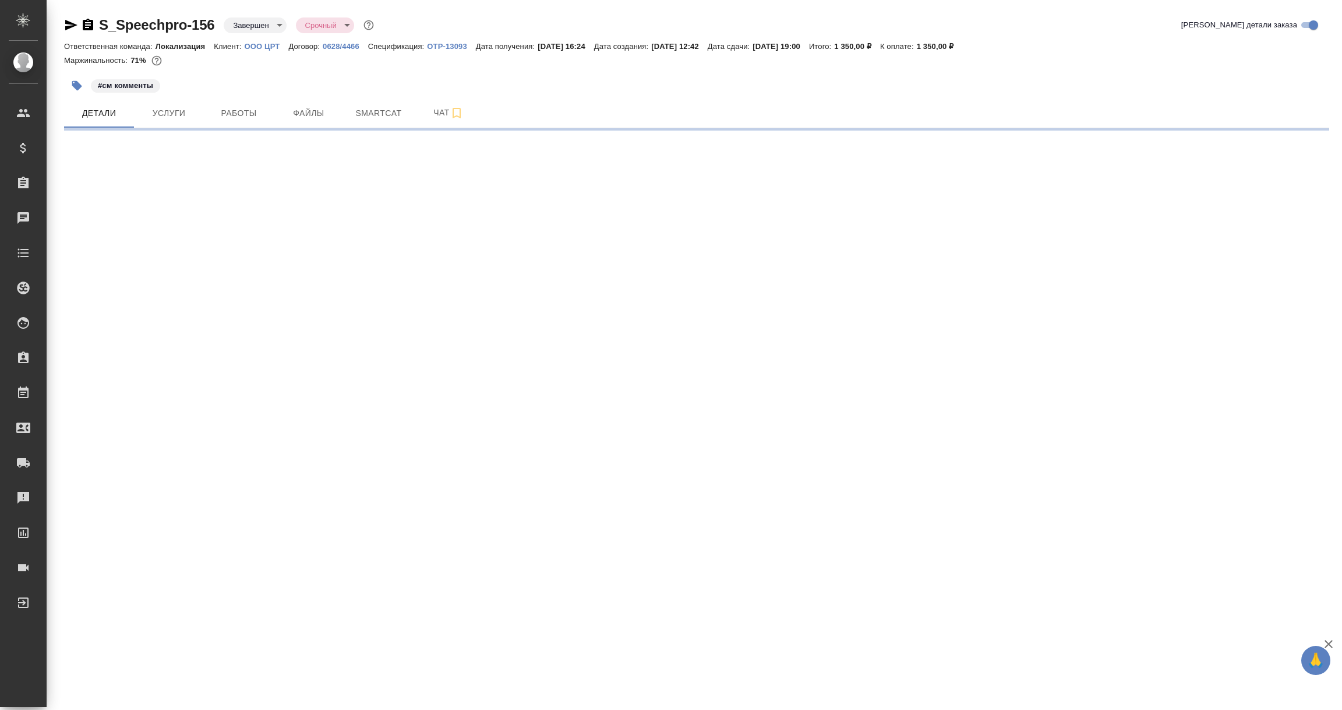
select select "RU"
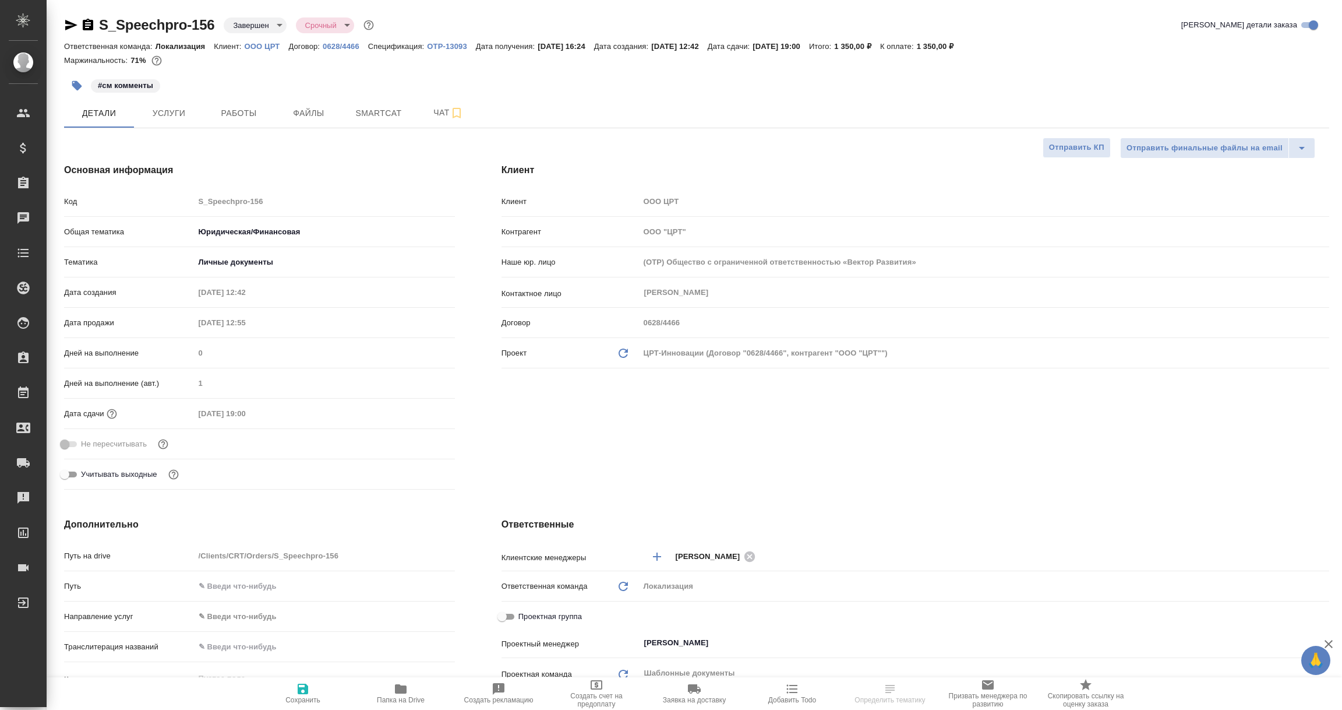
type textarea "x"
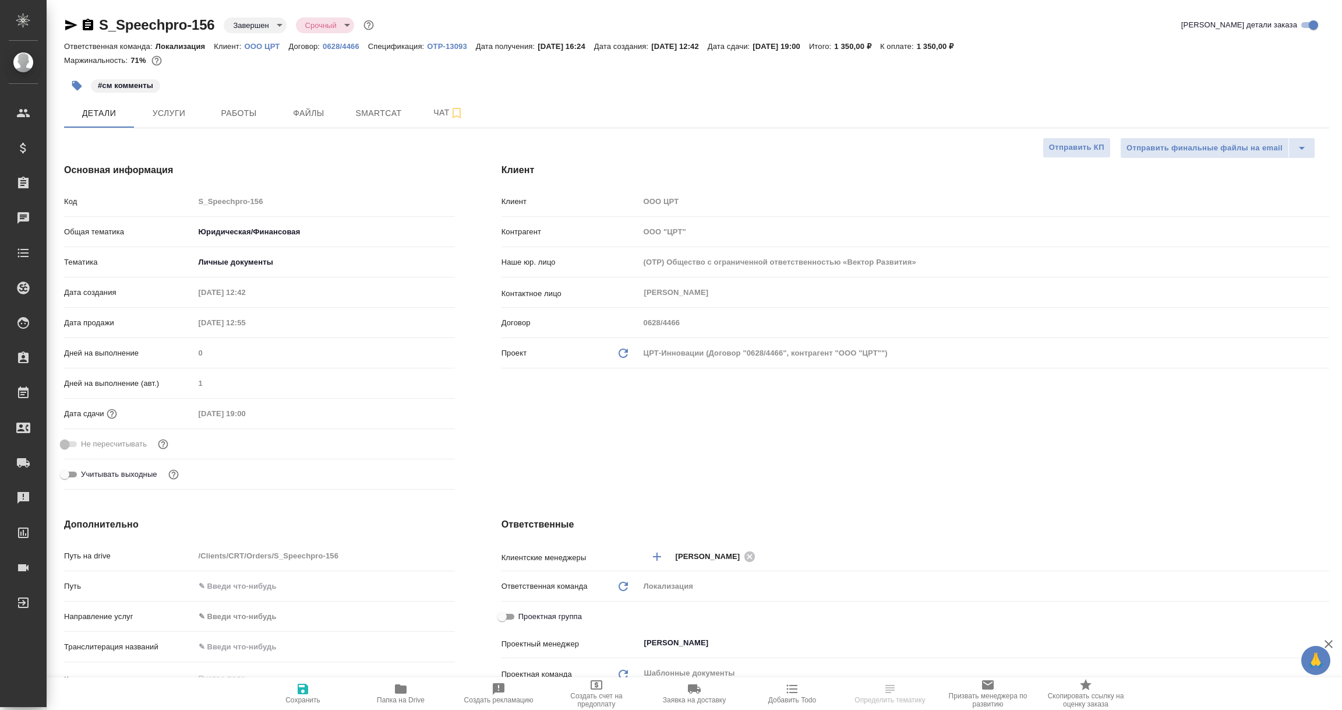
type textarea "x"
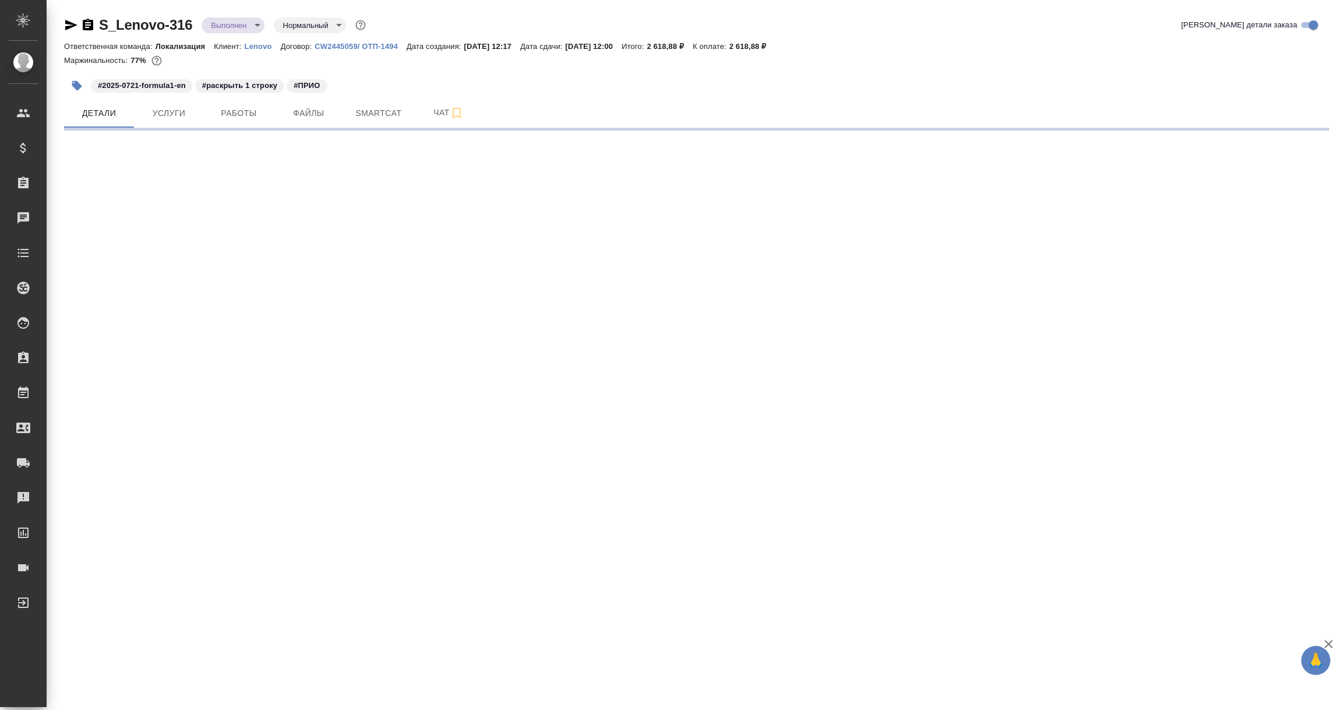
select select "RU"
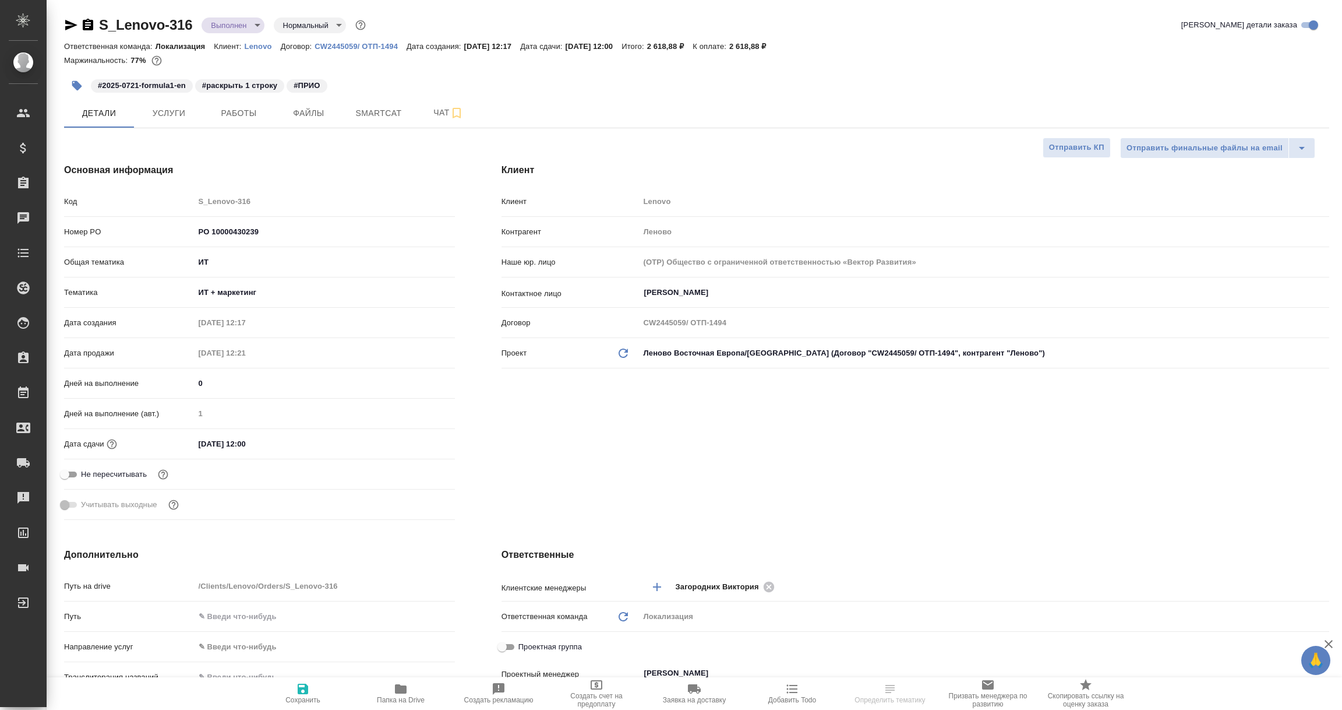
type textarea "x"
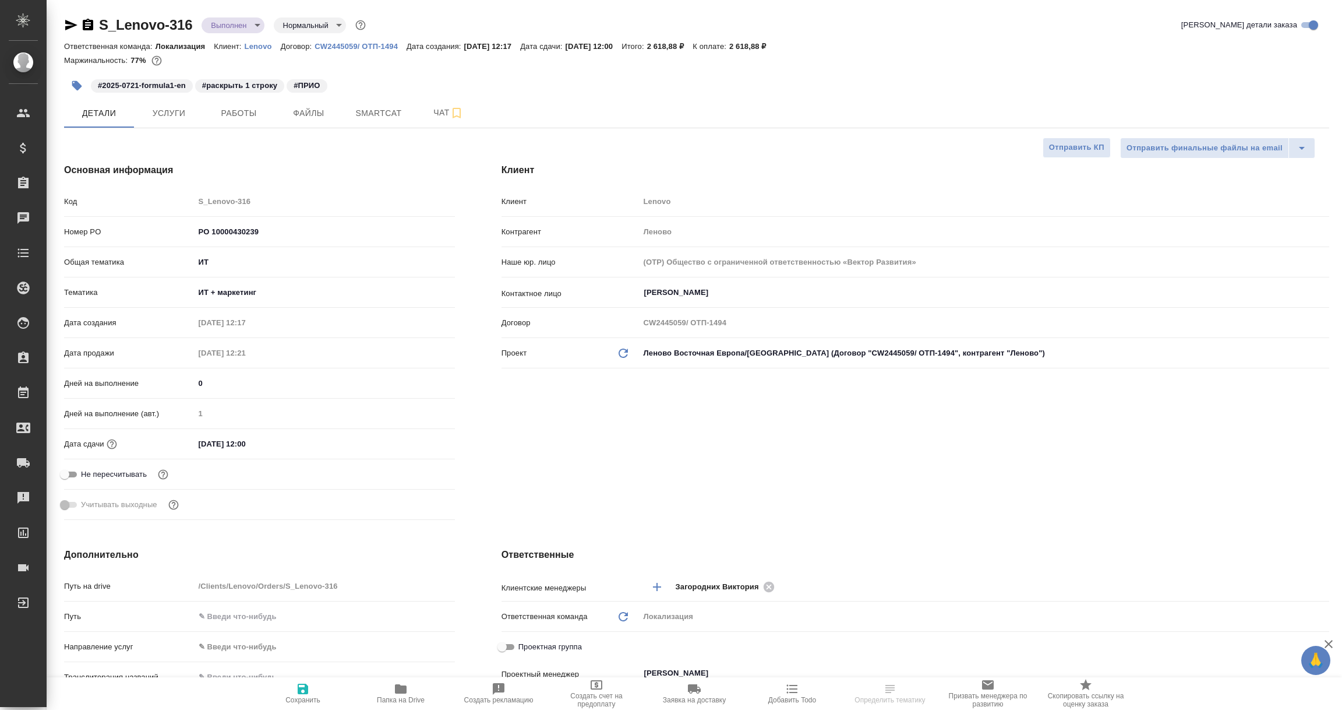
type textarea "x"
click at [67, 23] on icon "button" at bounding box center [71, 25] width 12 height 10
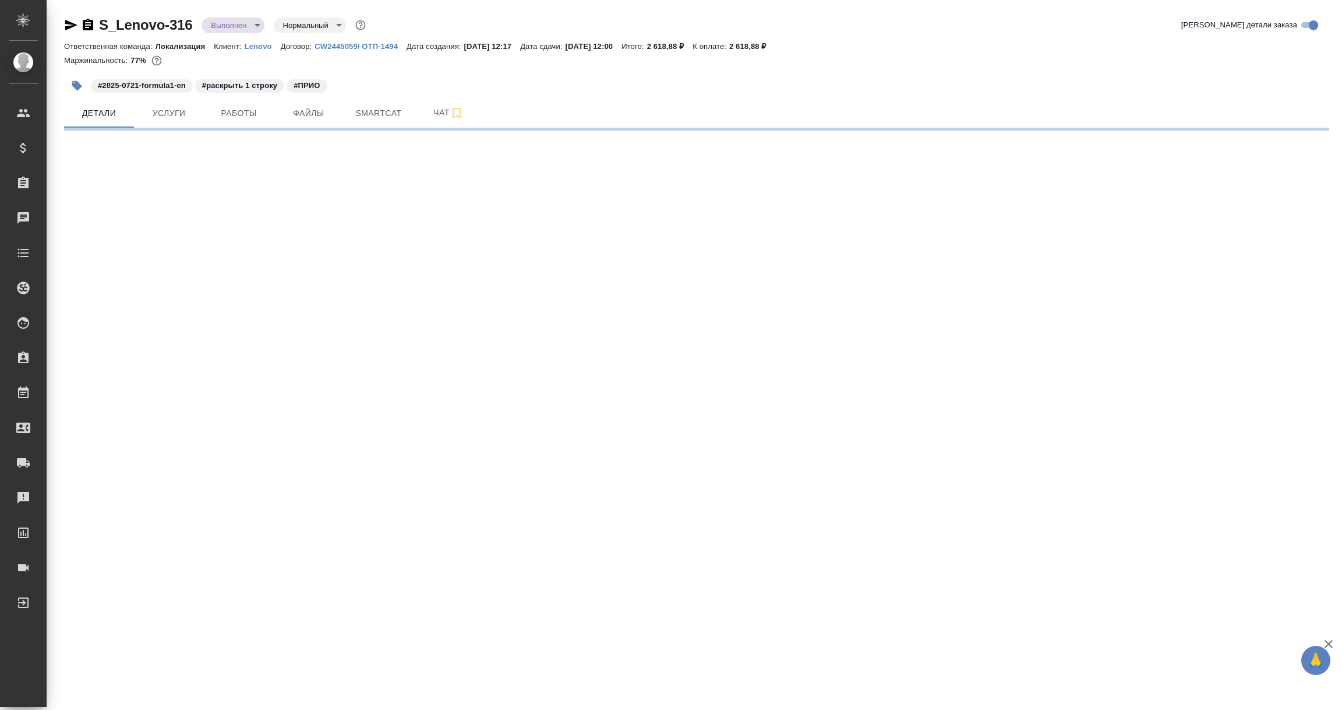
select select "RU"
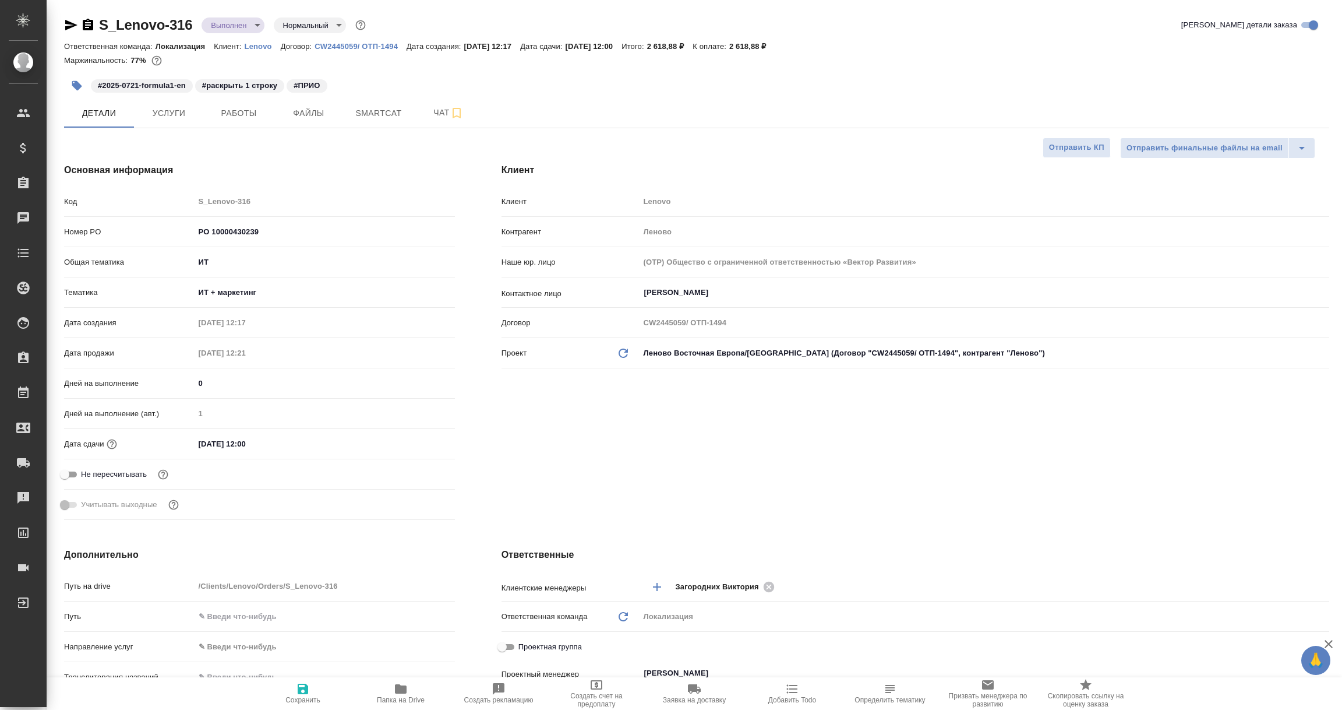
type textarea "x"
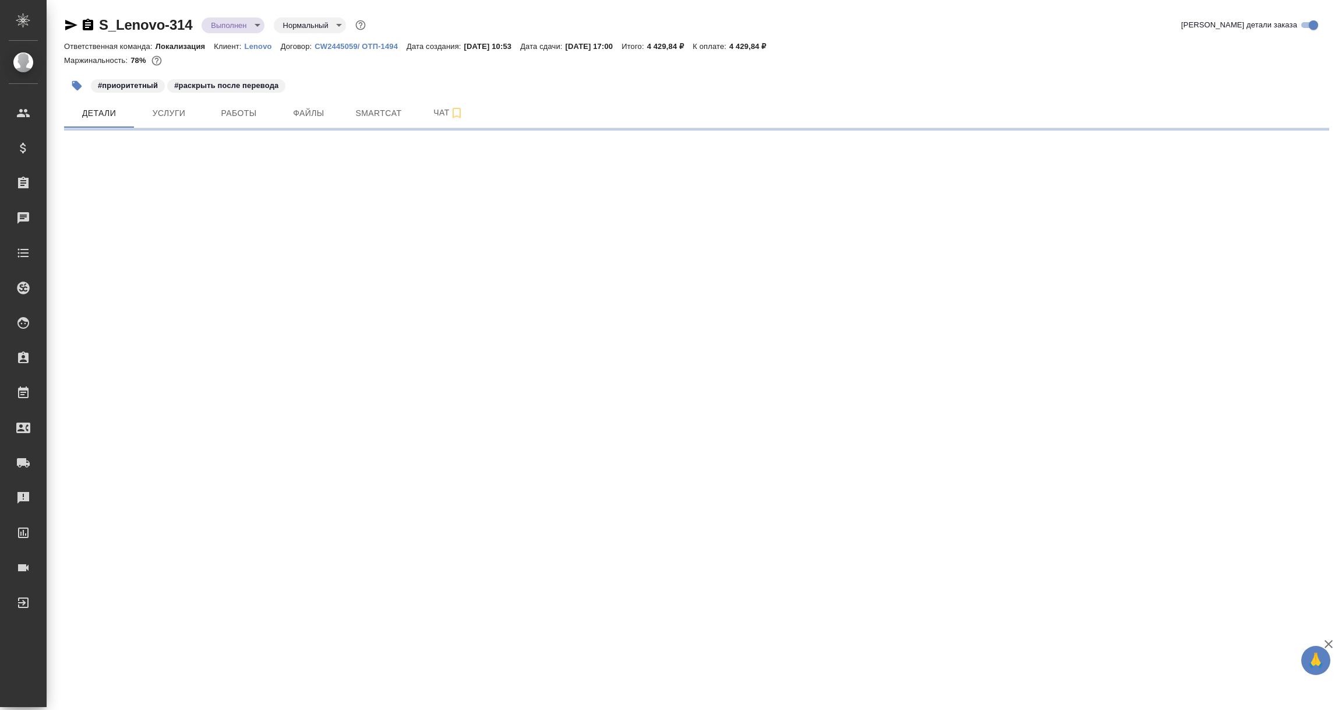
select select "RU"
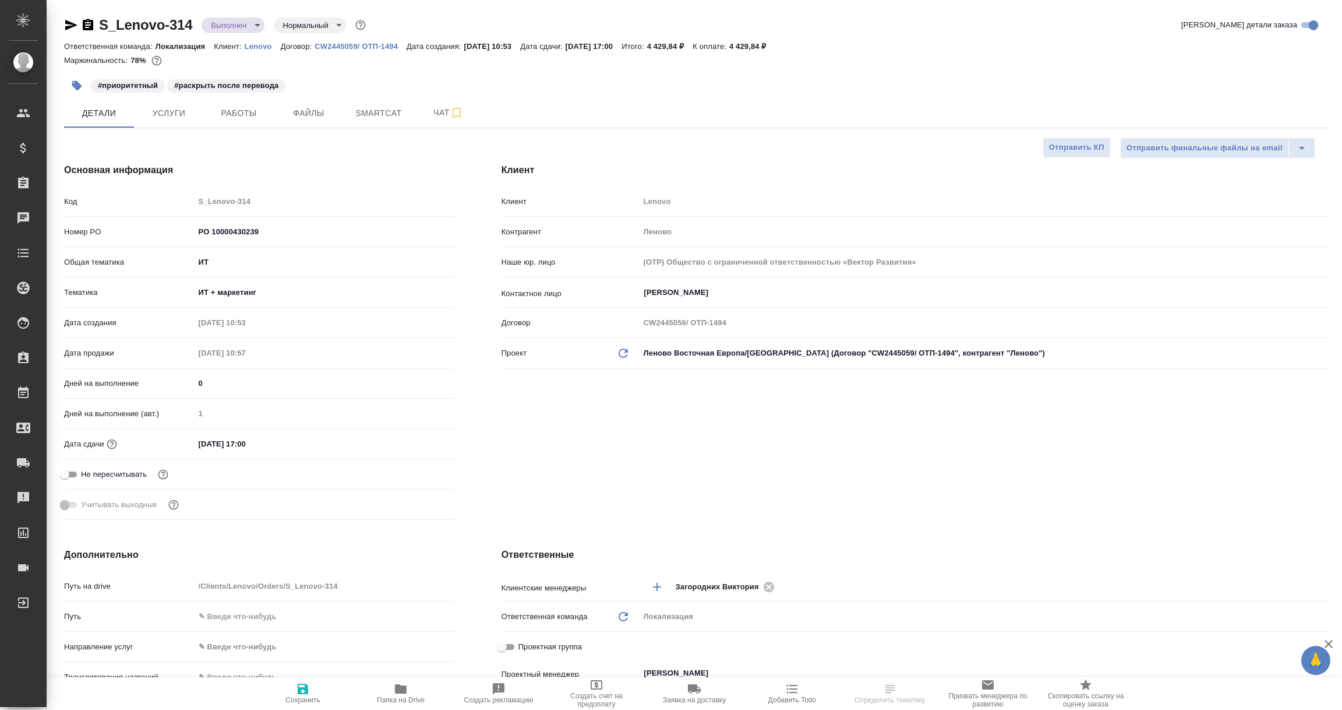
type textarea "x"
click at [70, 24] on icon "button" at bounding box center [71, 25] width 12 height 10
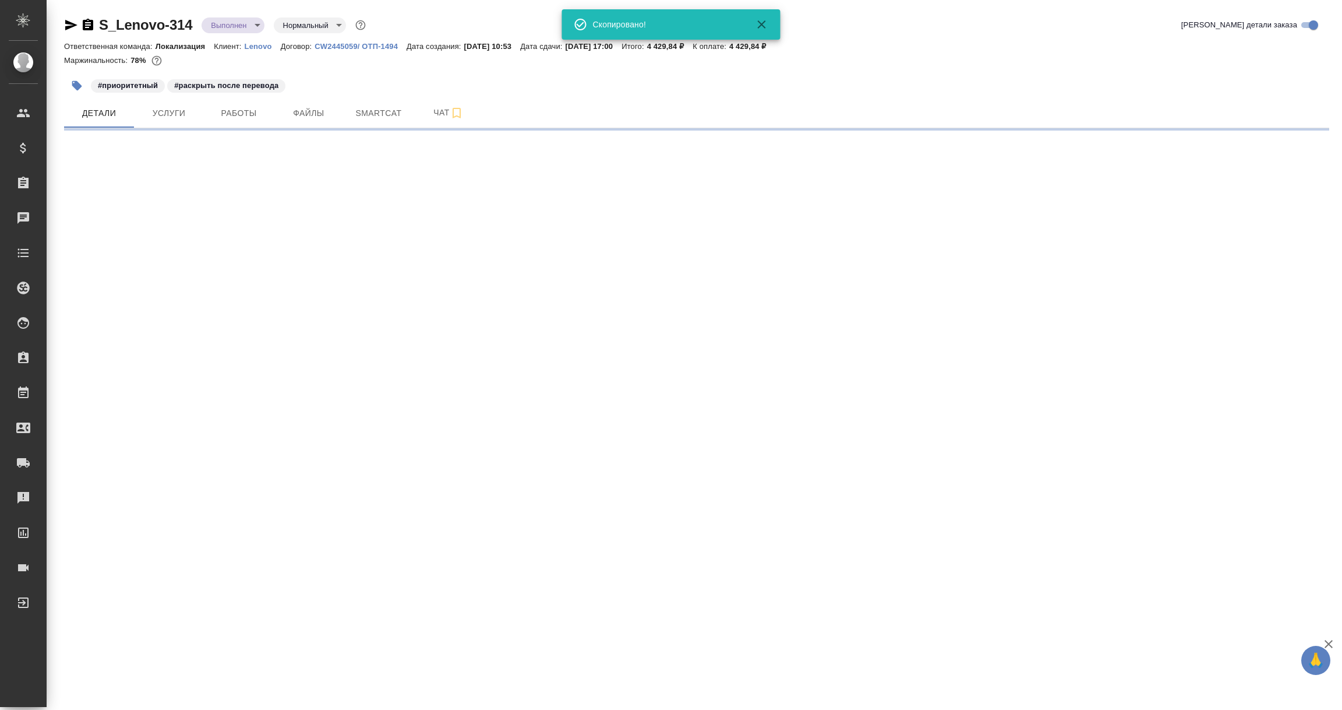
select select "RU"
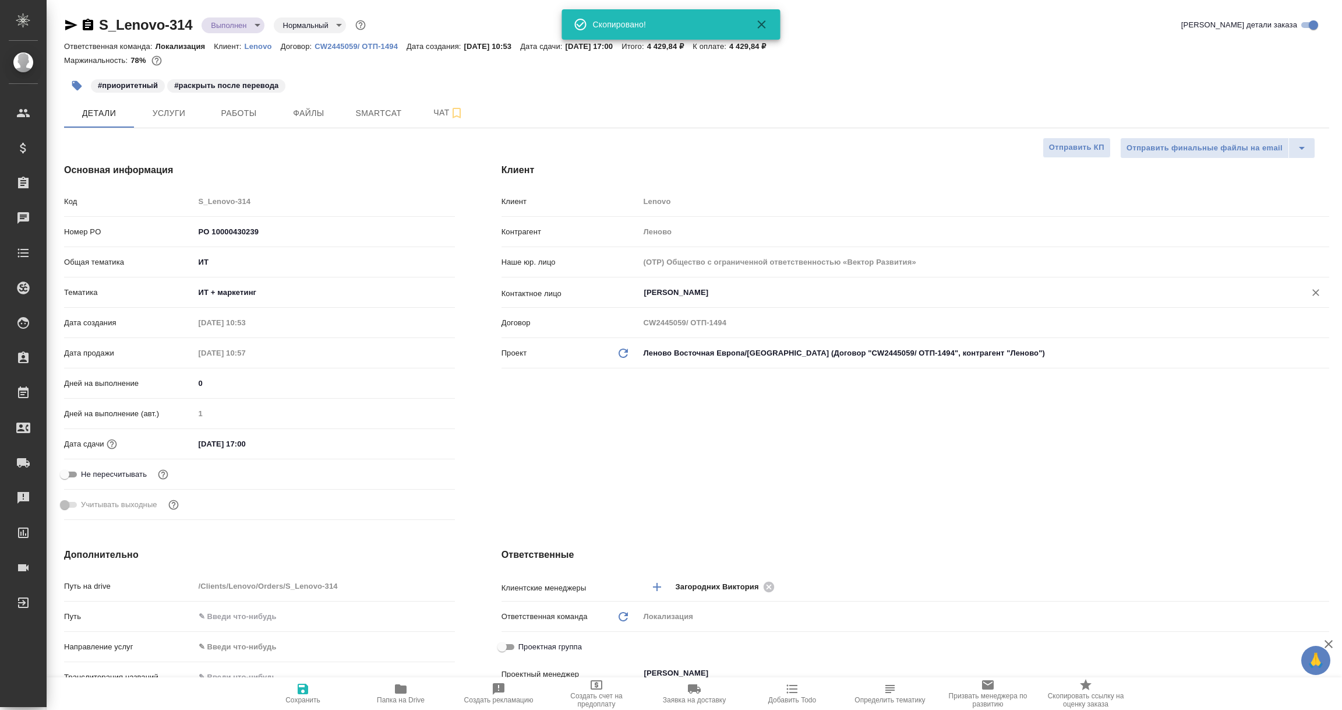
type textarea "x"
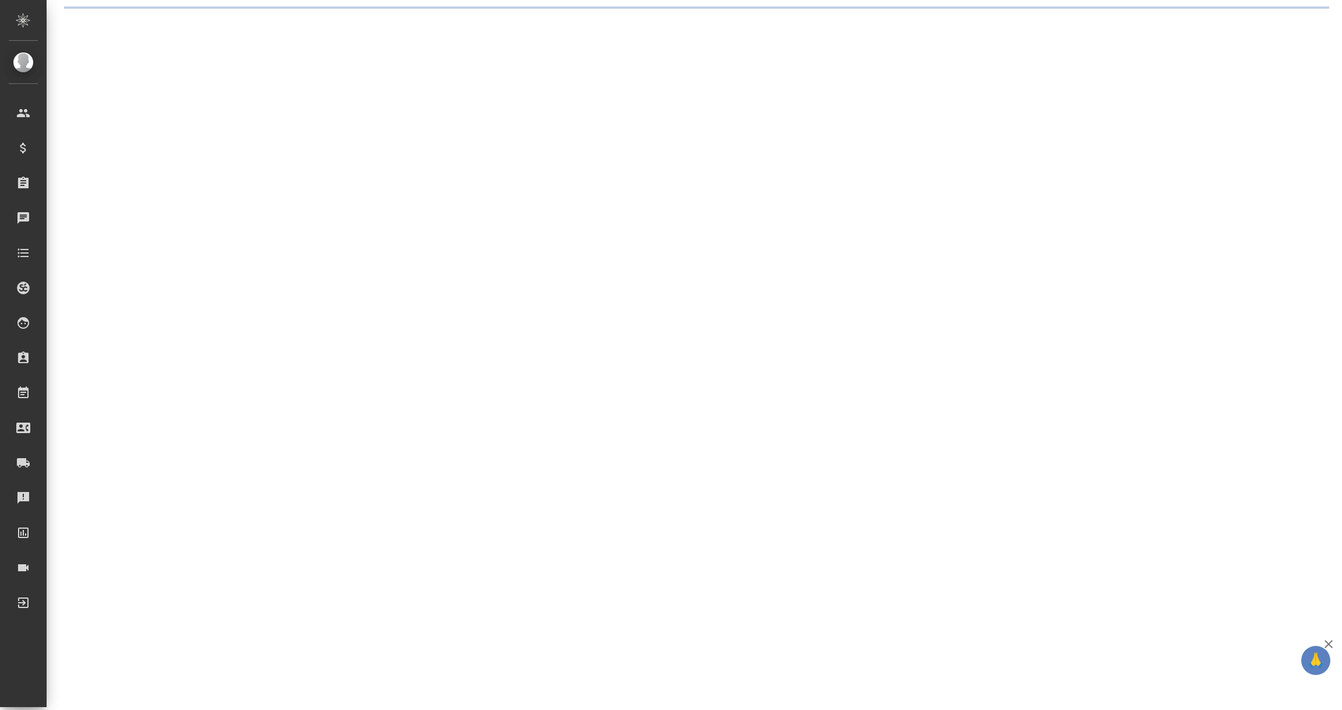
select select "RU"
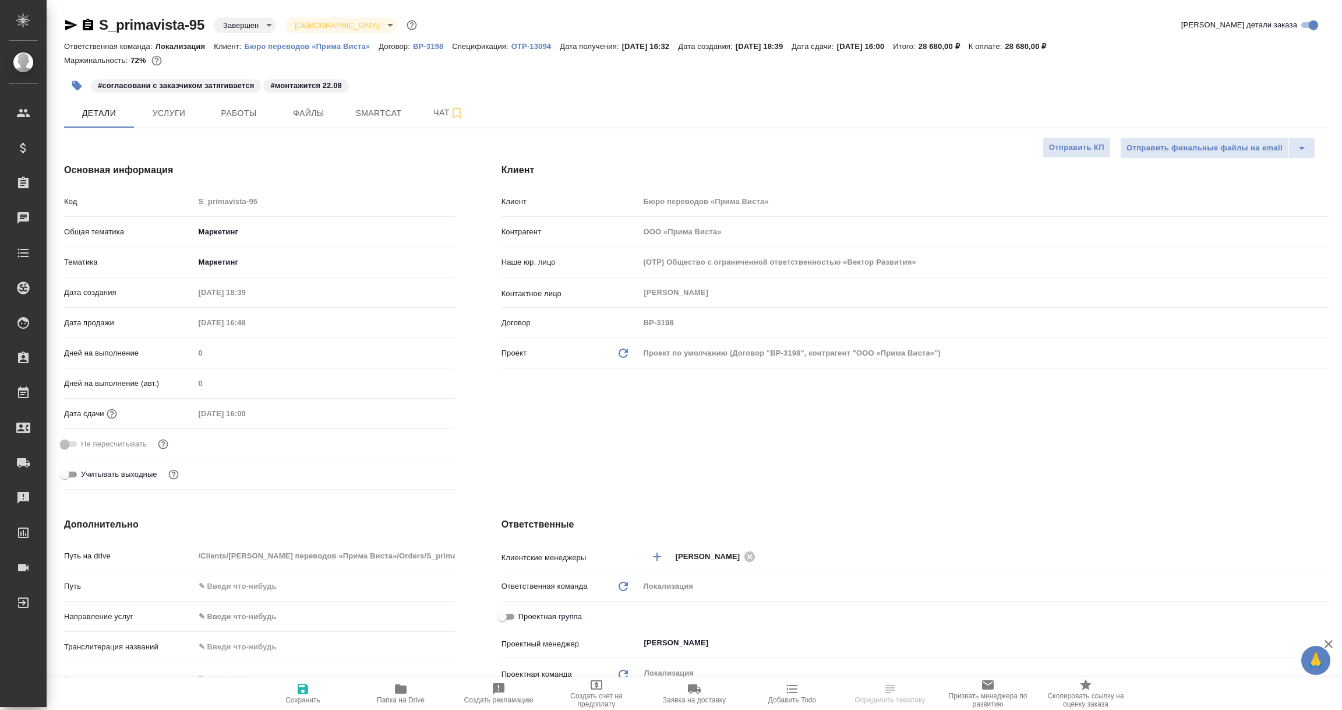
type textarea "x"
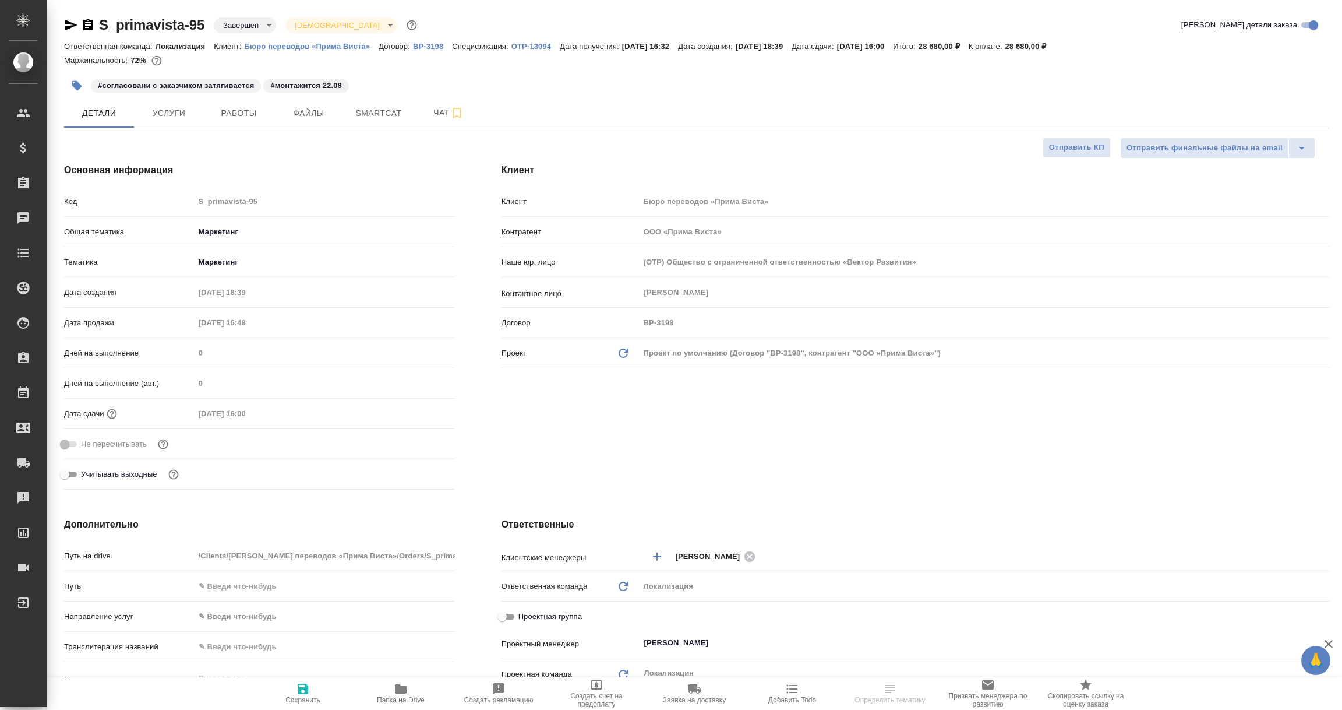
type textarea "x"
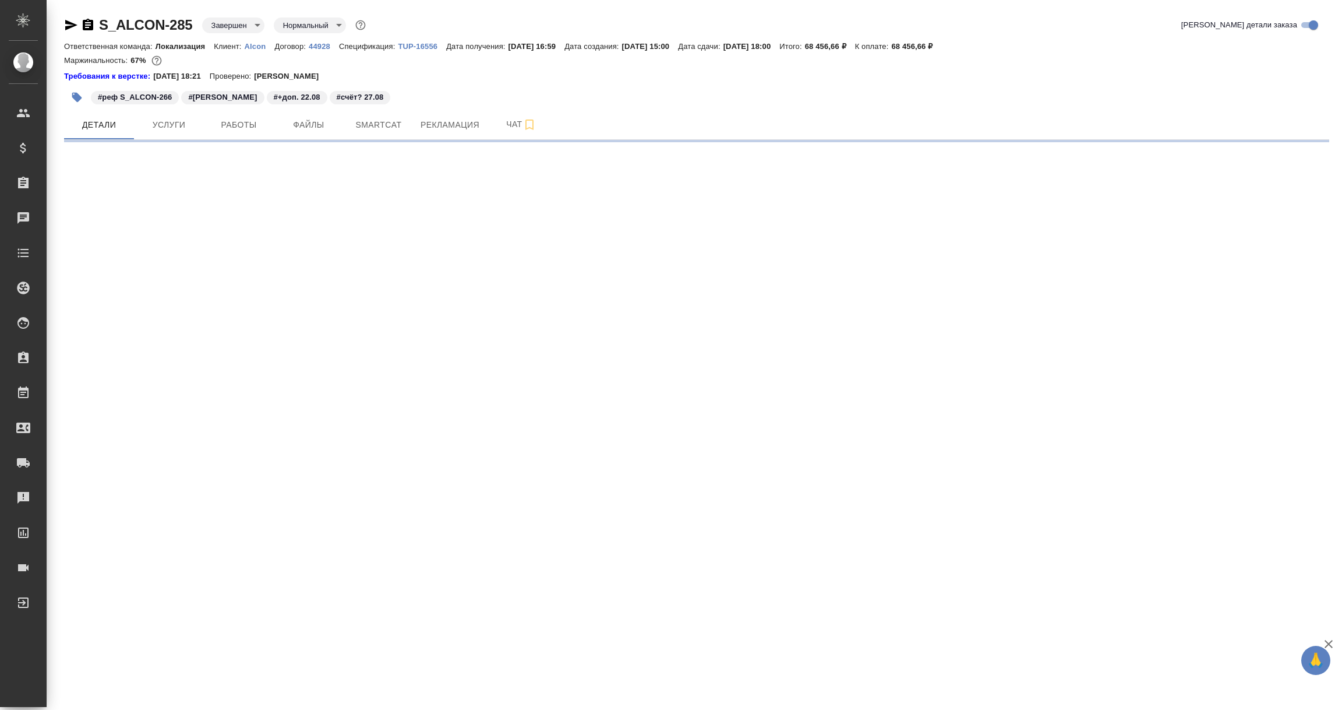
select select "RU"
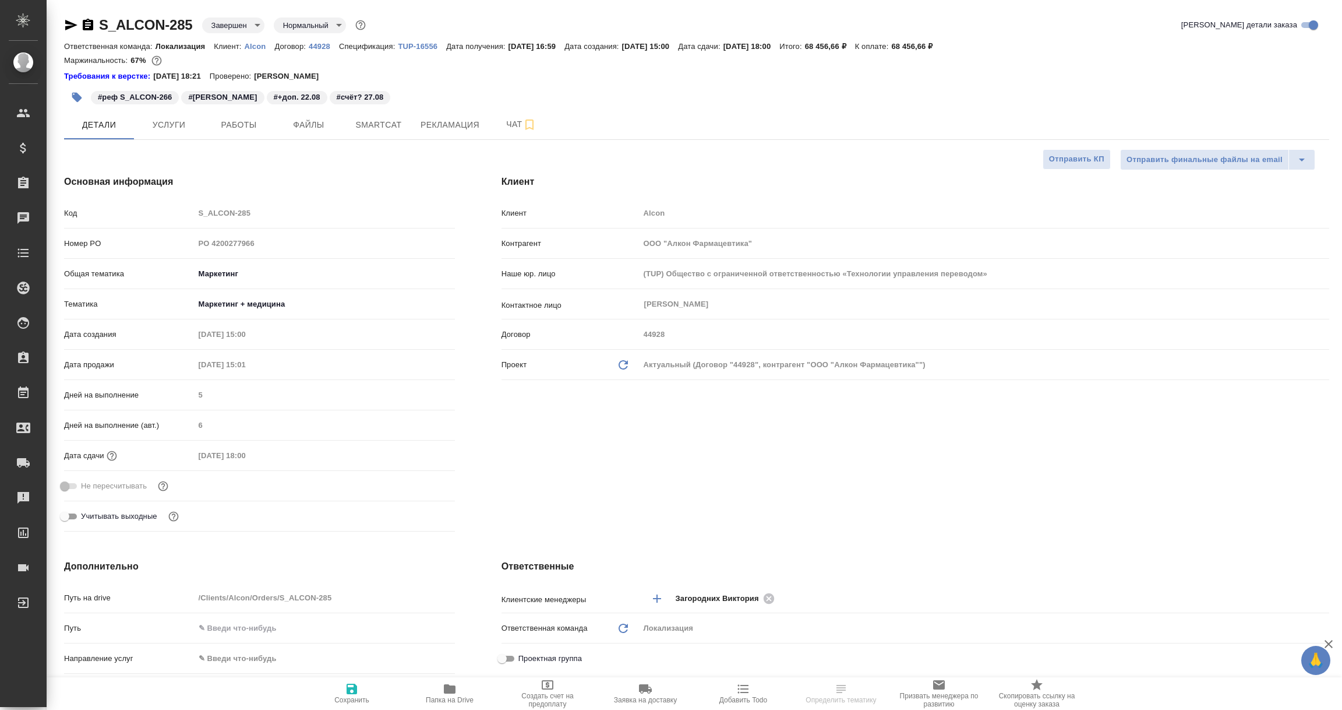
type textarea "x"
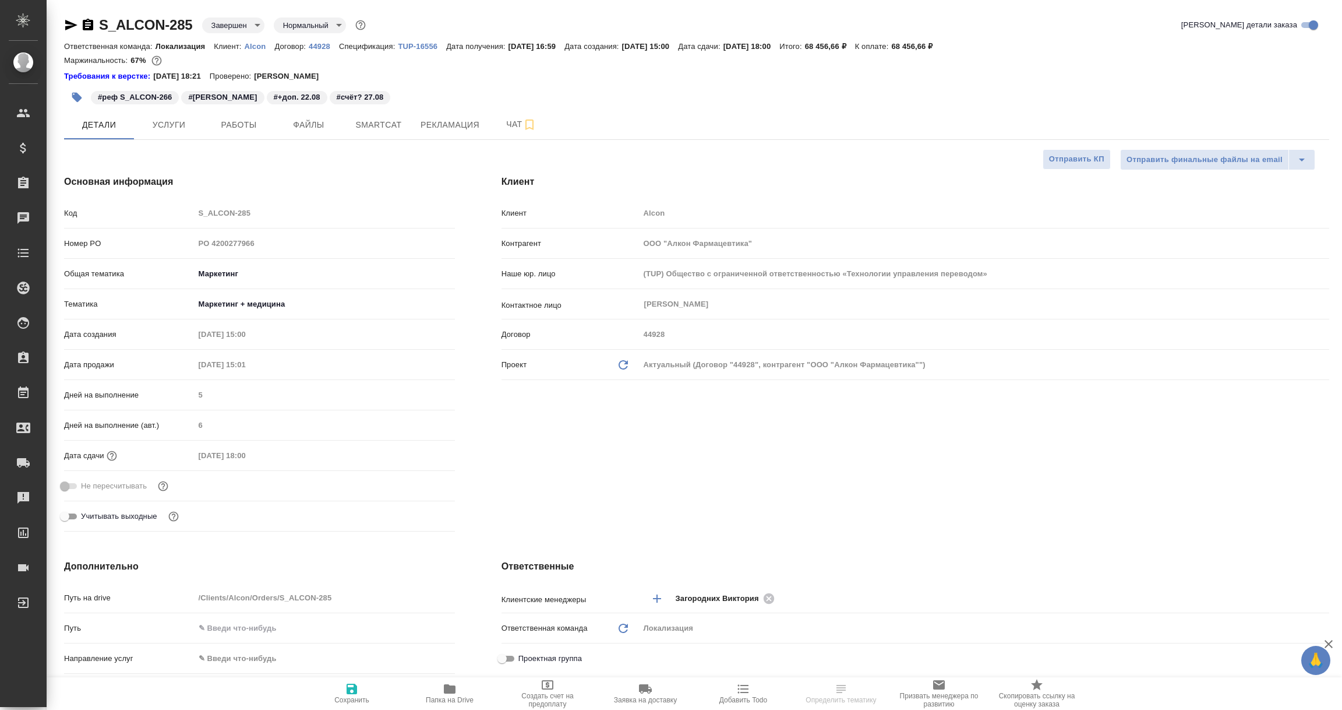
type textarea "x"
select select "RU"
type textarea "x"
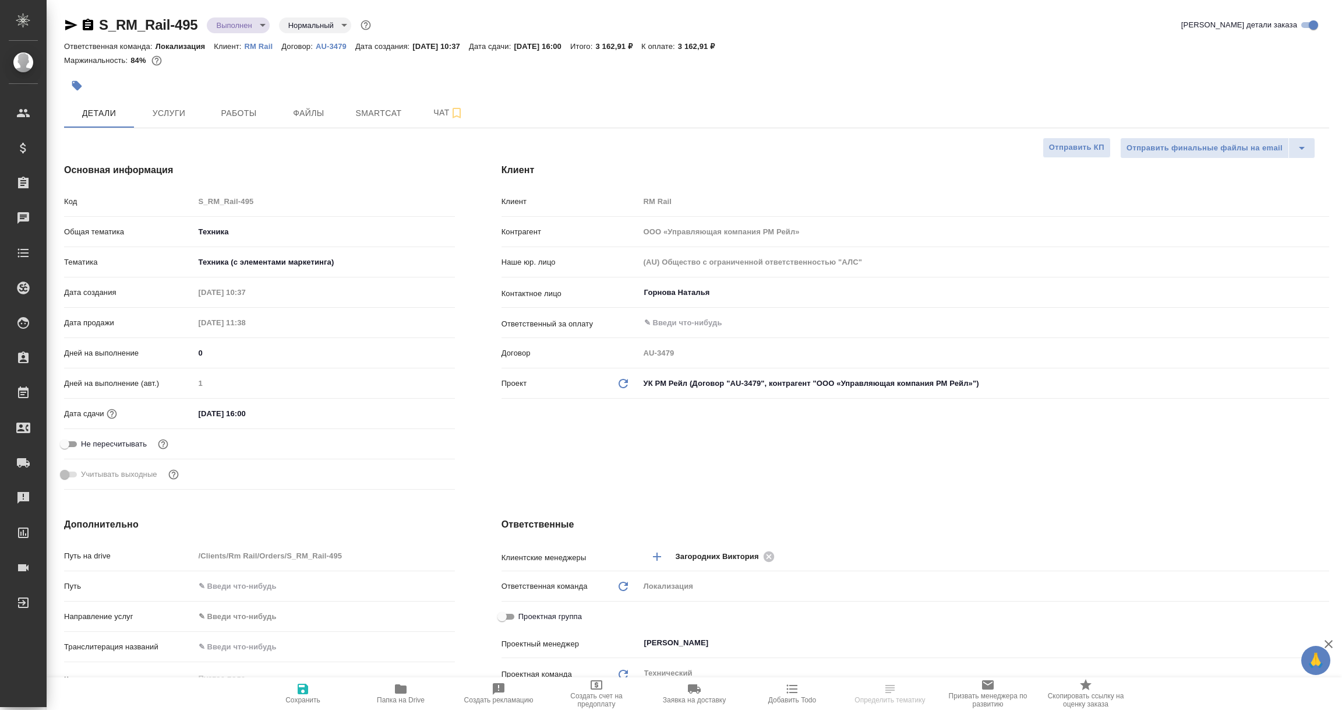
select select "RU"
click at [75, 24] on icon "button" at bounding box center [71, 25] width 12 height 10
select select "RU"
type textarea "x"
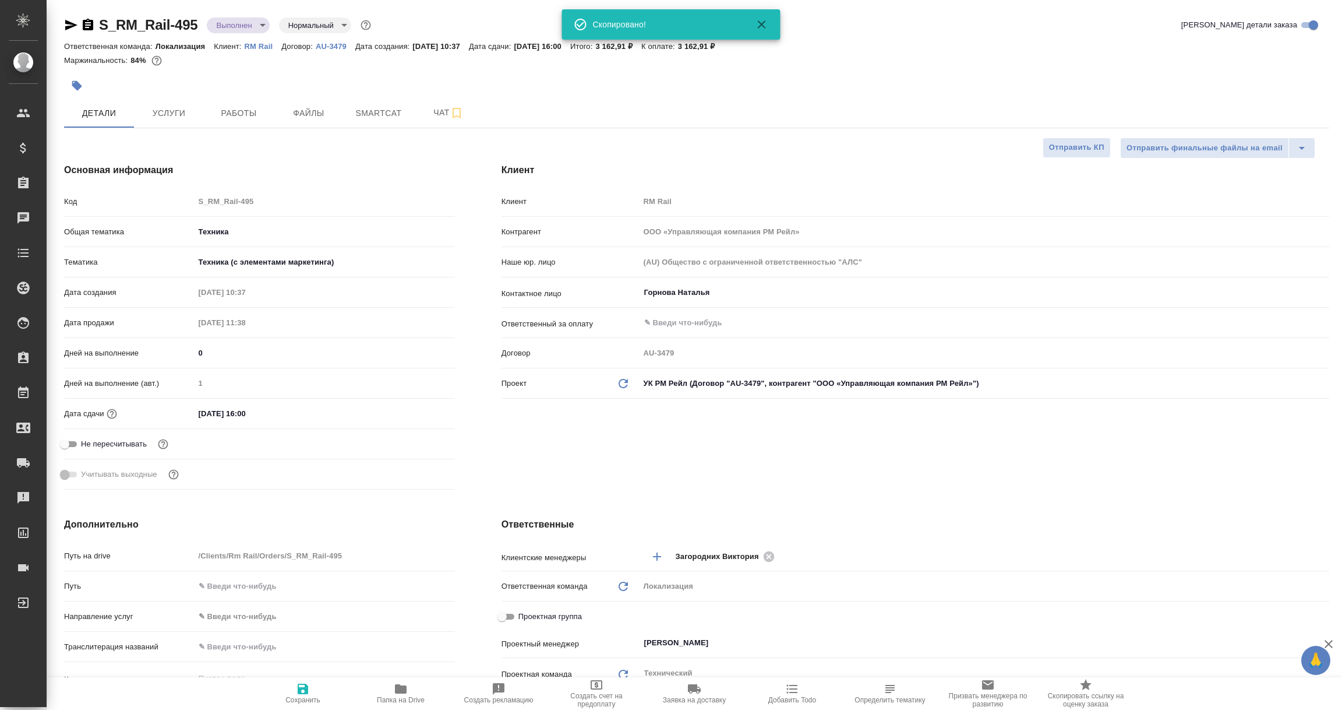
type textarea "x"
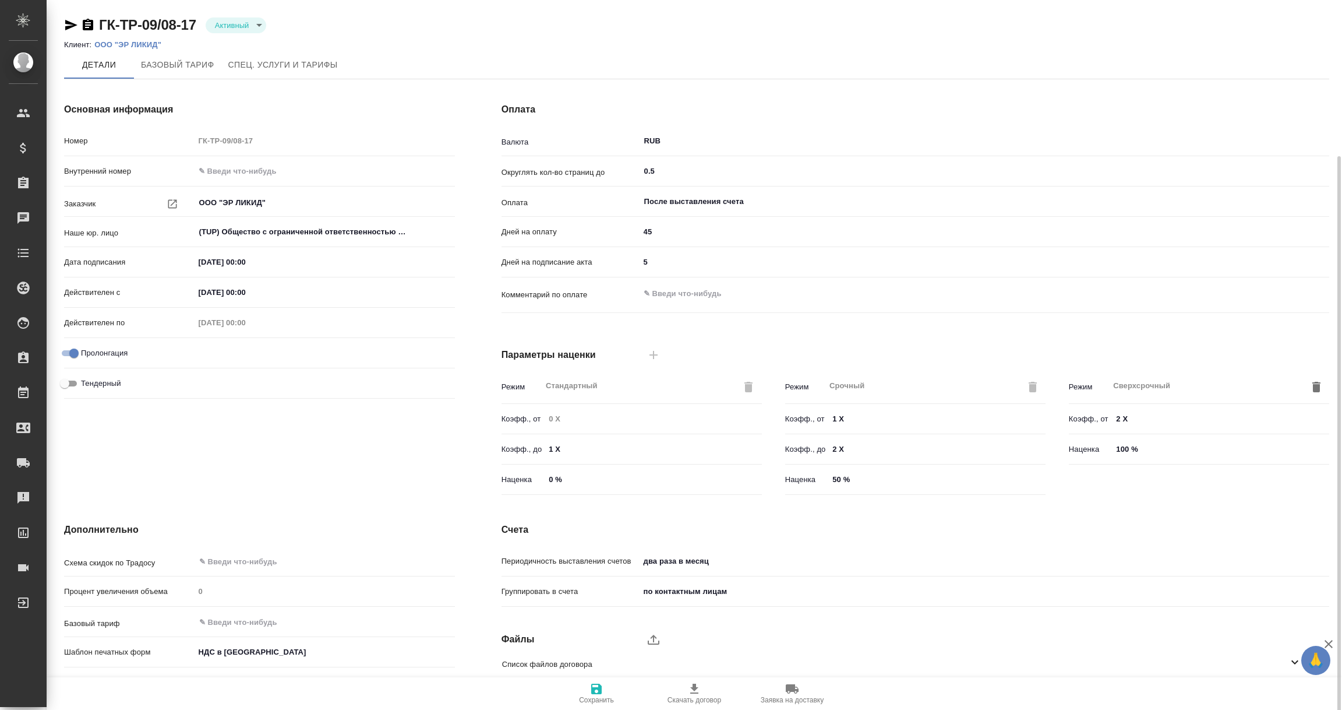
scroll to position [82, 0]
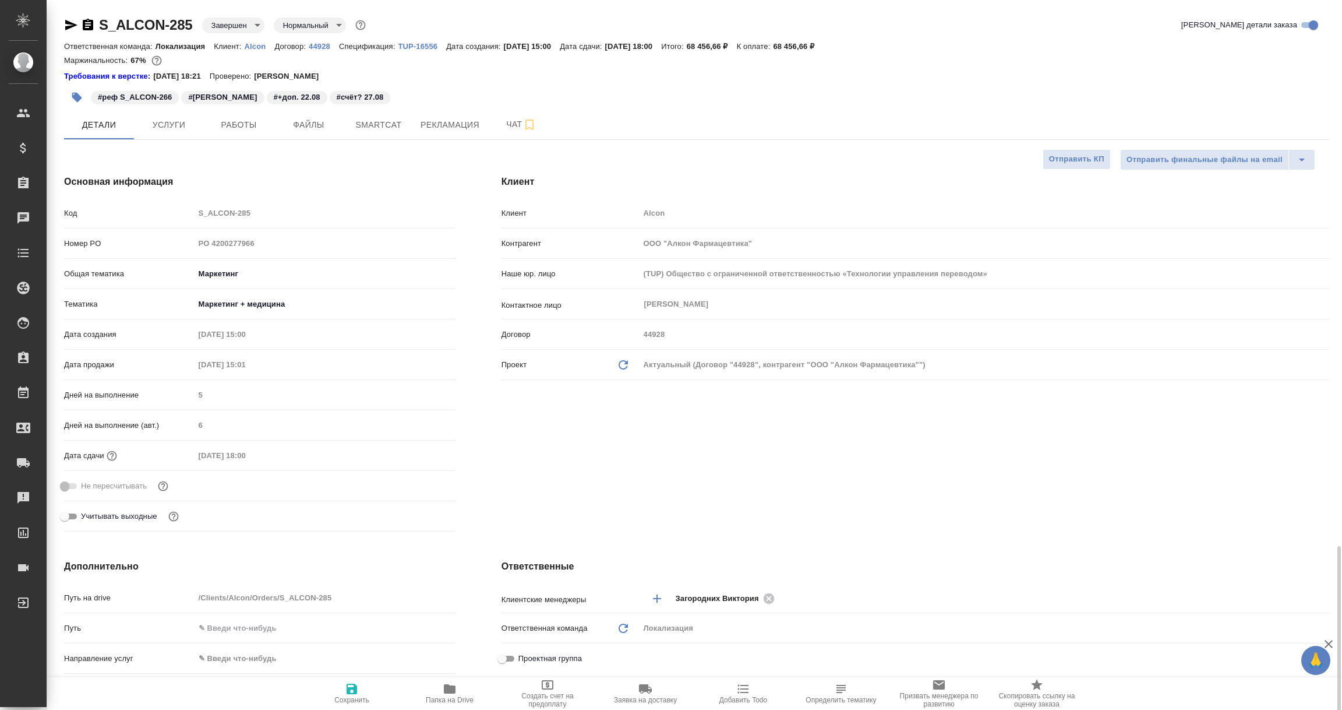
select select "RU"
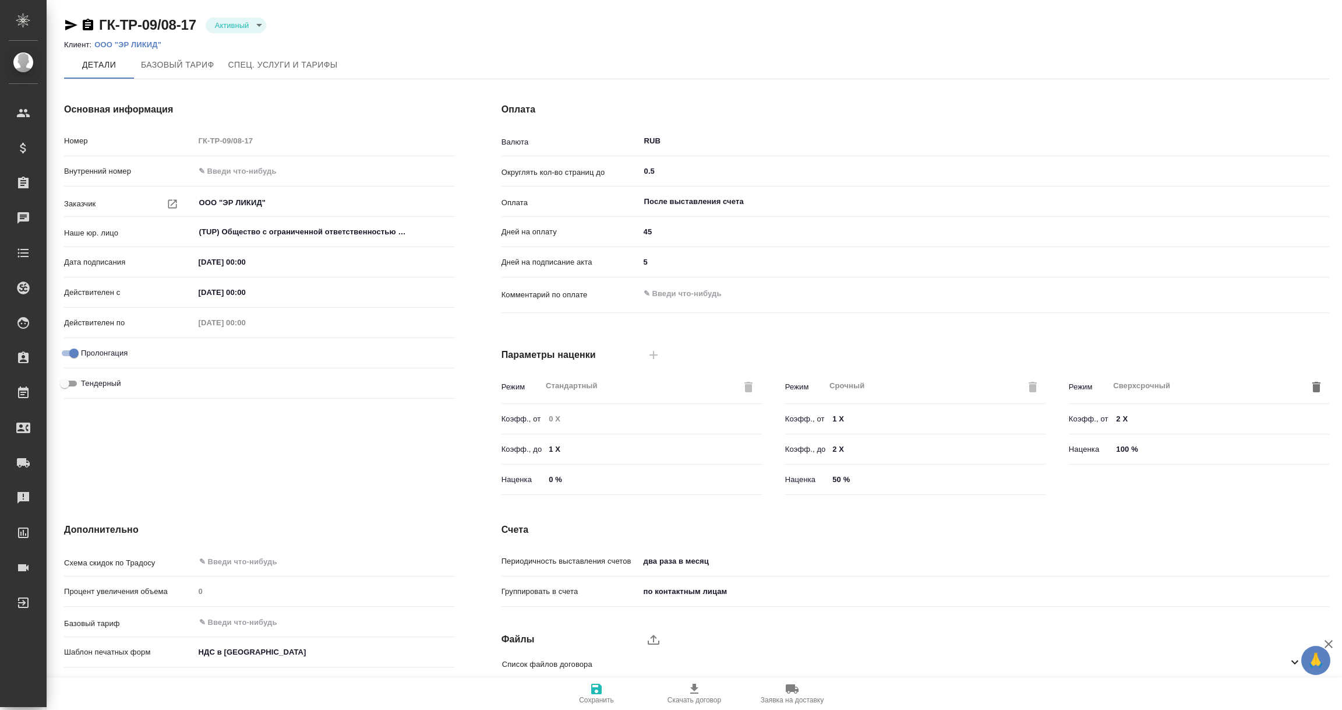
scroll to position [82, 0]
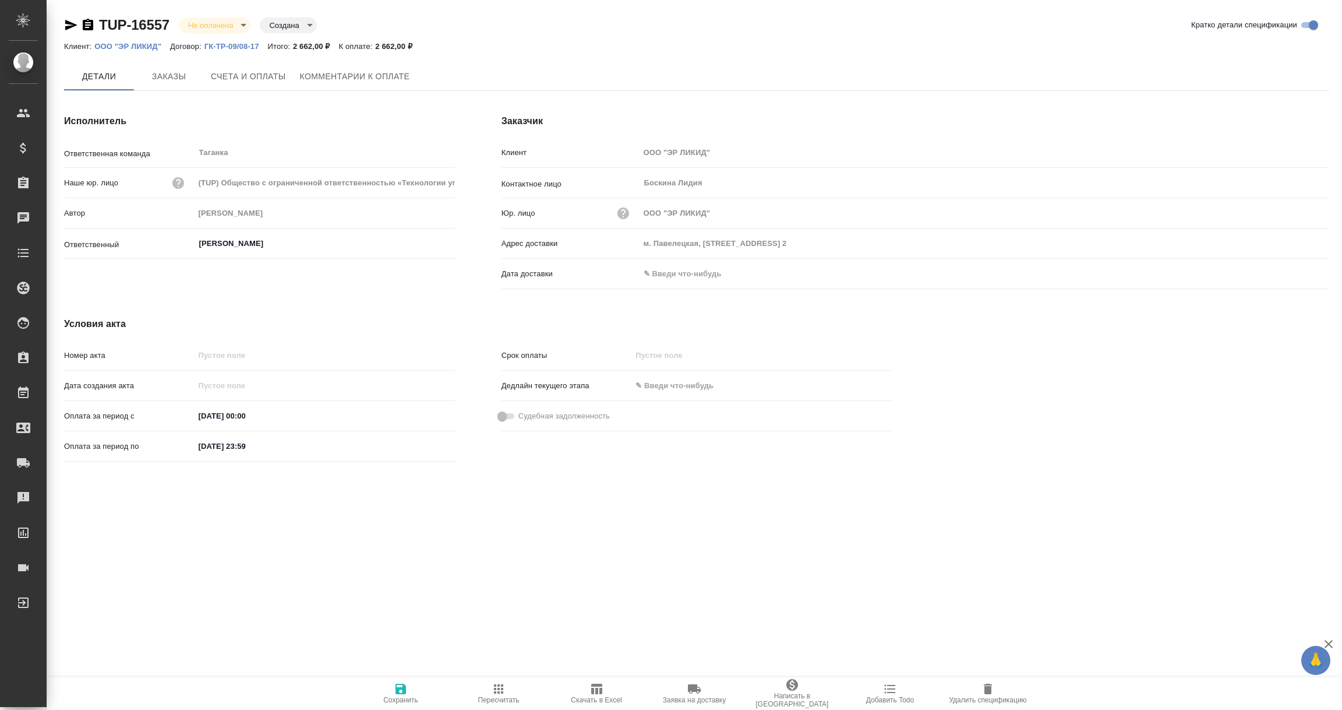
click at [686, 271] on input "text" at bounding box center [691, 273] width 102 height 17
click at [1299, 275] on icon "button" at bounding box center [1296, 274] width 14 height 14
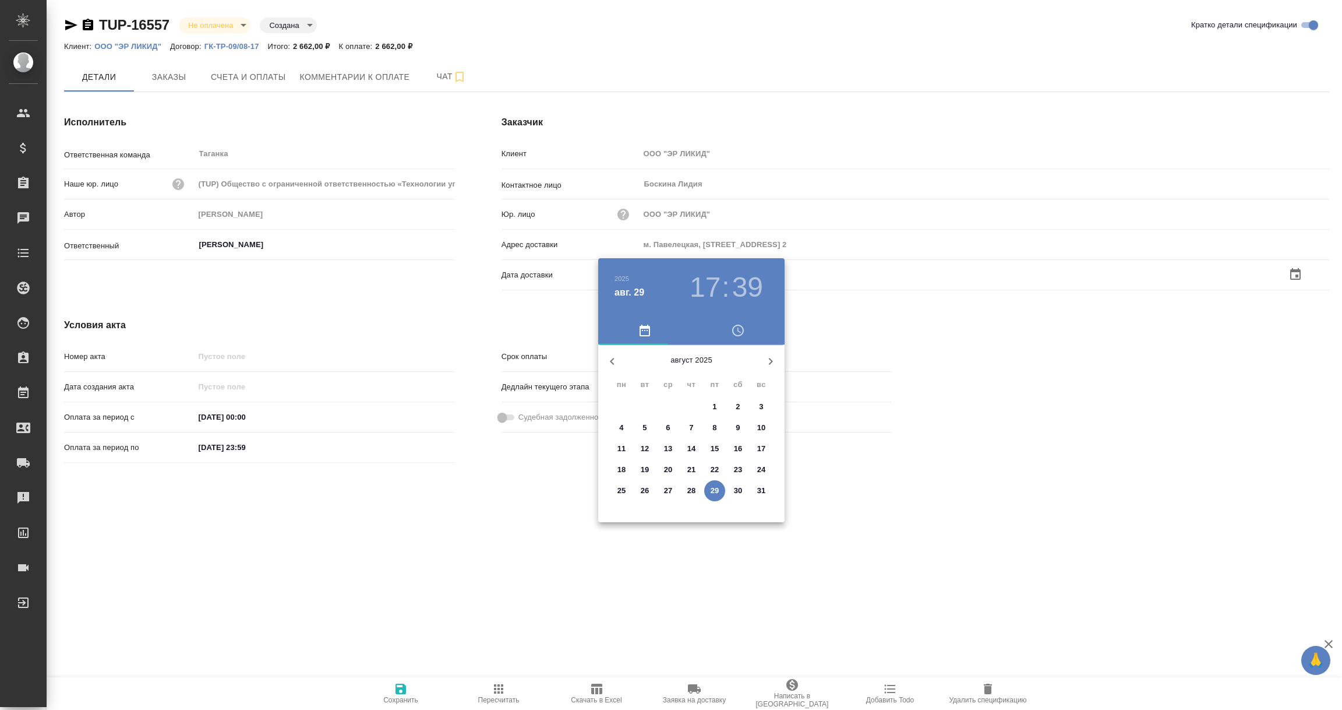
click at [711, 492] on p "29" at bounding box center [715, 491] width 9 height 12
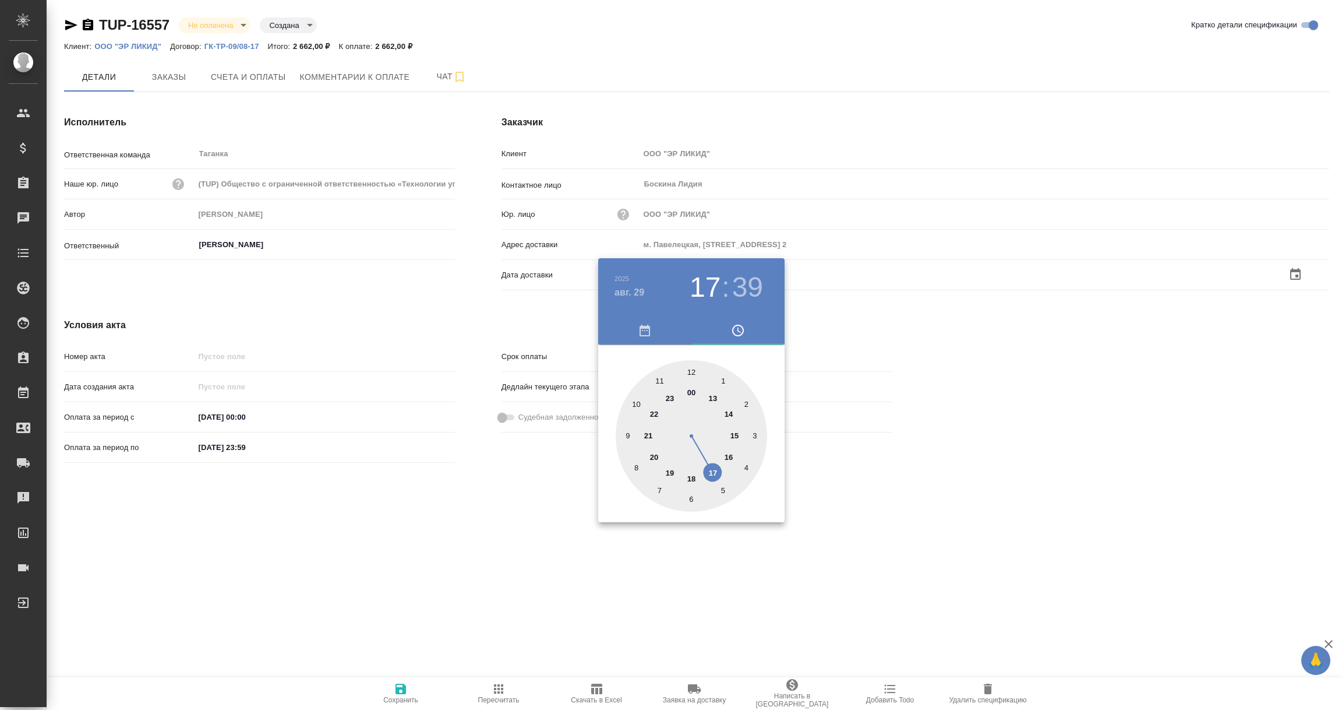
type input "29.08.2025 17:39"
click at [637, 559] on div at bounding box center [671, 355] width 1342 height 710
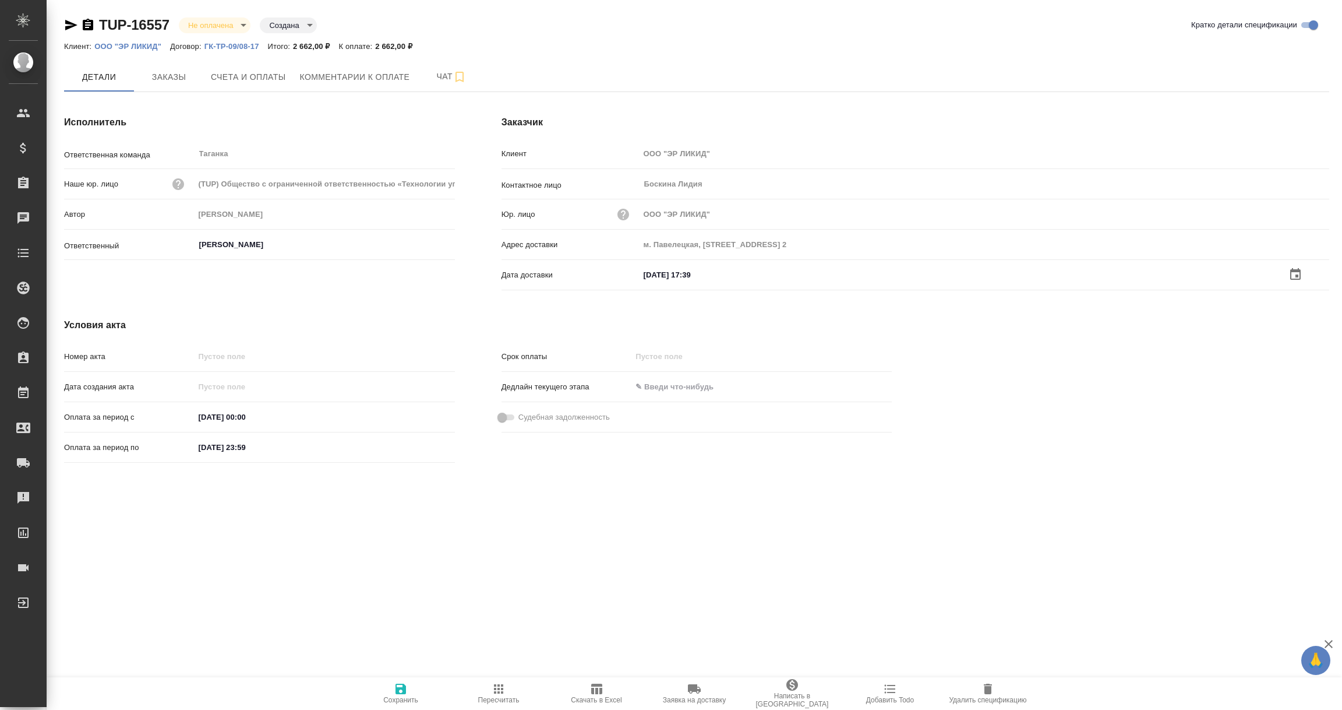
click at [397, 697] on span "Сохранить" at bounding box center [400, 700] width 35 height 8
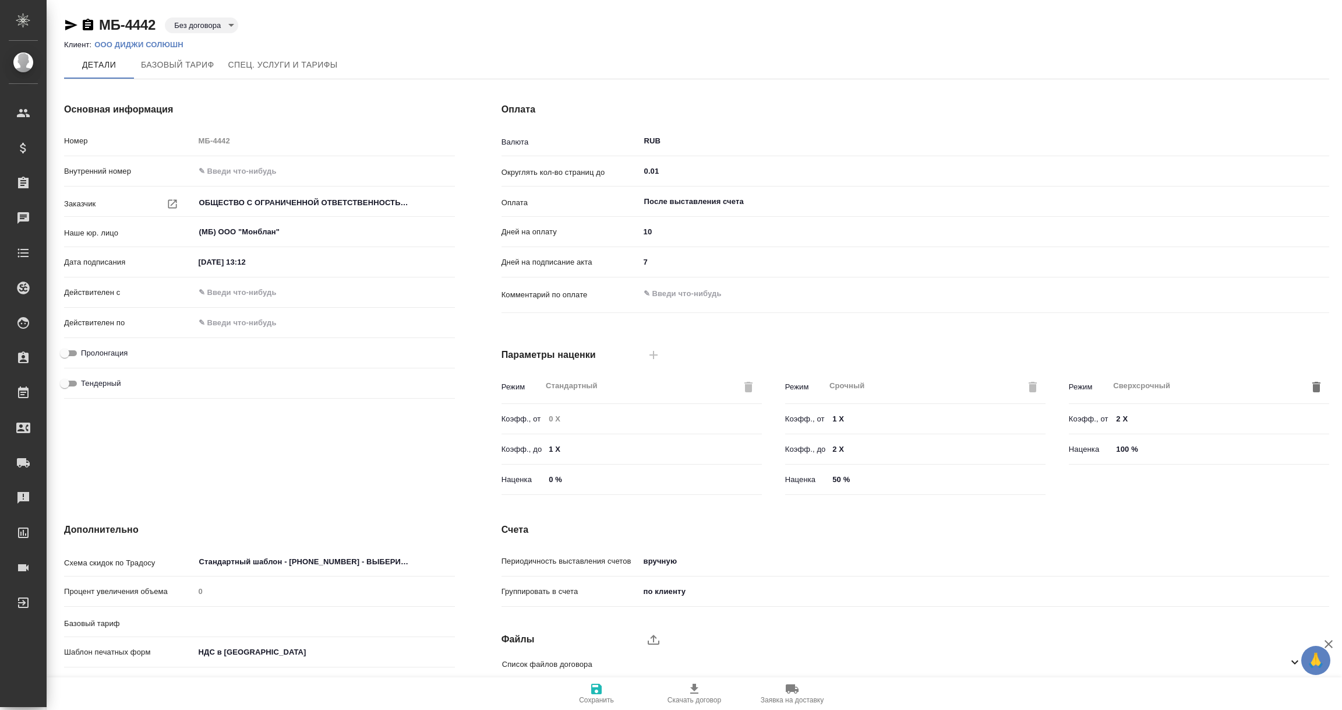
type input "Базовый ТП 2025"
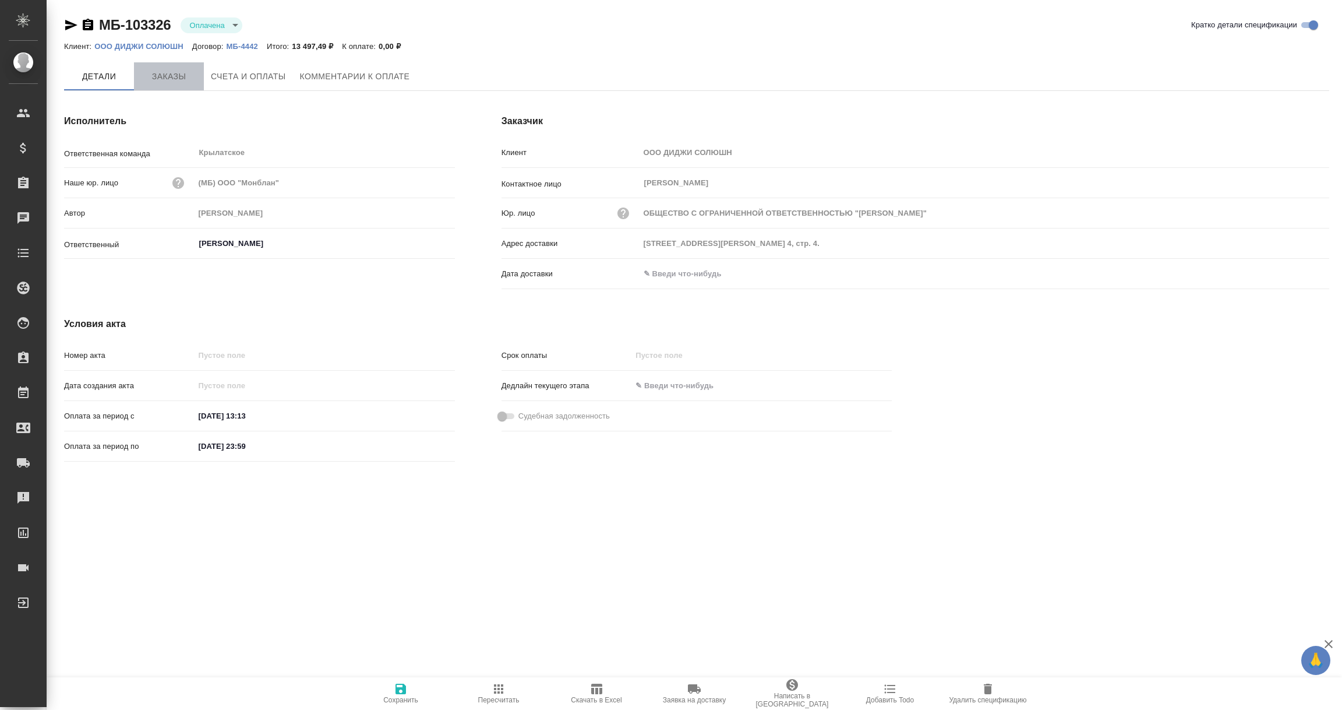
click at [166, 78] on span "Заказы" at bounding box center [169, 76] width 56 height 15
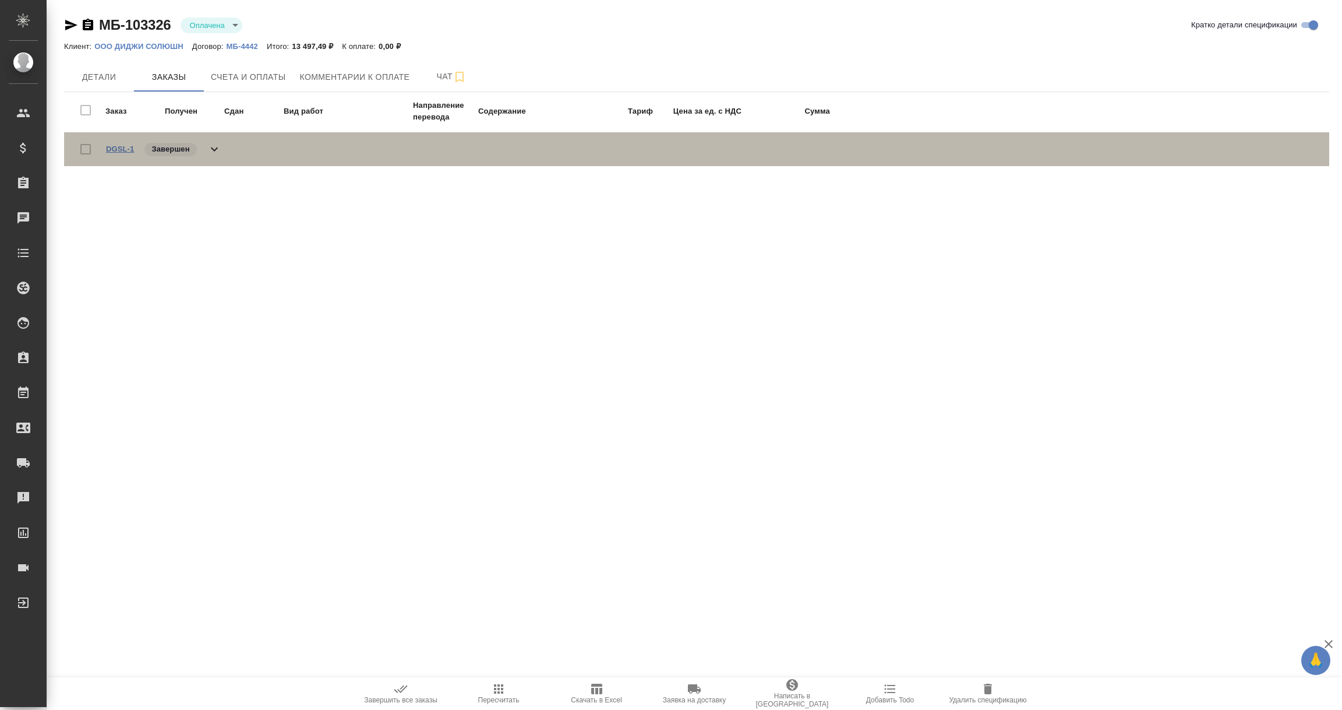
click at [118, 147] on link "DGSL-1" at bounding box center [120, 148] width 28 height 9
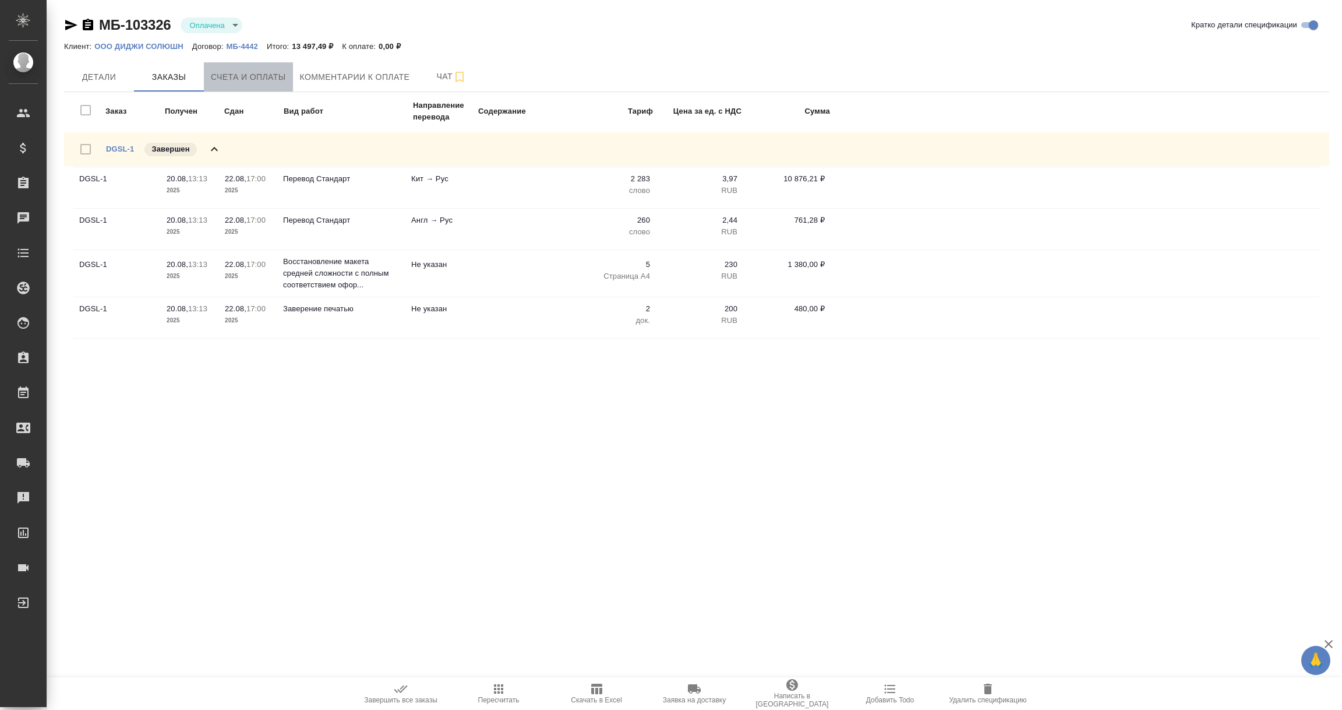
click at [240, 83] on span "Счета и оплаты" at bounding box center [248, 77] width 75 height 15
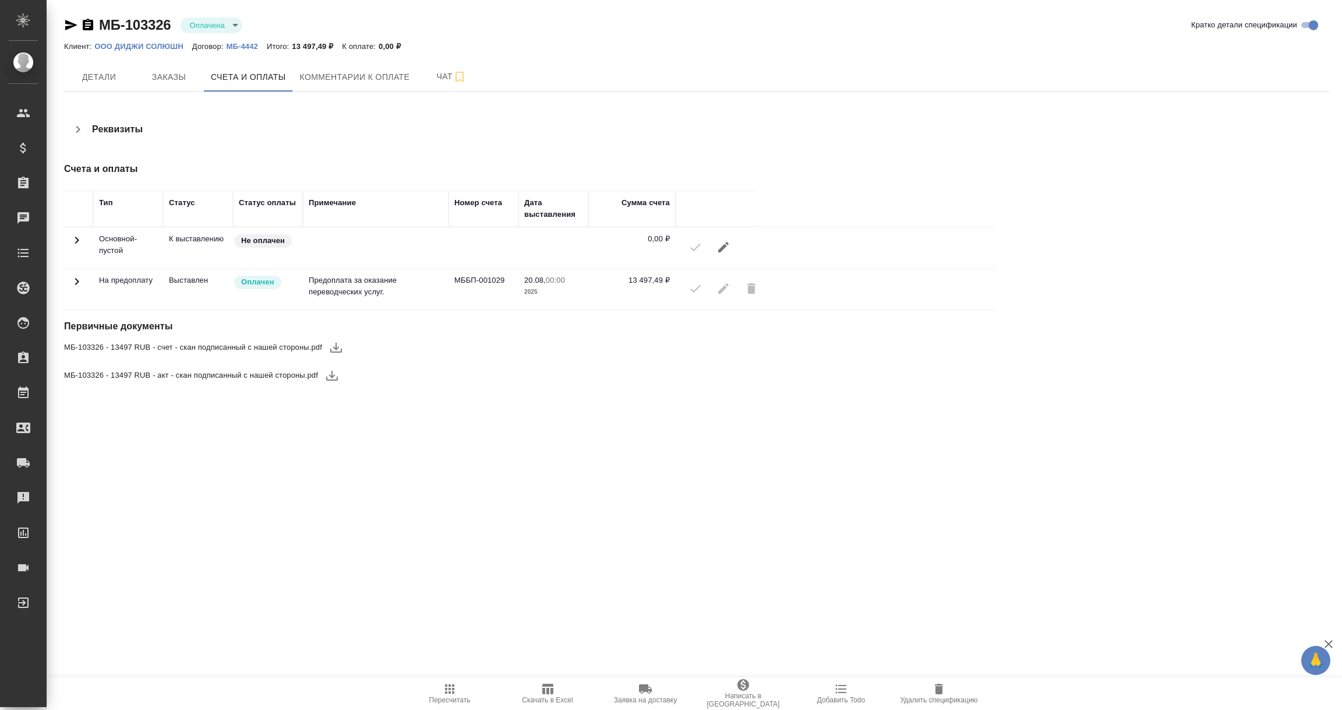
click at [333, 379] on icon "button" at bounding box center [332, 375] width 14 height 14
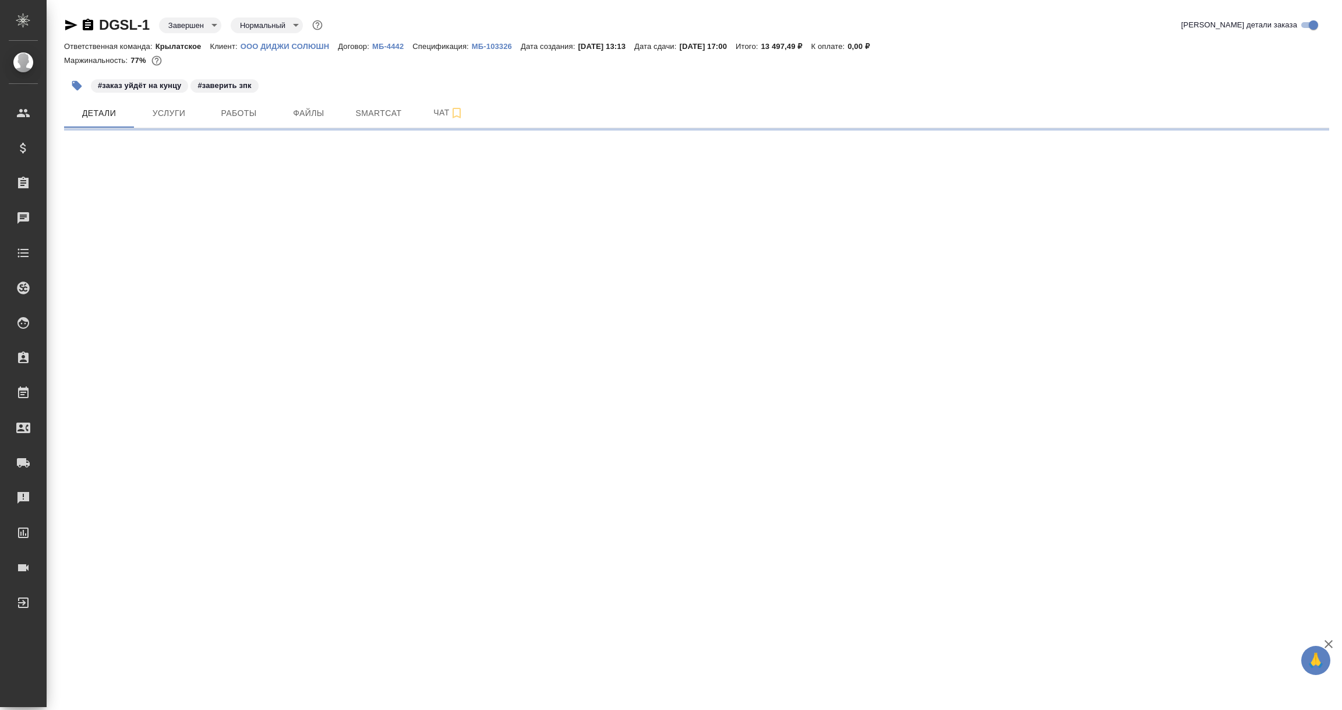
select select "RU"
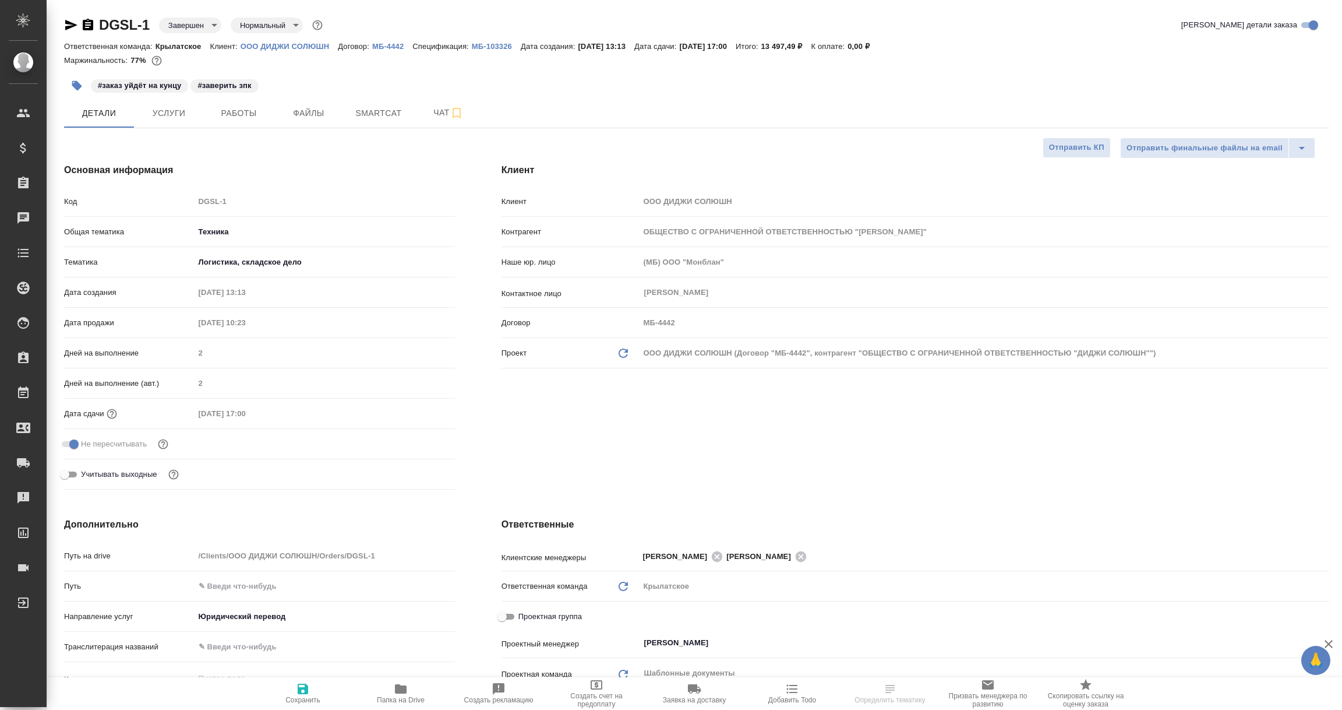
type textarea "x"
type input "ОБЩЕСТВО С ОГРАНИЧЕННОЙ ОТВЕТСТВЕННОСТЬЮ "ДИДЖИ СОЛЮШН""
type textarea "x"
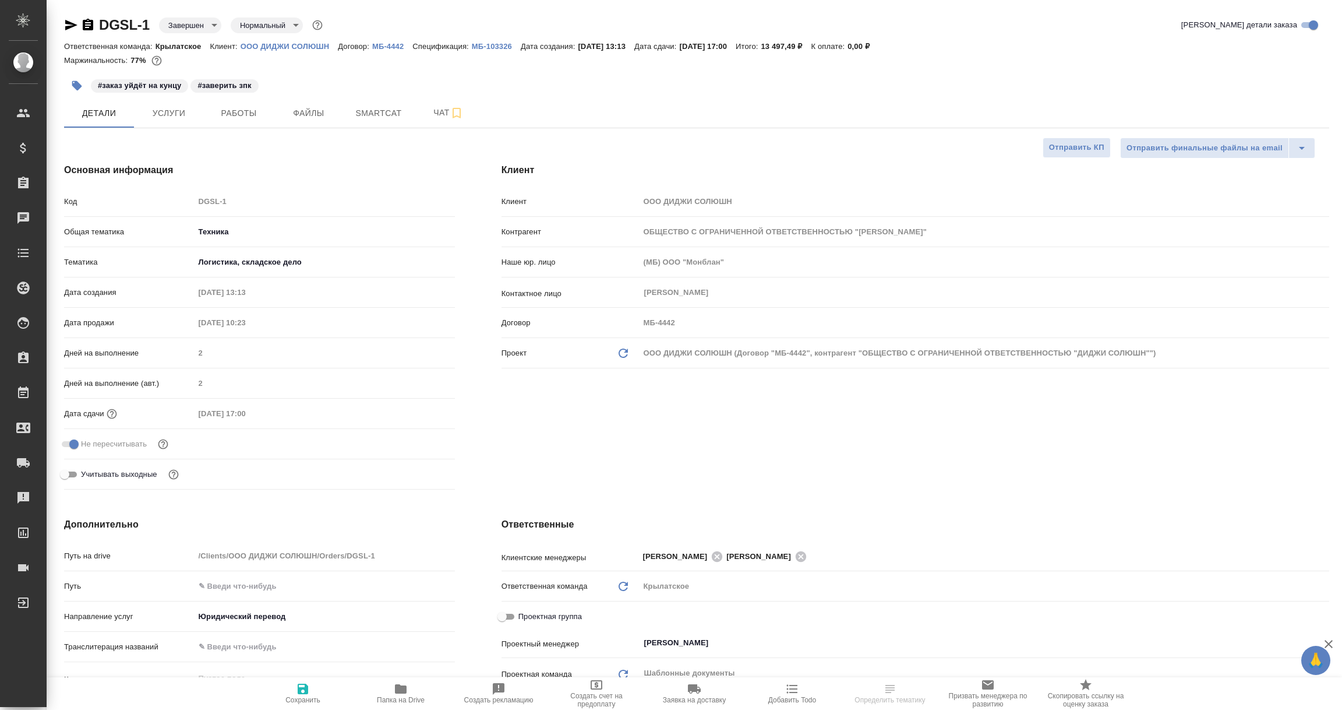
type textarea "x"
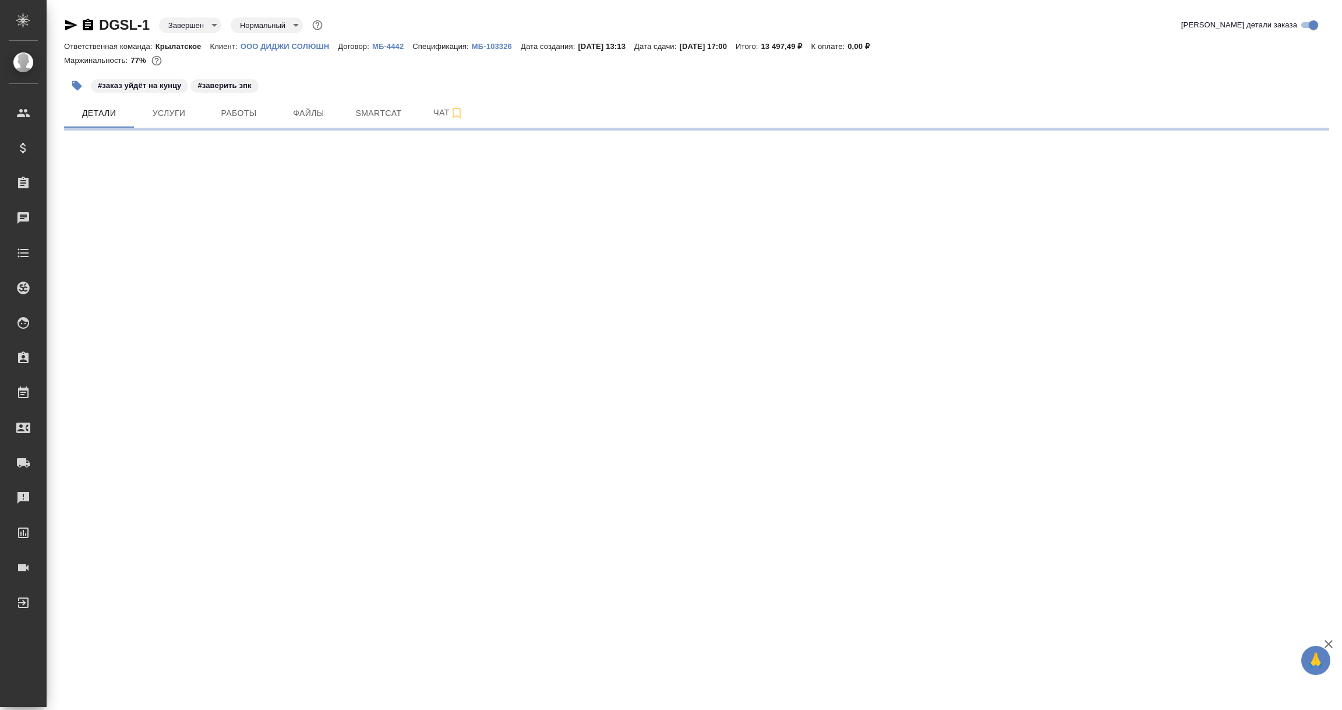
select select "RU"
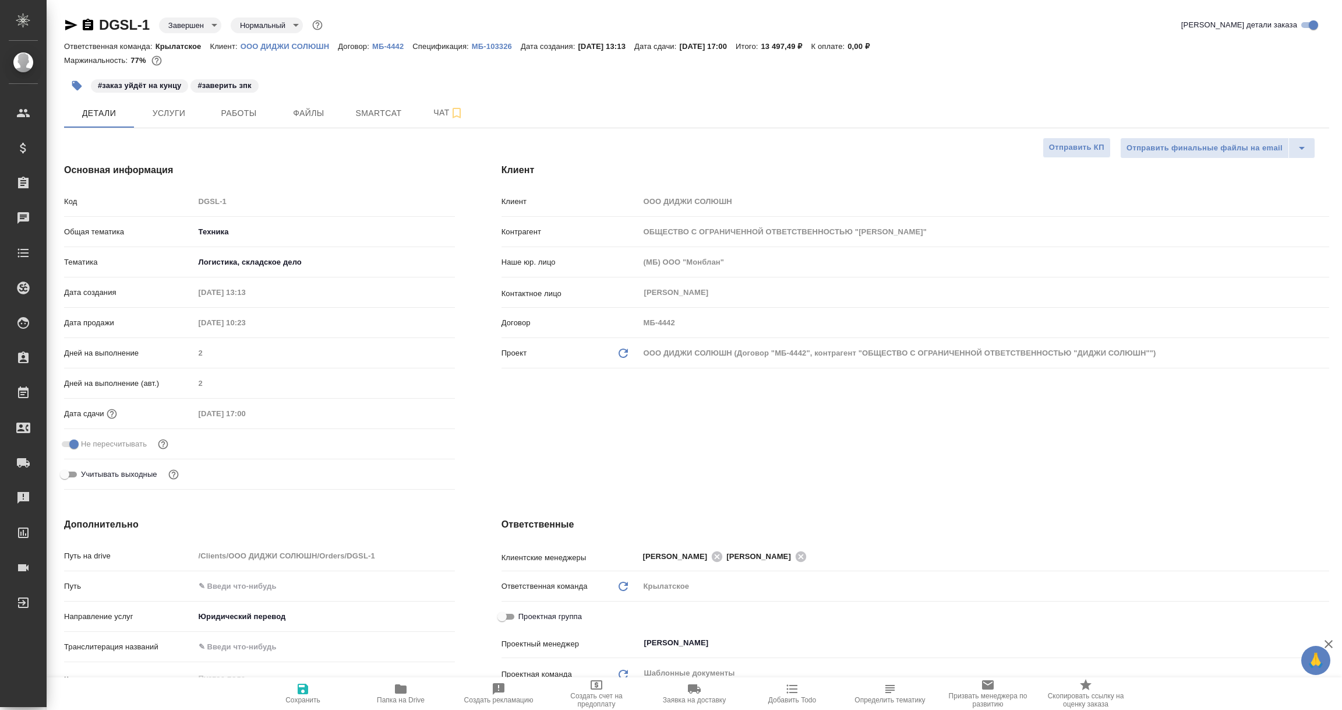
type textarea "x"
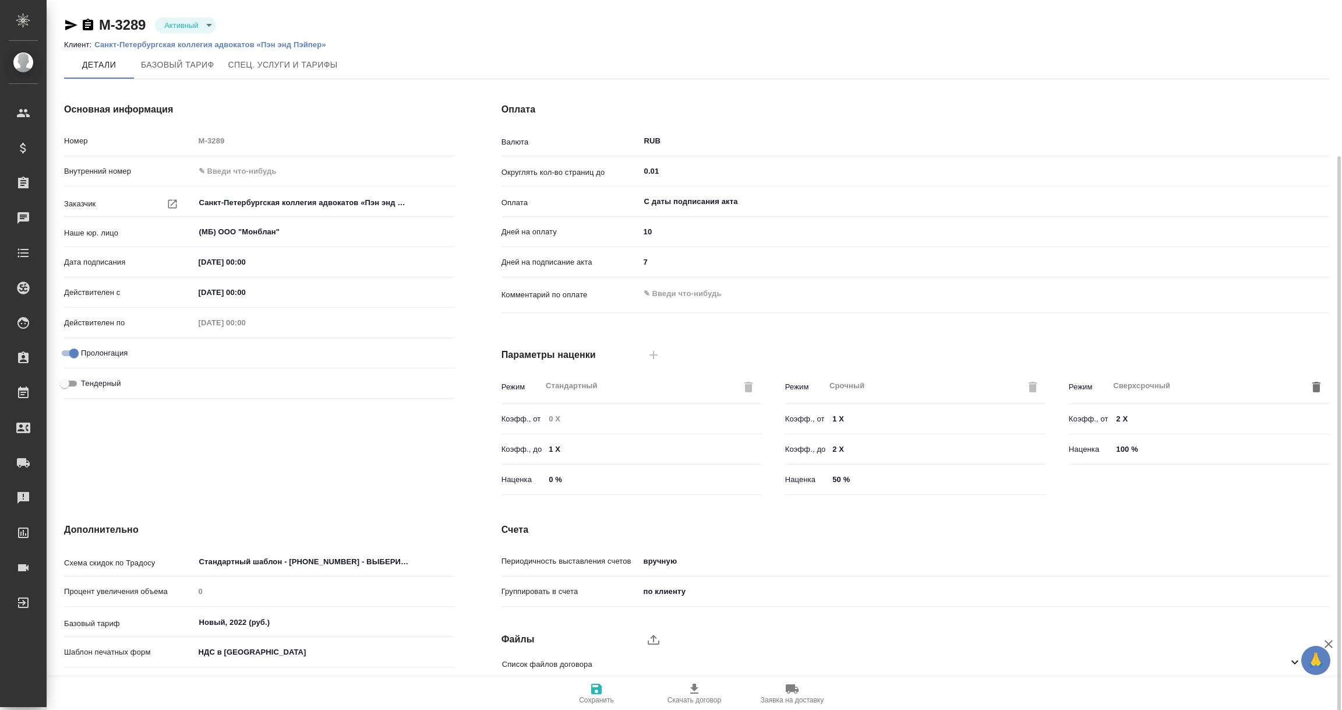
scroll to position [82, 0]
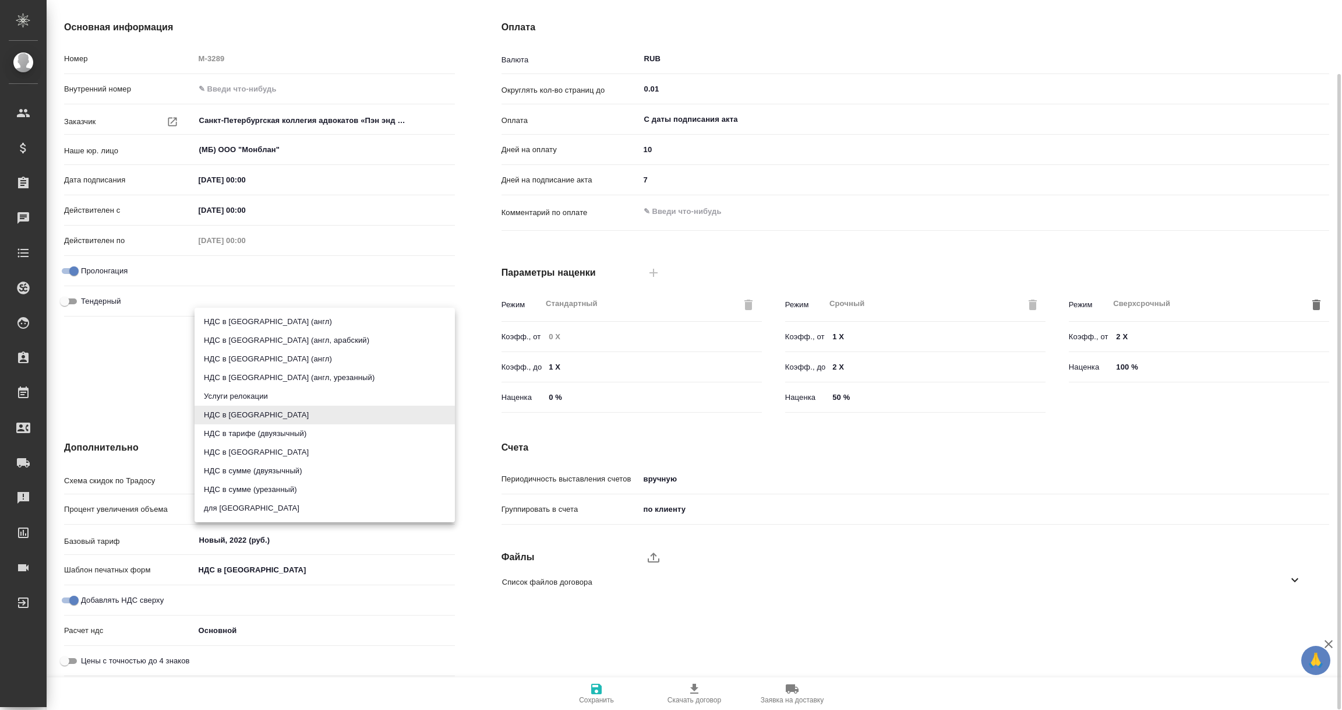
click at [246, 567] on body "🙏 .cls-1 fill:#fff; AWATERA [PERSON_NAME] Спецификации Заказы 0 Чаты Todo Проек…" at bounding box center [671, 355] width 1342 height 710
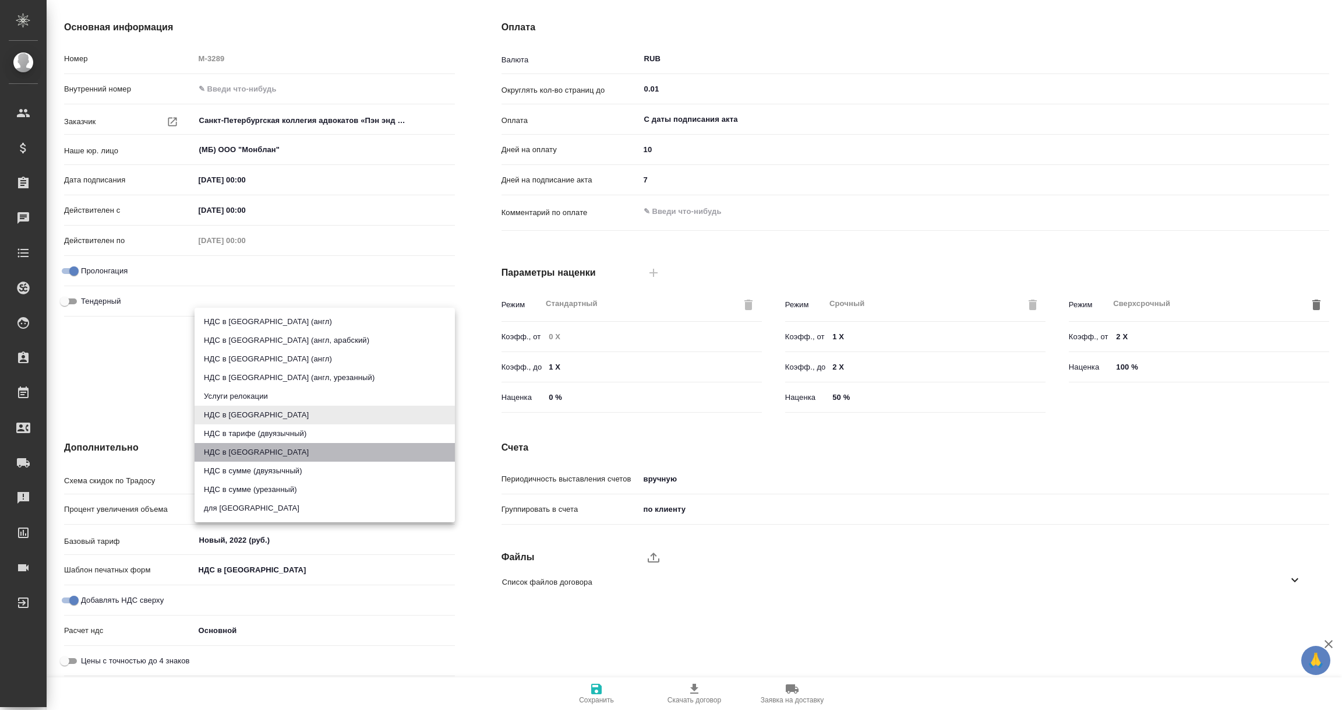
click at [232, 453] on li "НДС в сумме" at bounding box center [325, 452] width 260 height 19
type input "russian2"
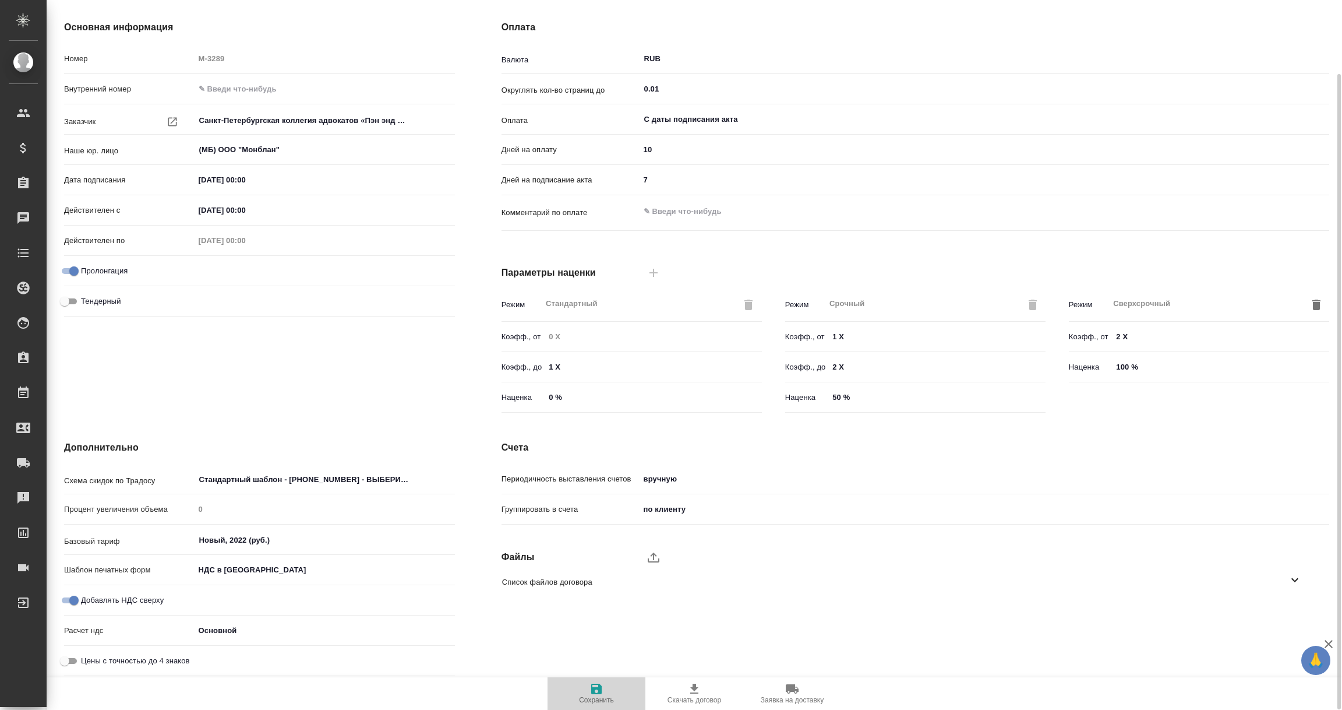
click at [595, 688] on icon "button" at bounding box center [596, 688] width 10 height 10
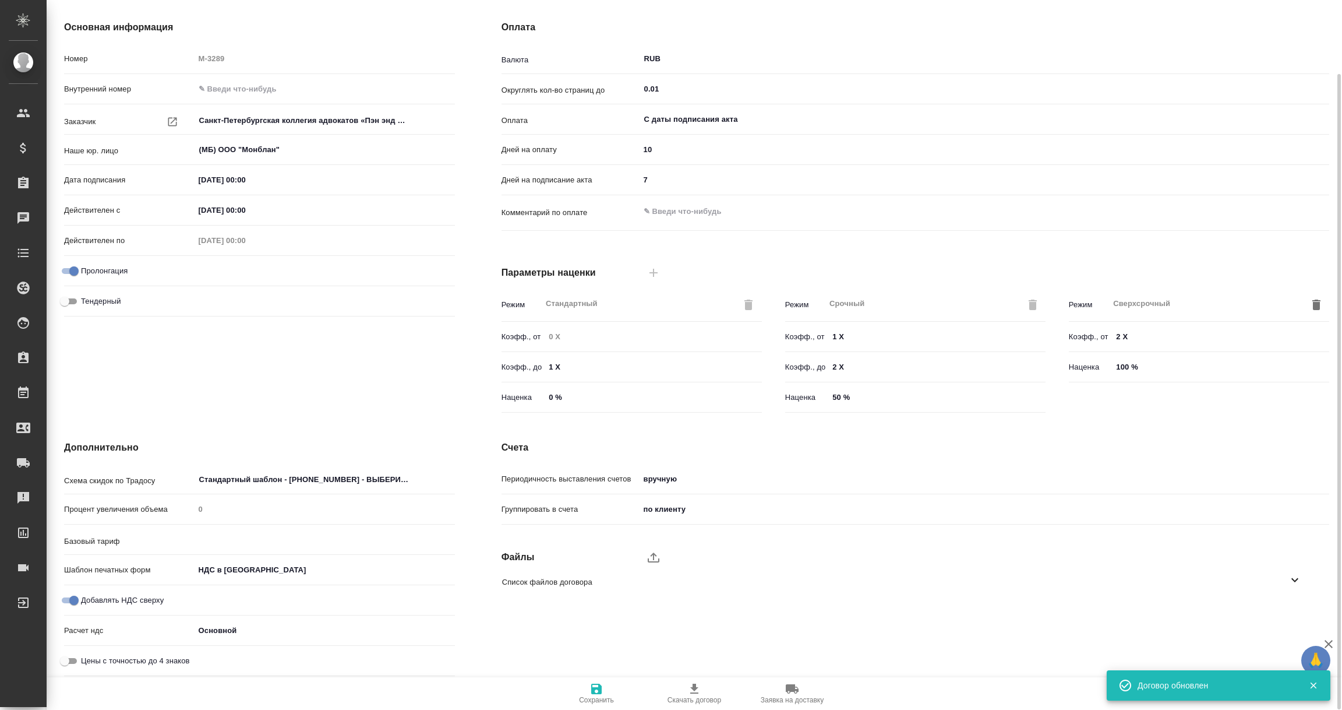
type input "Новый, 2022 (руб.)"
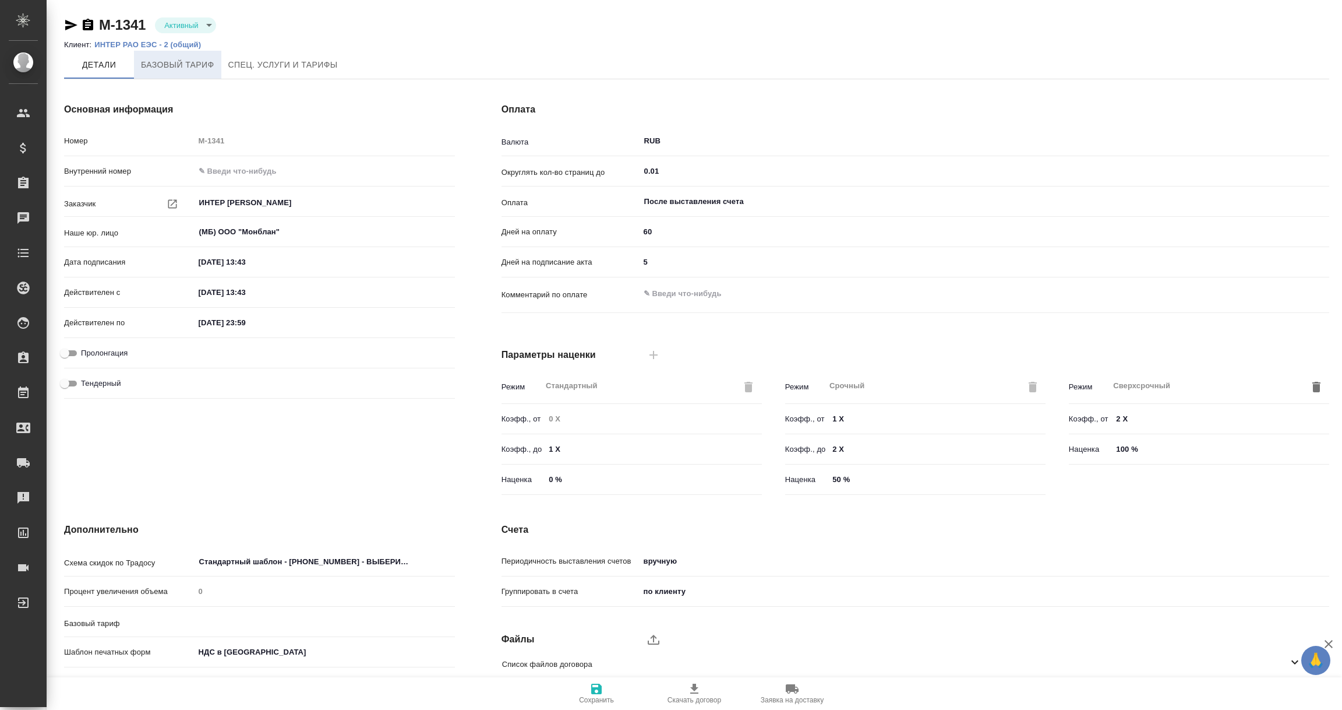
type input "без ТП"
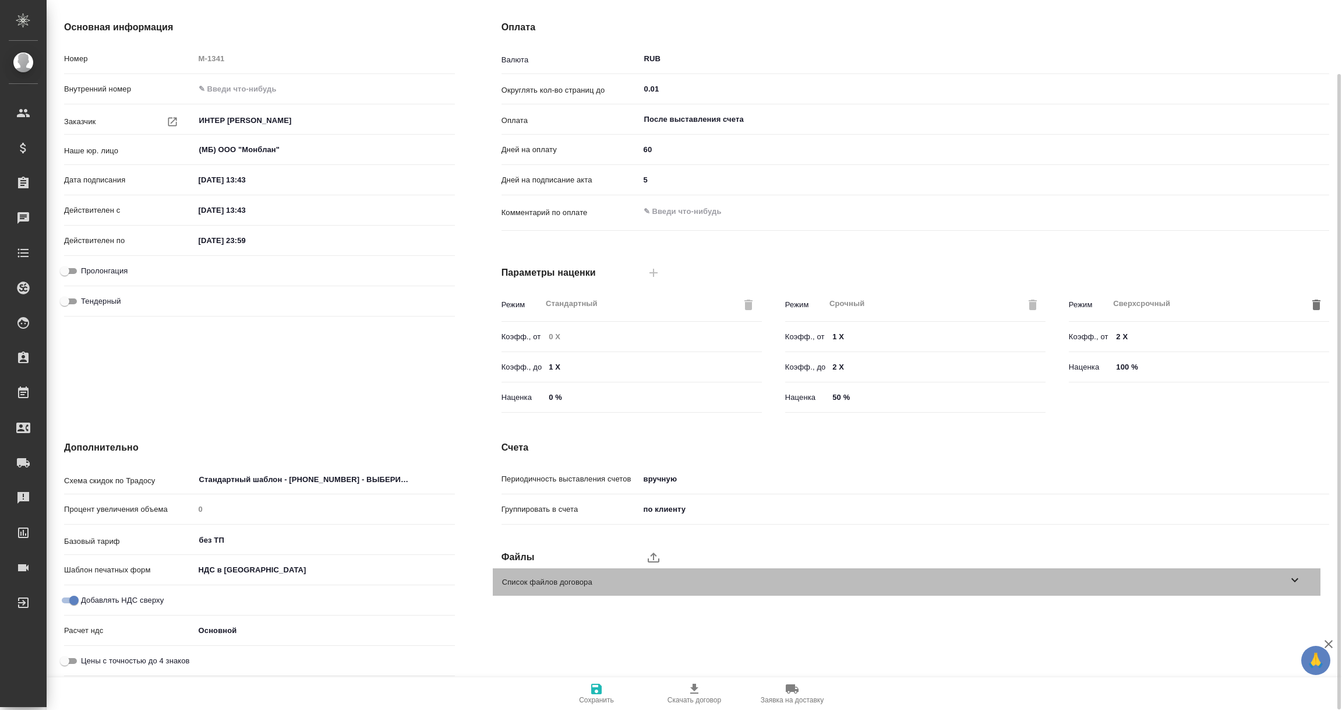
click at [1301, 573] on icon at bounding box center [1295, 580] width 14 height 14
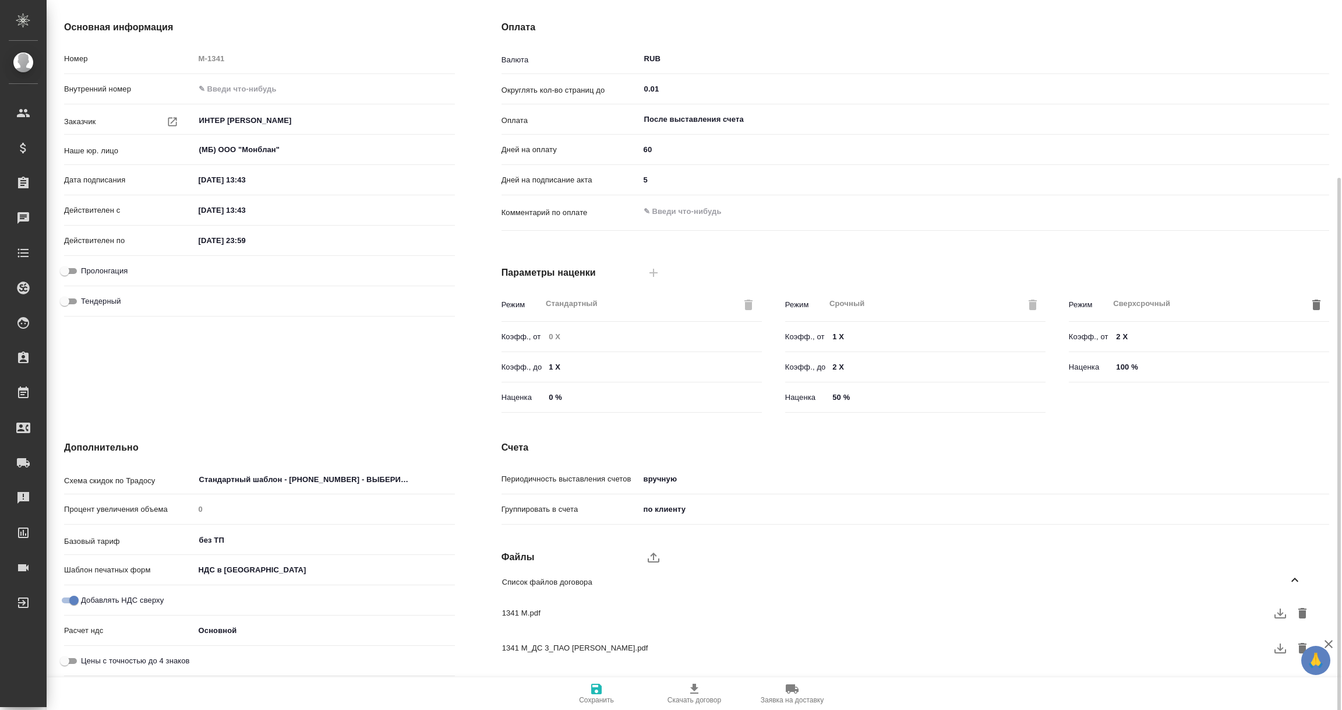
scroll to position [142, 0]
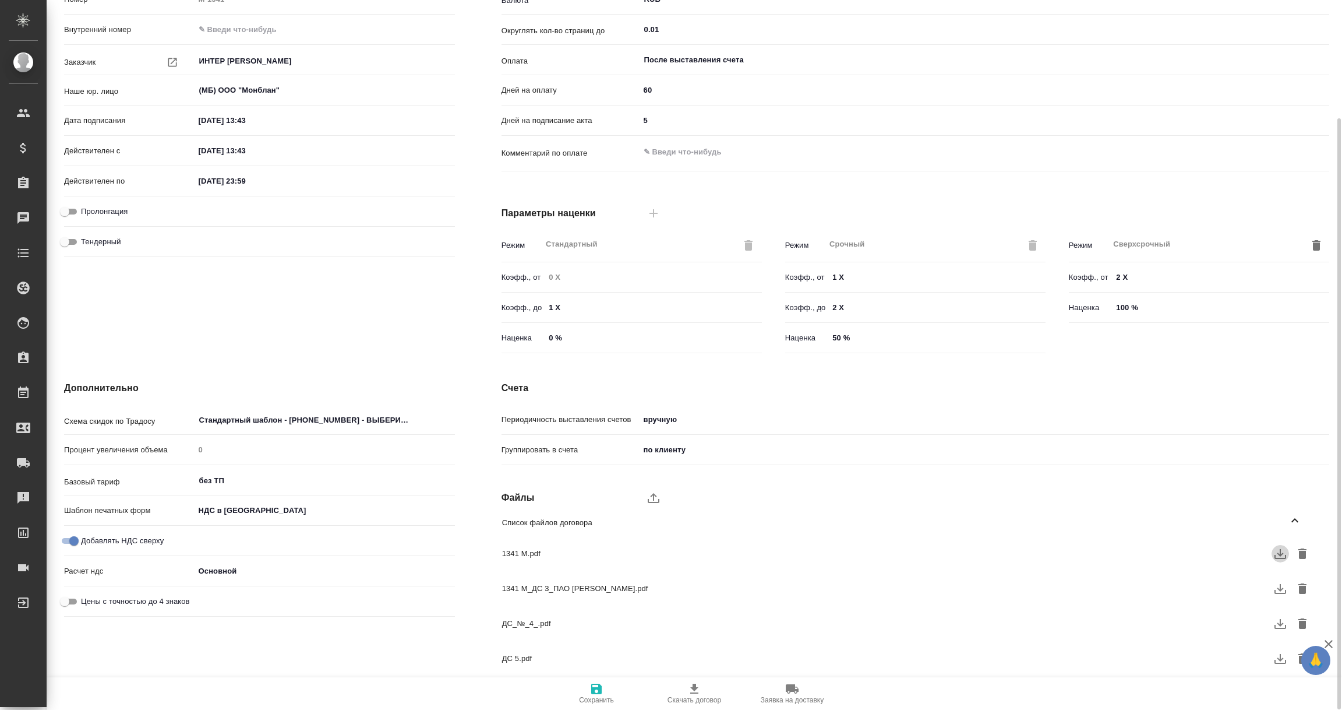
click at [1277, 551] on icon "button" at bounding box center [1280, 553] width 14 height 14
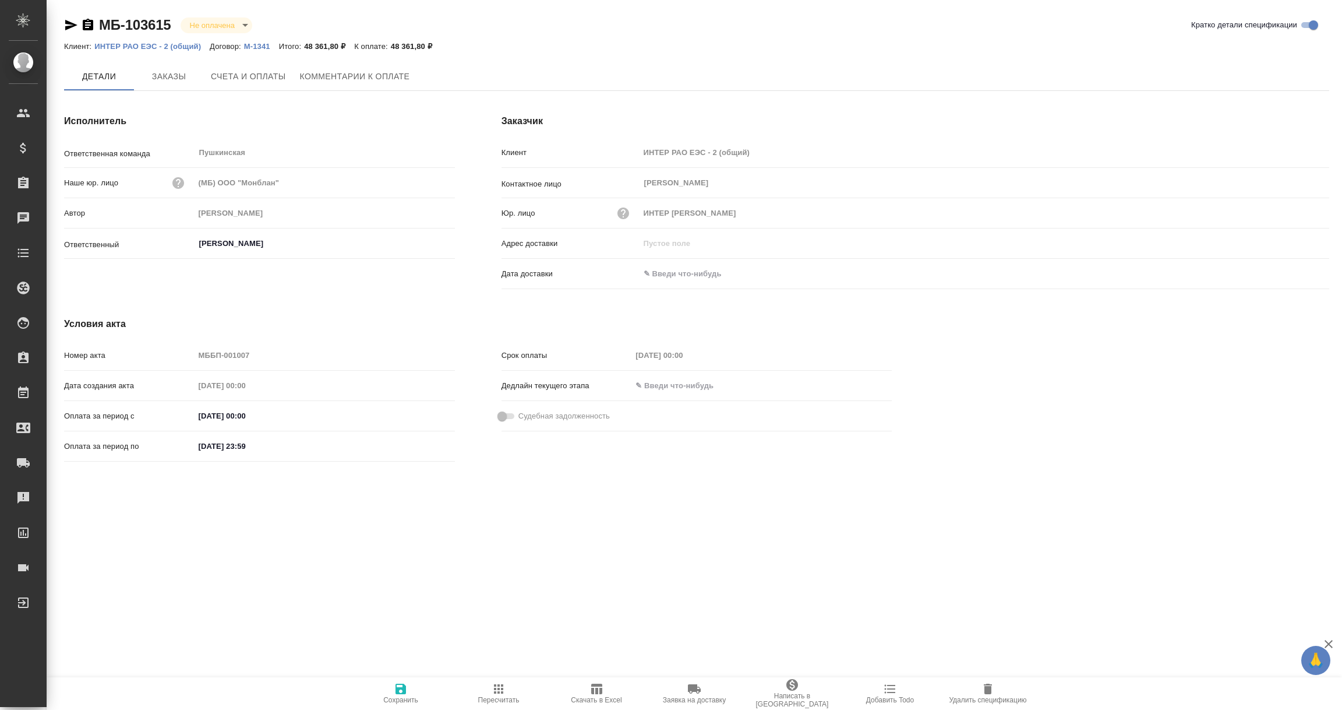
click at [672, 274] on input "text" at bounding box center [691, 273] width 102 height 17
click at [1295, 271] on icon "button" at bounding box center [1296, 274] width 14 height 14
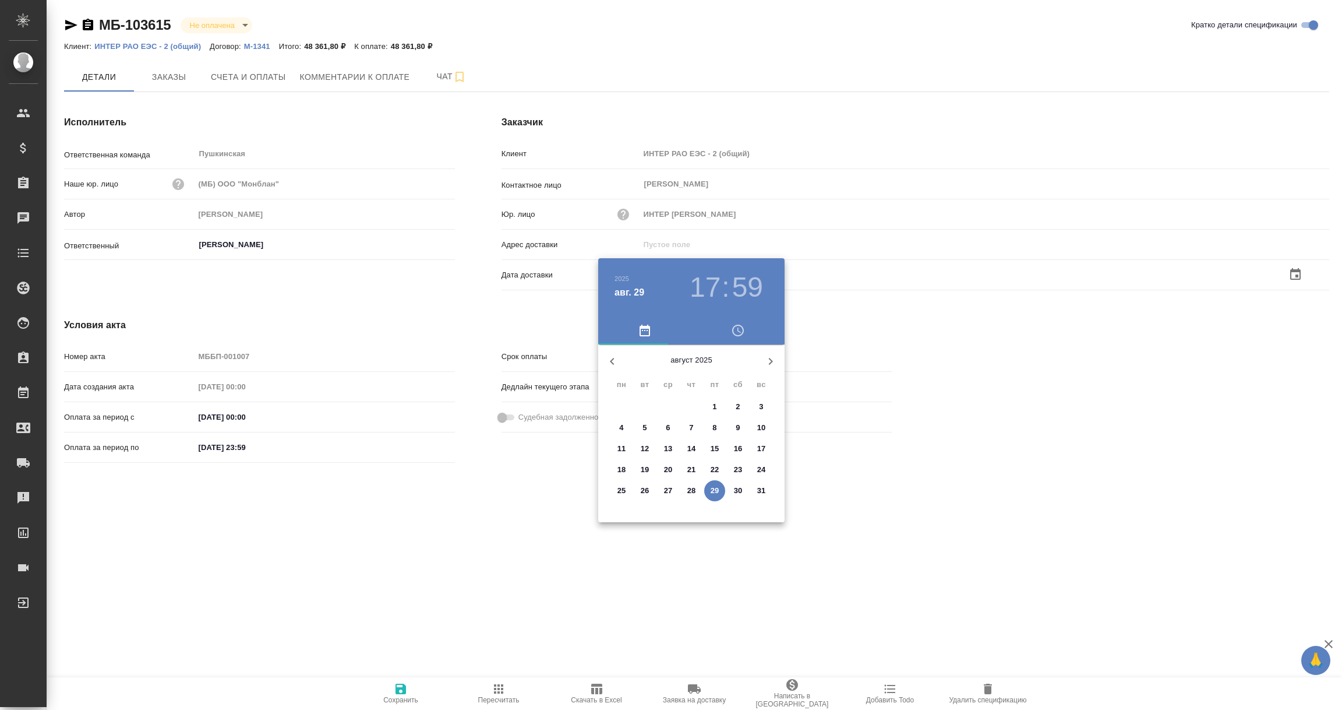
click at [715, 488] on p "29" at bounding box center [715, 491] width 9 height 12
type input "29.08.2025 17:59"
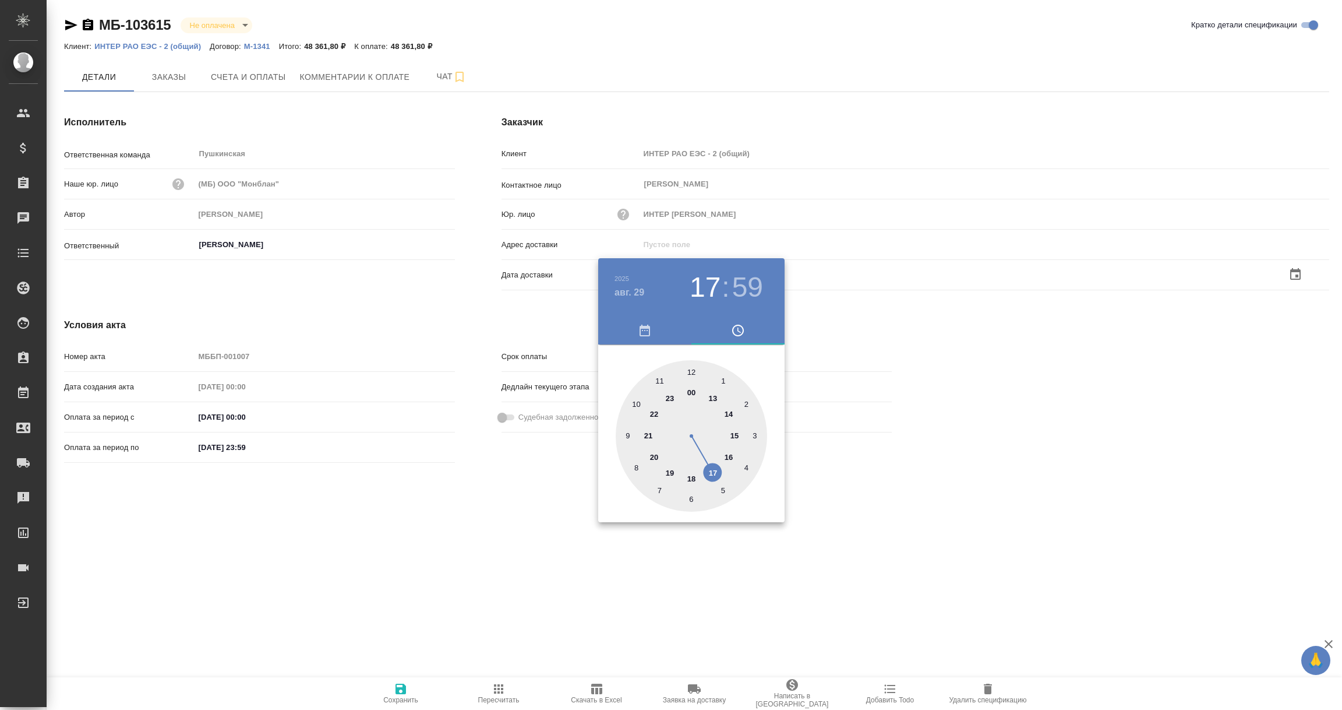
click at [601, 585] on div at bounding box center [671, 355] width 1342 height 710
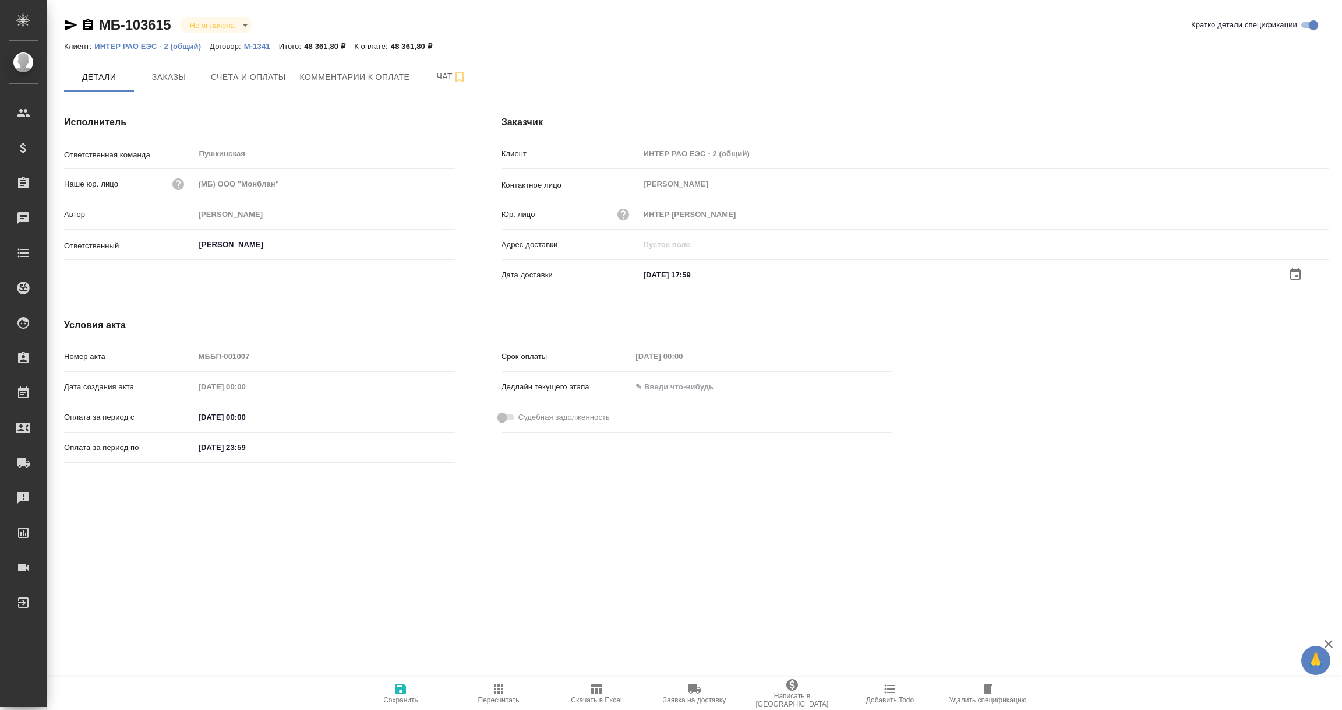
click at [401, 689] on icon "button" at bounding box center [401, 688] width 10 height 10
type input "[PERSON_NAME]"
click at [246, 74] on span "Счета и оплаты" at bounding box center [248, 76] width 75 height 15
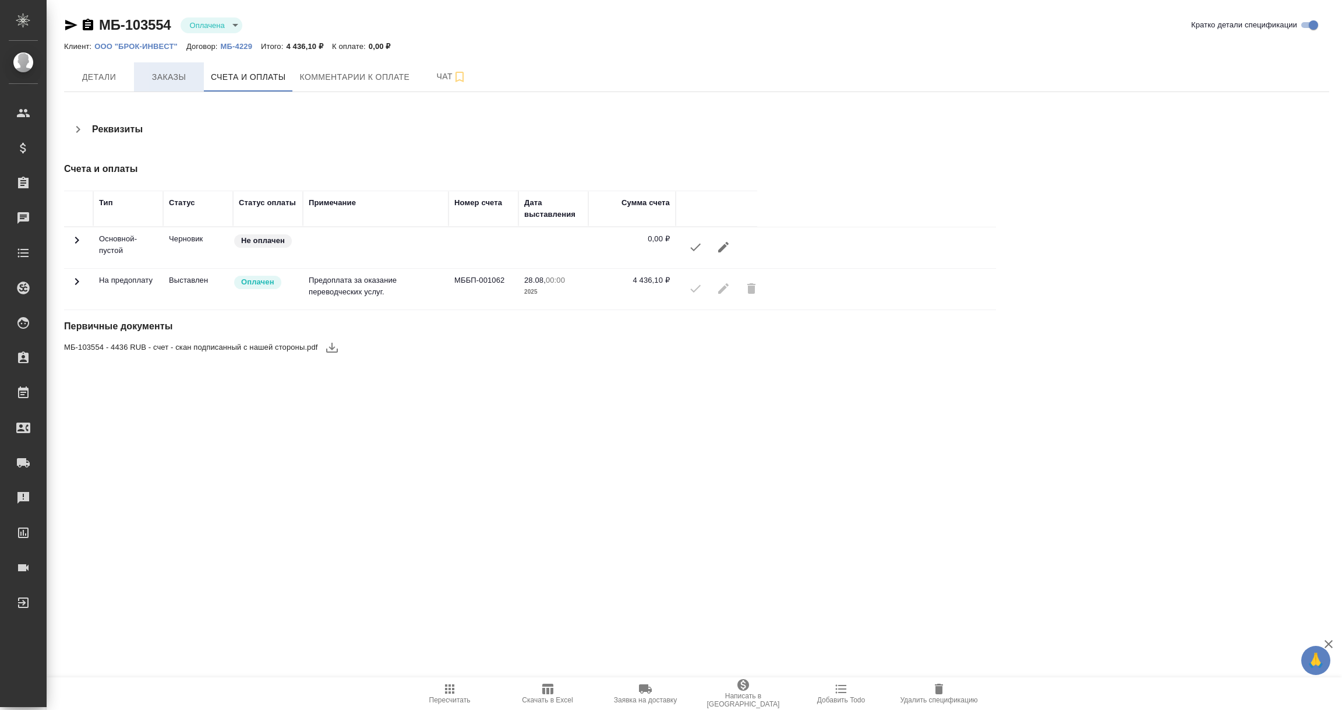
click at [175, 80] on span "Заказы" at bounding box center [169, 77] width 56 height 15
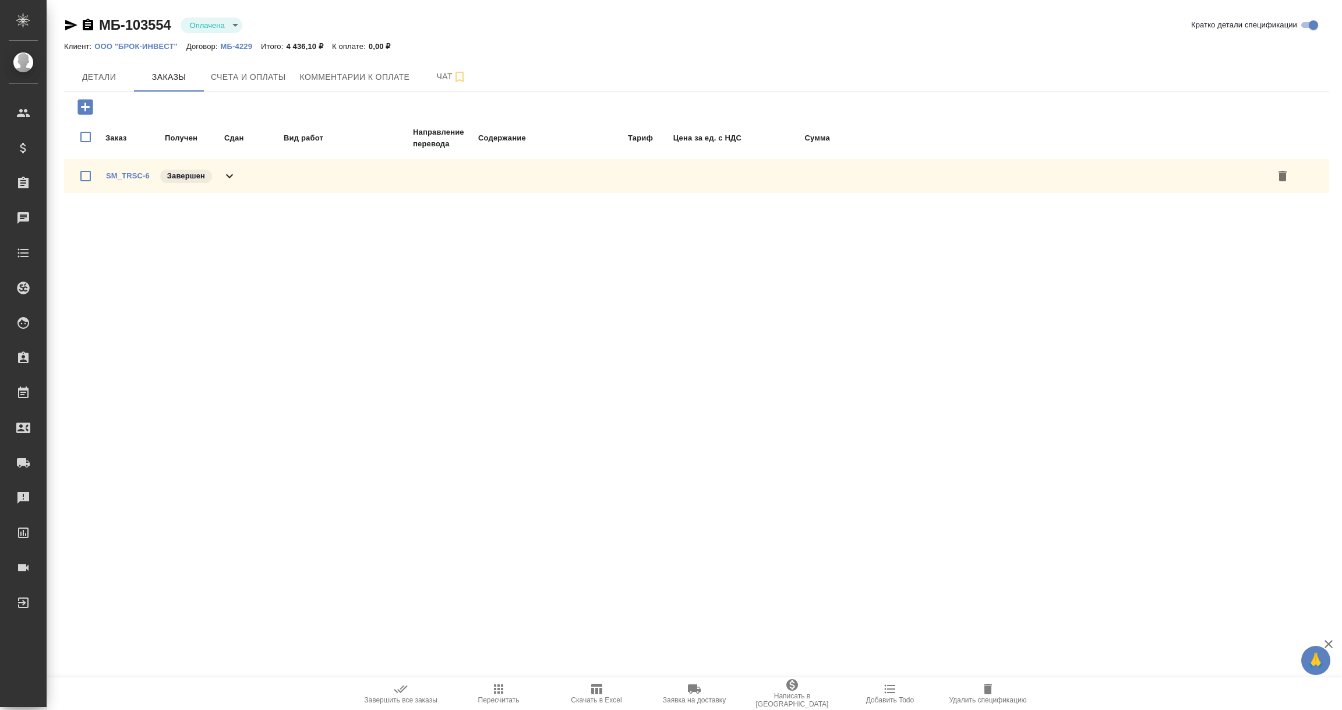
click at [246, 76] on span "Счета и оплаты" at bounding box center [248, 77] width 75 height 15
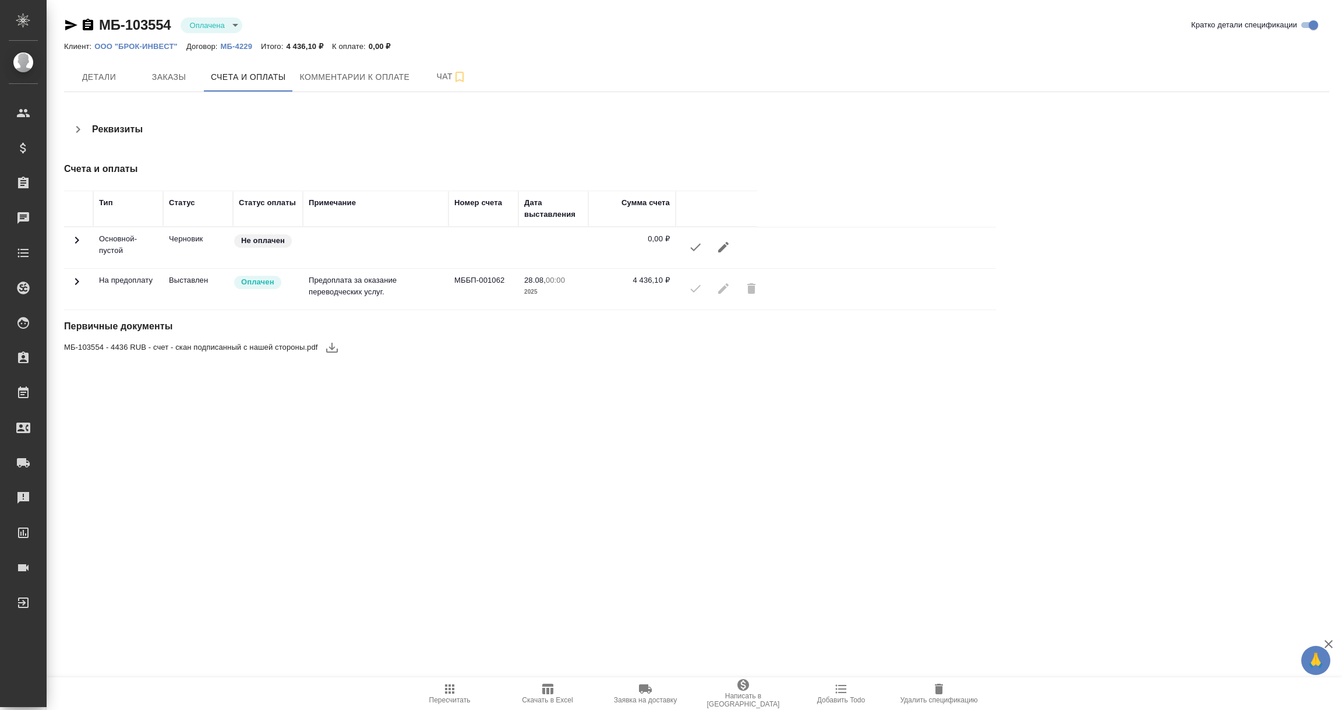
click at [694, 247] on icon "button" at bounding box center [696, 247] width 14 height 14
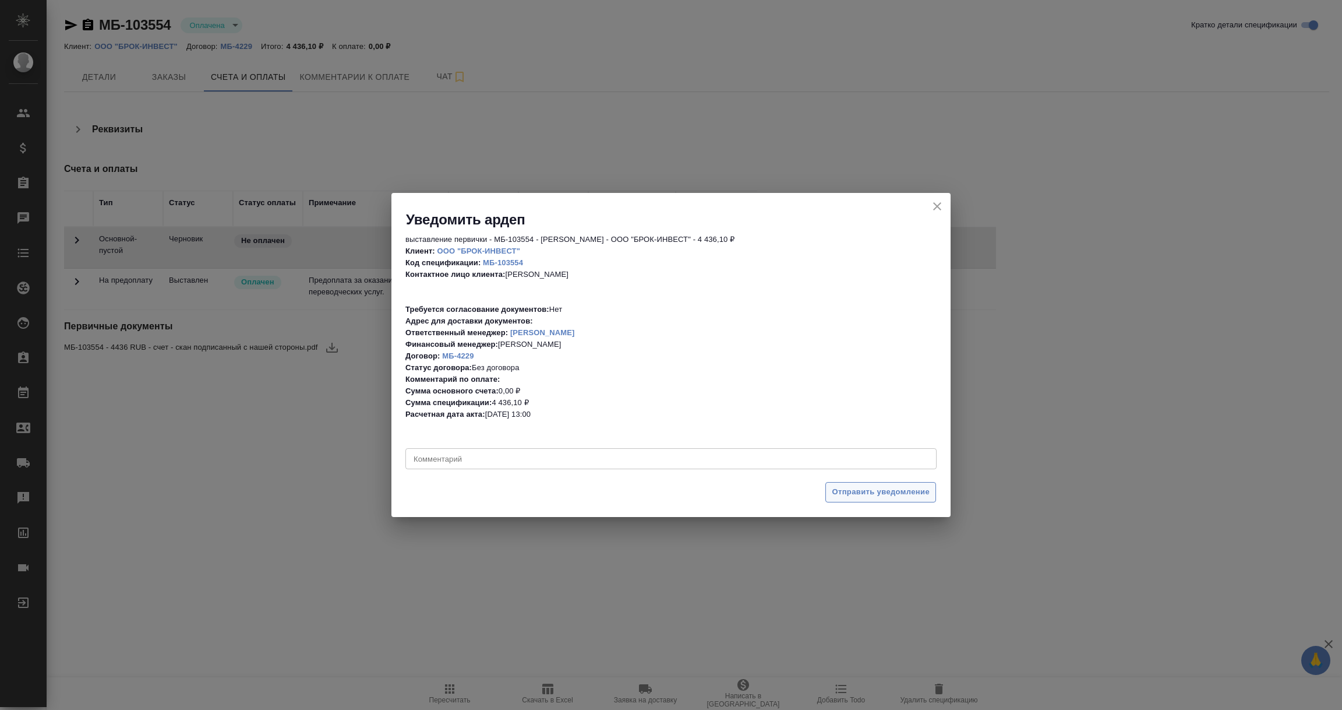
click at [871, 487] on span "Отправить уведомление" at bounding box center [881, 491] width 98 height 13
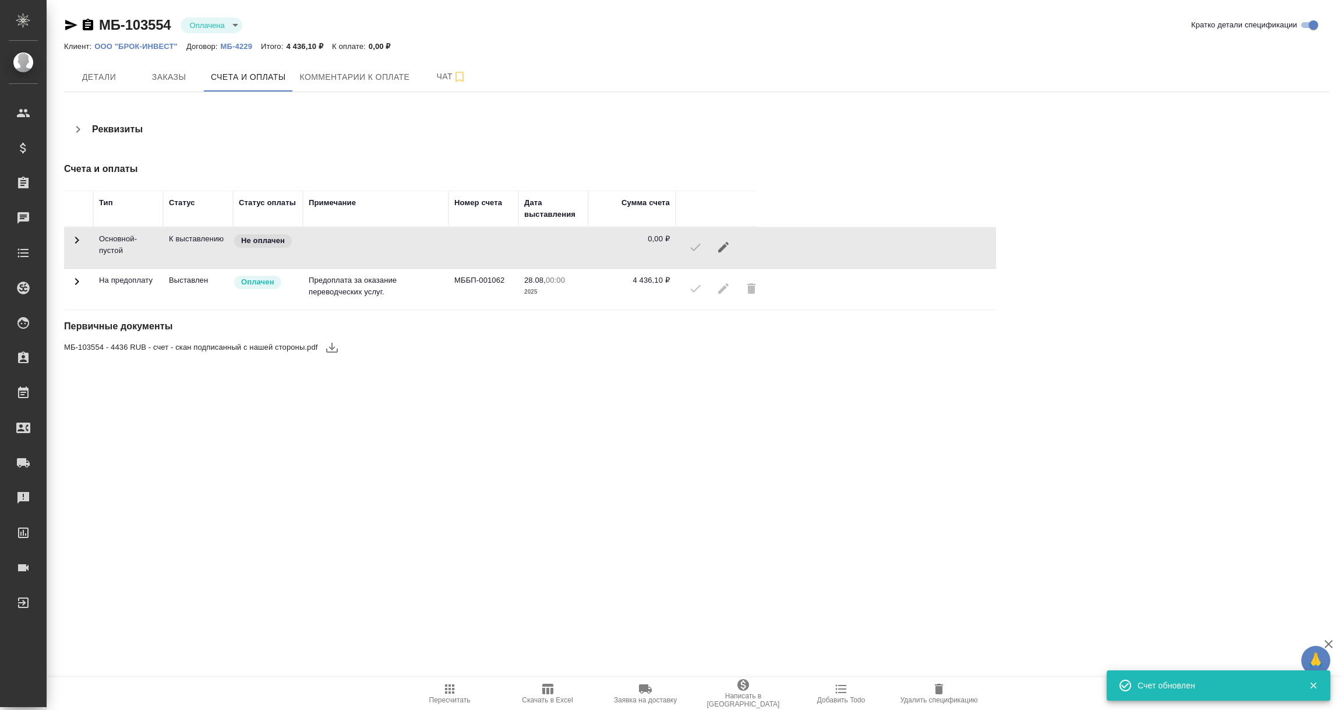
click at [235, 43] on p "МБ-4229" at bounding box center [241, 46] width 40 height 9
click at [174, 83] on span "Заказы" at bounding box center [169, 77] width 56 height 15
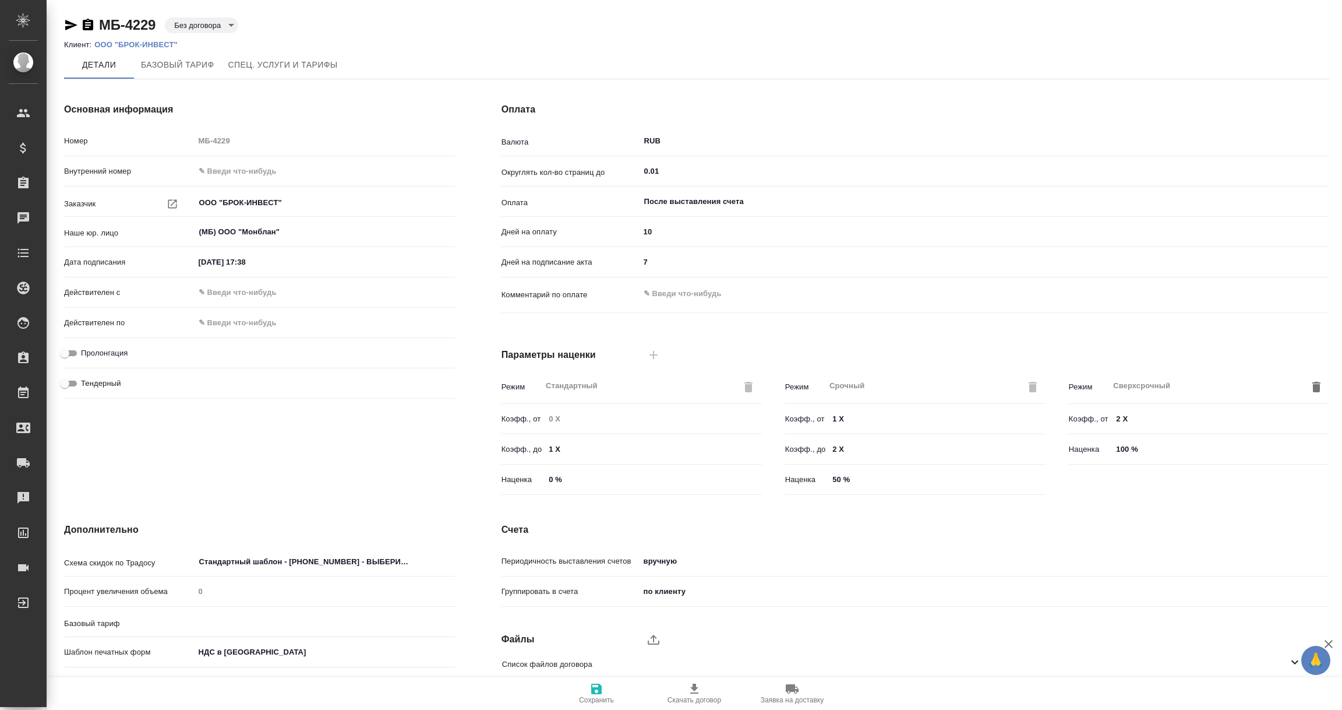
type input "Базовый ТП 2025"
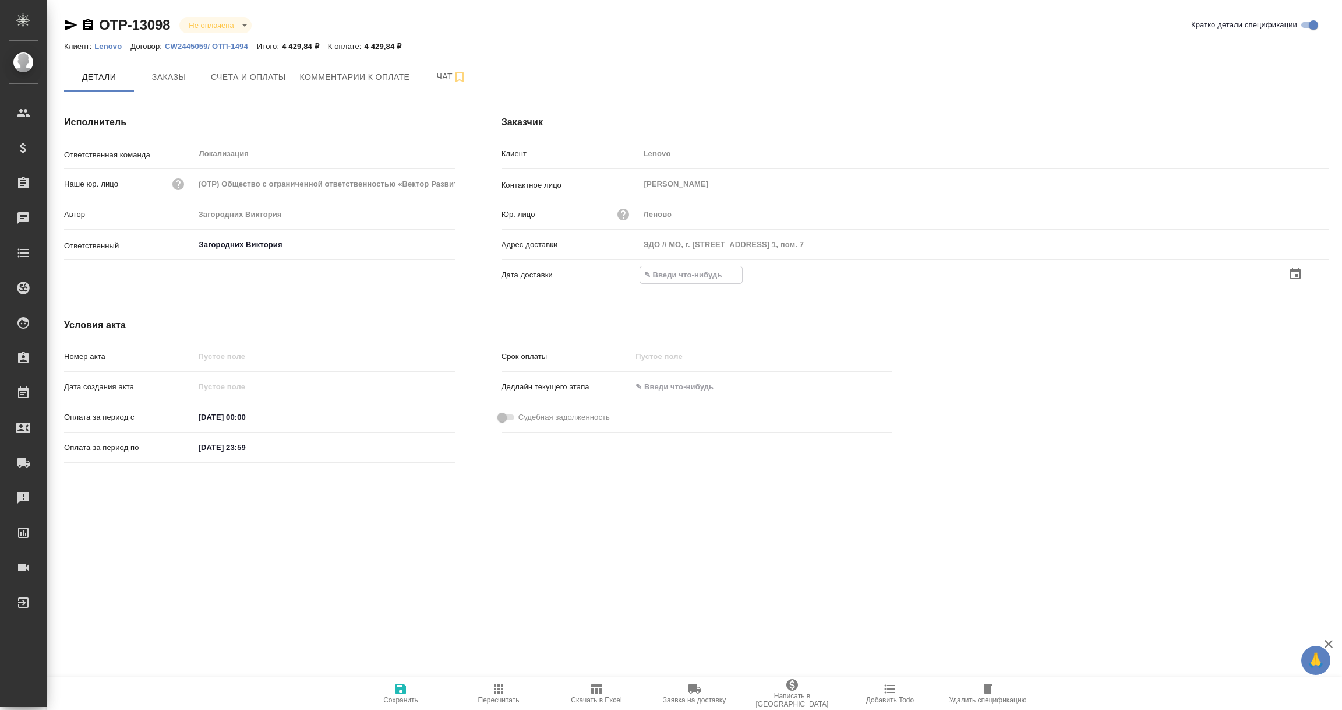
click at [1296, 276] on icon "button" at bounding box center [1295, 273] width 10 height 12
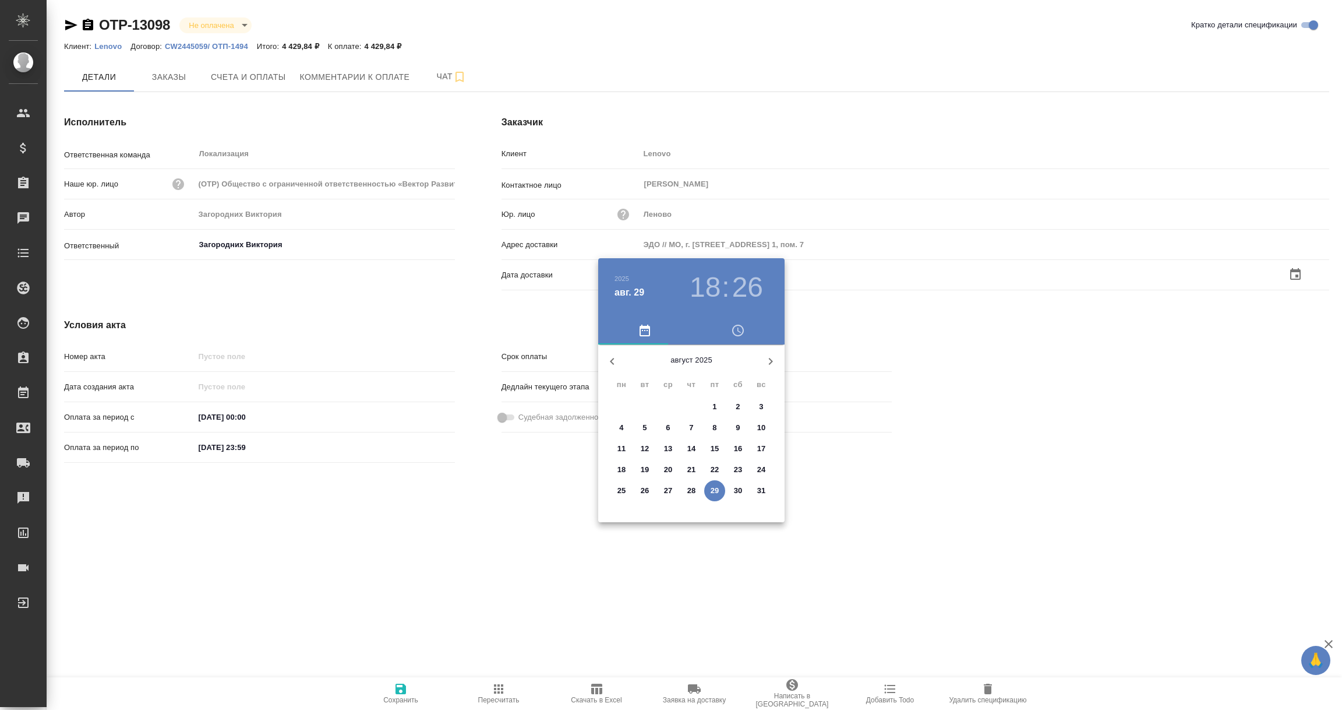
click at [709, 491] on span "29" at bounding box center [714, 491] width 21 height 12
type input "[DATE] 18:26"
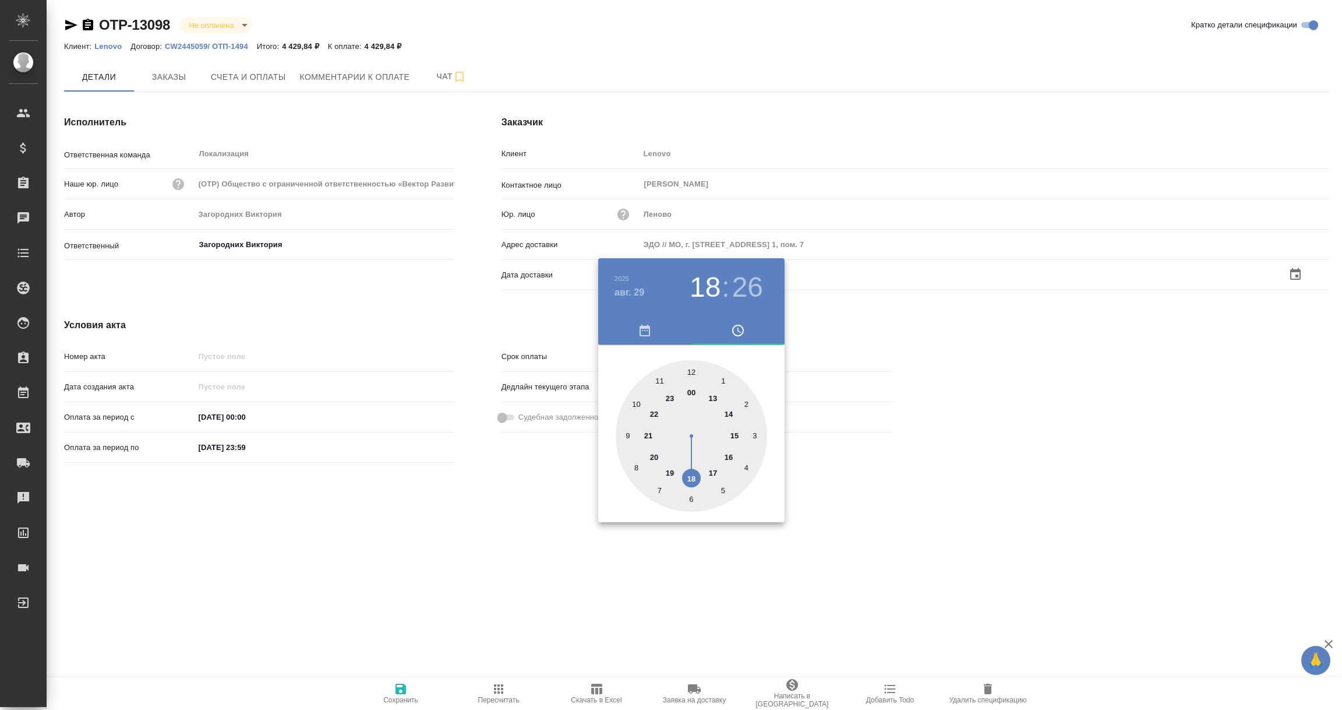
click at [618, 588] on div at bounding box center [671, 355] width 1342 height 710
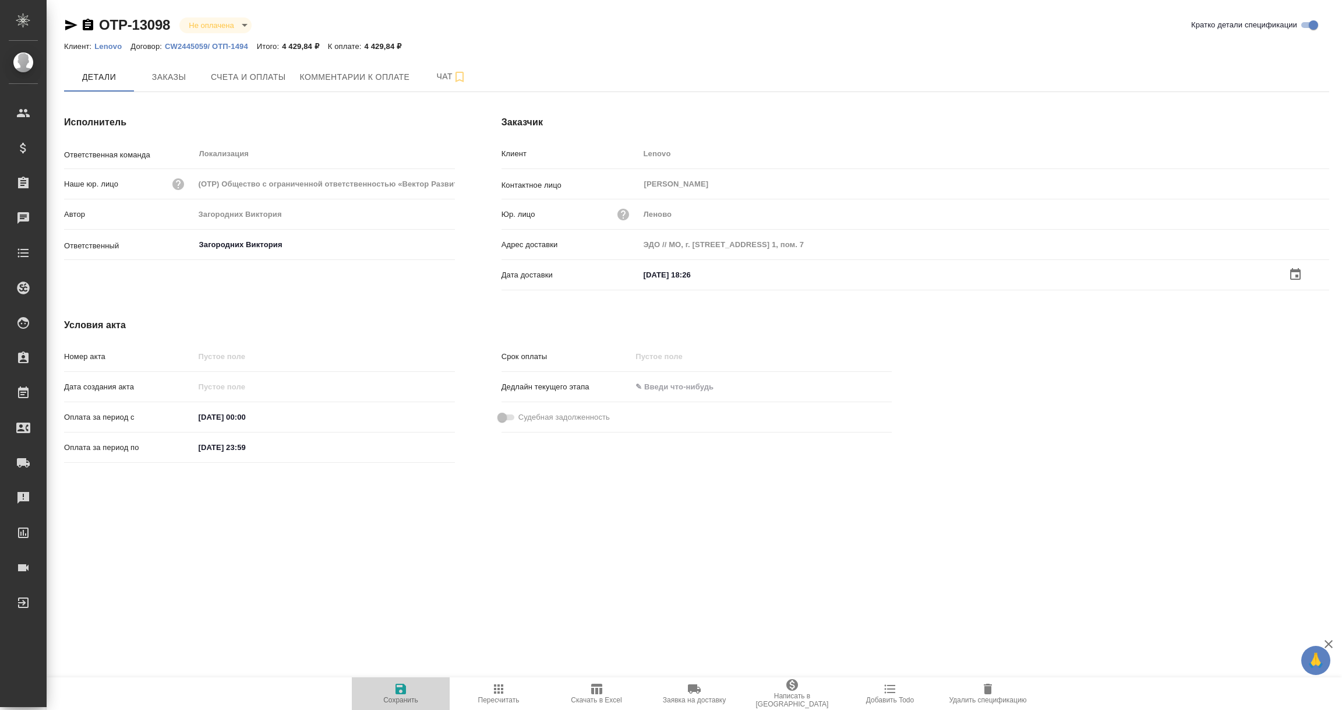
click at [400, 693] on icon "button" at bounding box center [401, 688] width 10 height 10
click at [252, 80] on span "Счета и оплаты" at bounding box center [248, 77] width 75 height 15
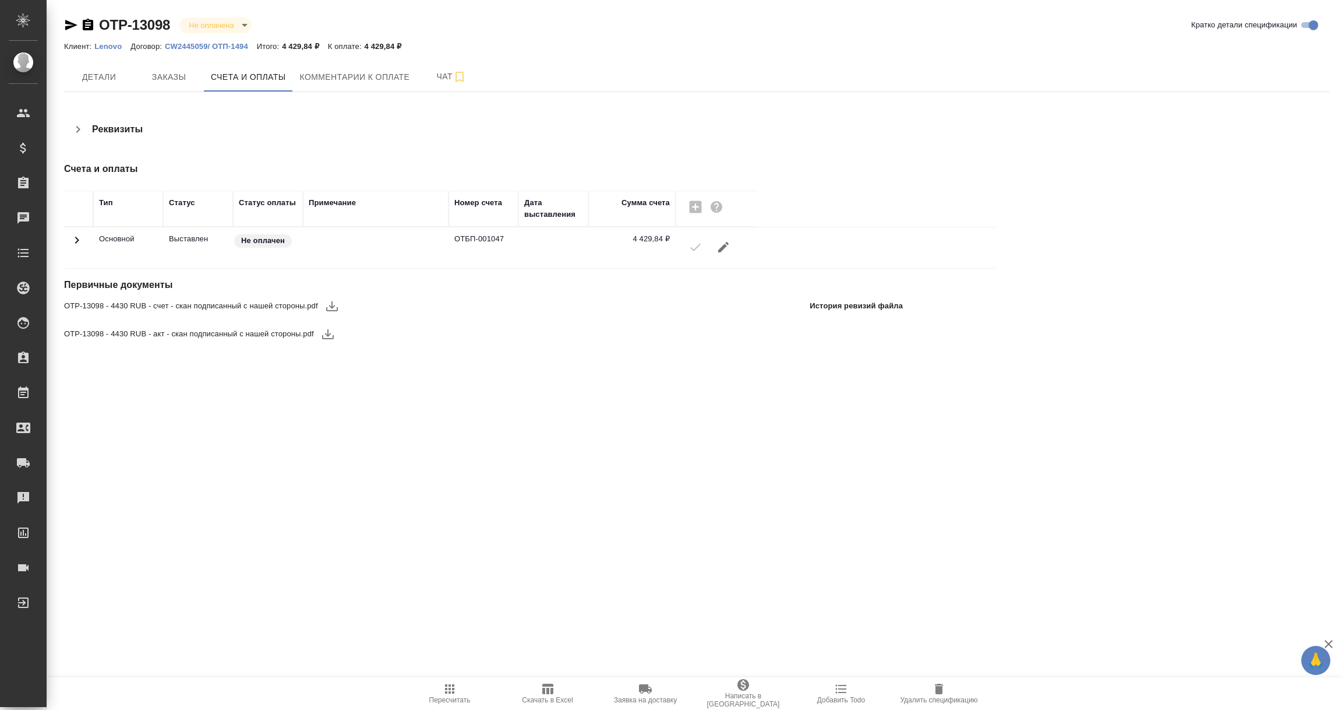
click at [327, 305] on icon "button" at bounding box center [332, 306] width 14 height 14
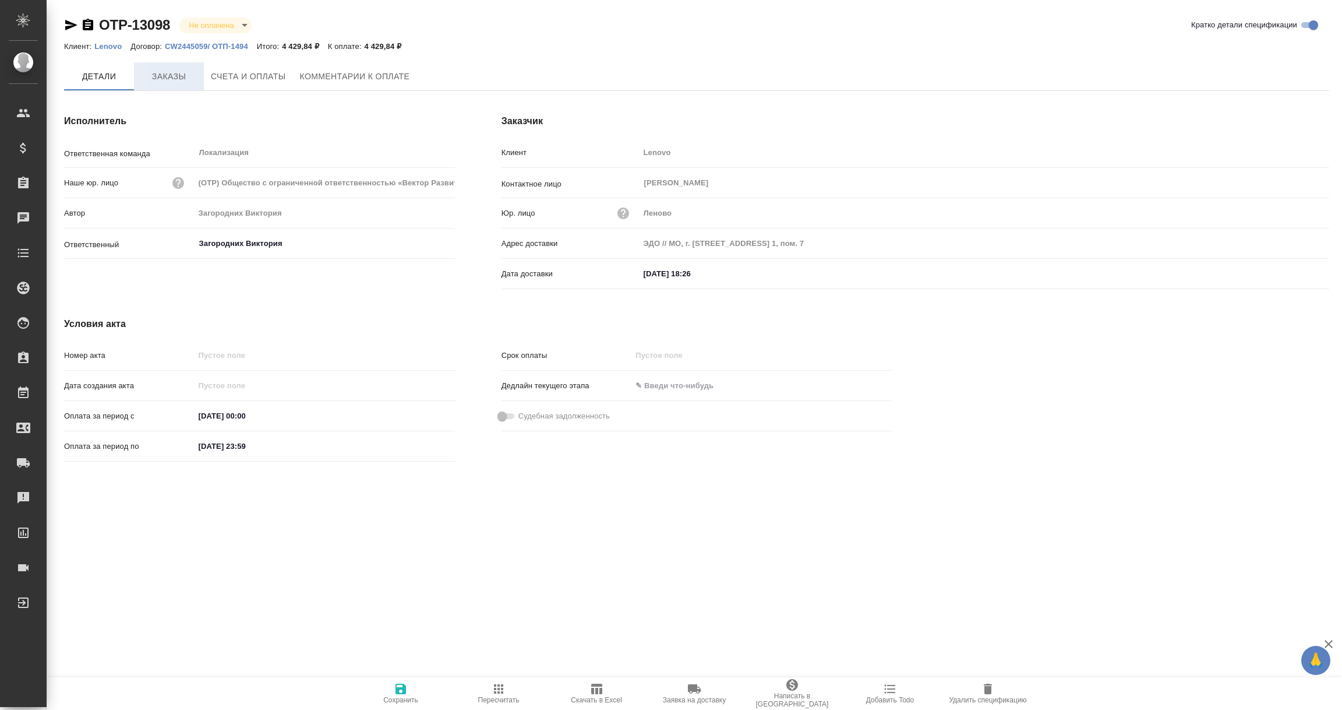
click at [173, 77] on span "Заказы" at bounding box center [169, 76] width 56 height 15
click at [689, 277] on input "text" at bounding box center [691, 274] width 102 height 17
click at [1290, 268] on icon "button" at bounding box center [1296, 274] width 14 height 14
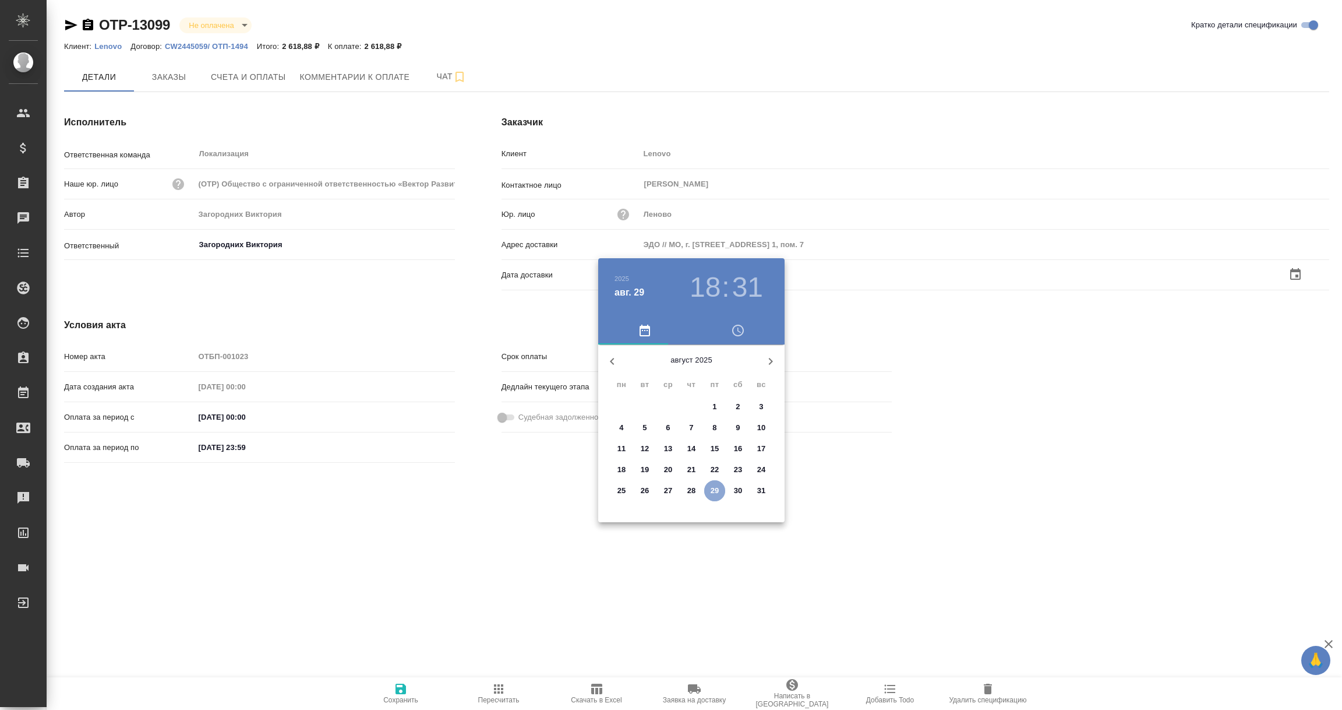
click at [712, 493] on p "29" at bounding box center [715, 491] width 9 height 12
type input "[DATE] 18:31"
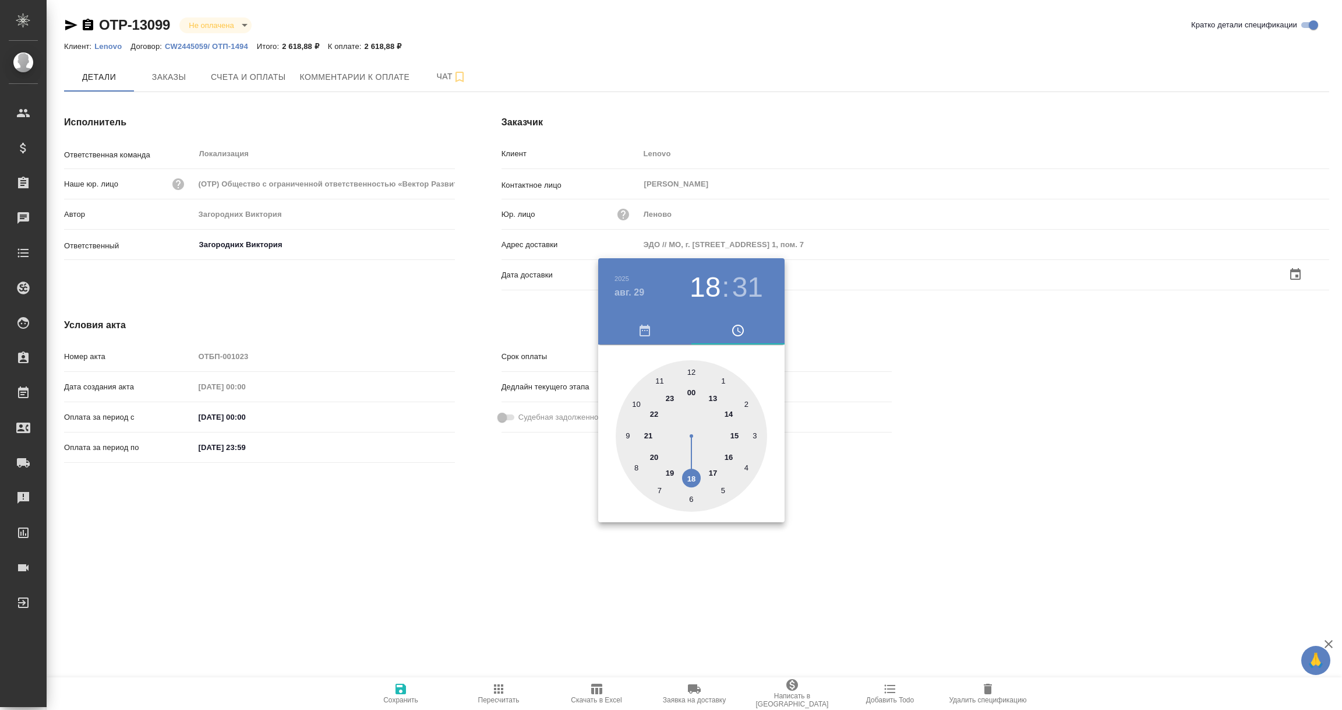
click at [654, 541] on div at bounding box center [671, 355] width 1342 height 710
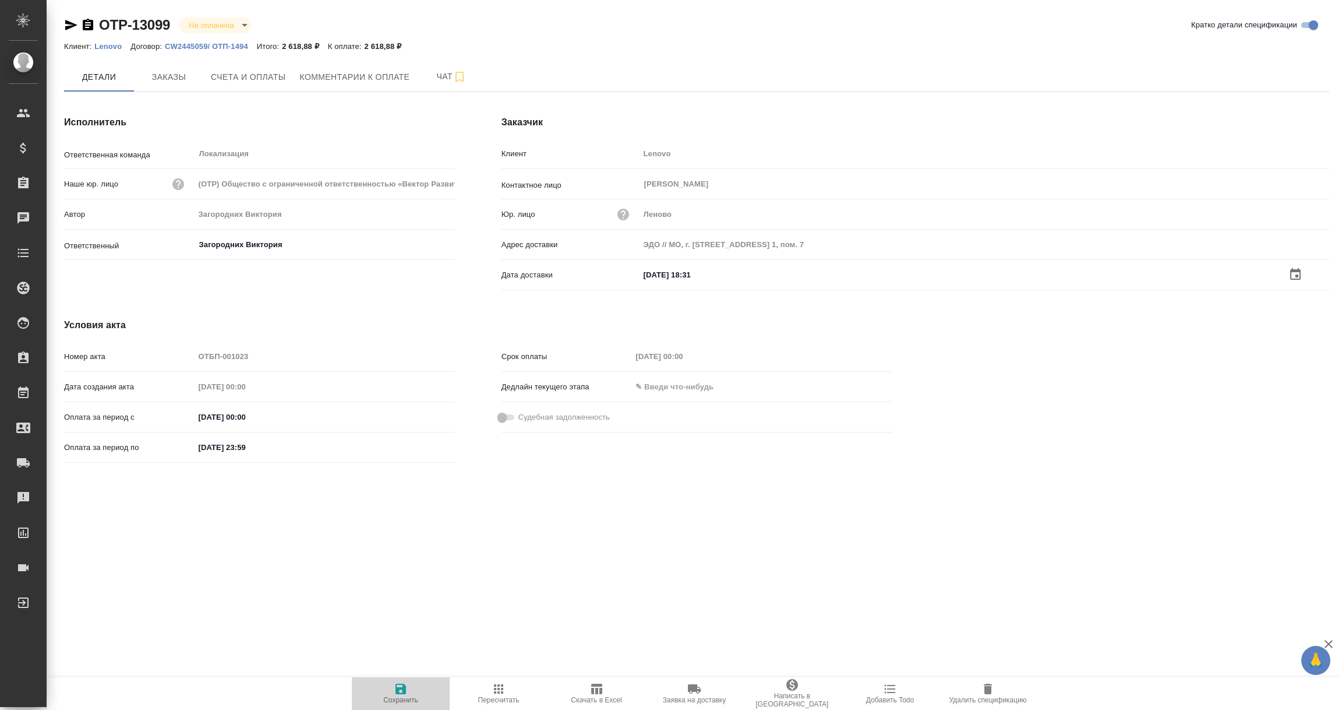
click at [400, 686] on icon "button" at bounding box center [401, 689] width 14 height 14
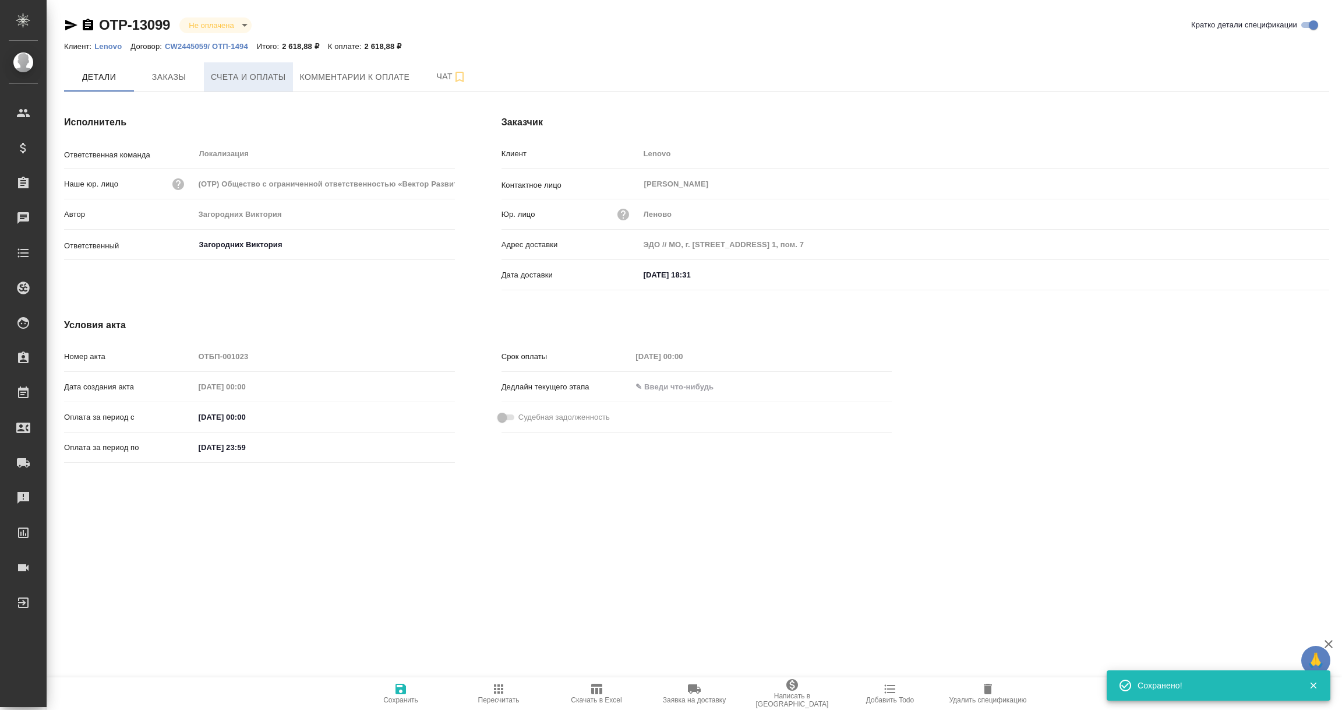
click at [253, 72] on span "Счета и оплаты" at bounding box center [248, 77] width 75 height 15
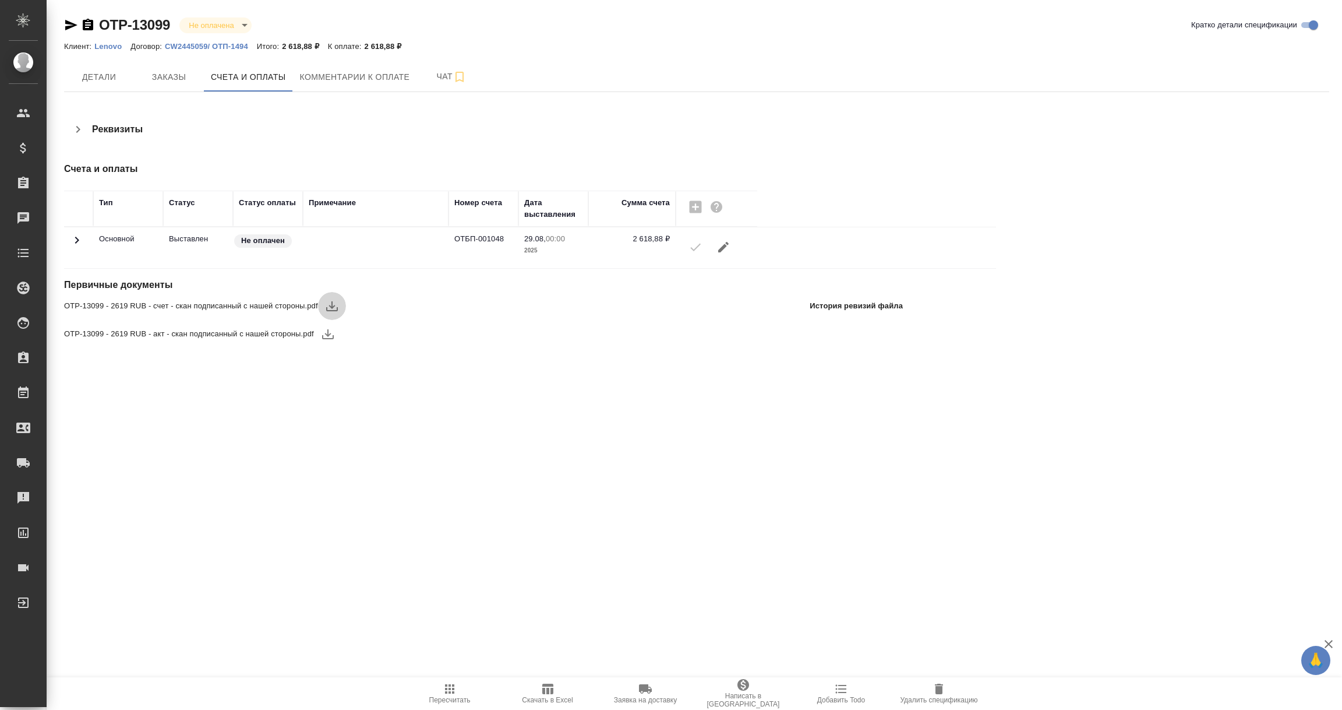
click at [329, 303] on icon "button" at bounding box center [332, 306] width 14 height 14
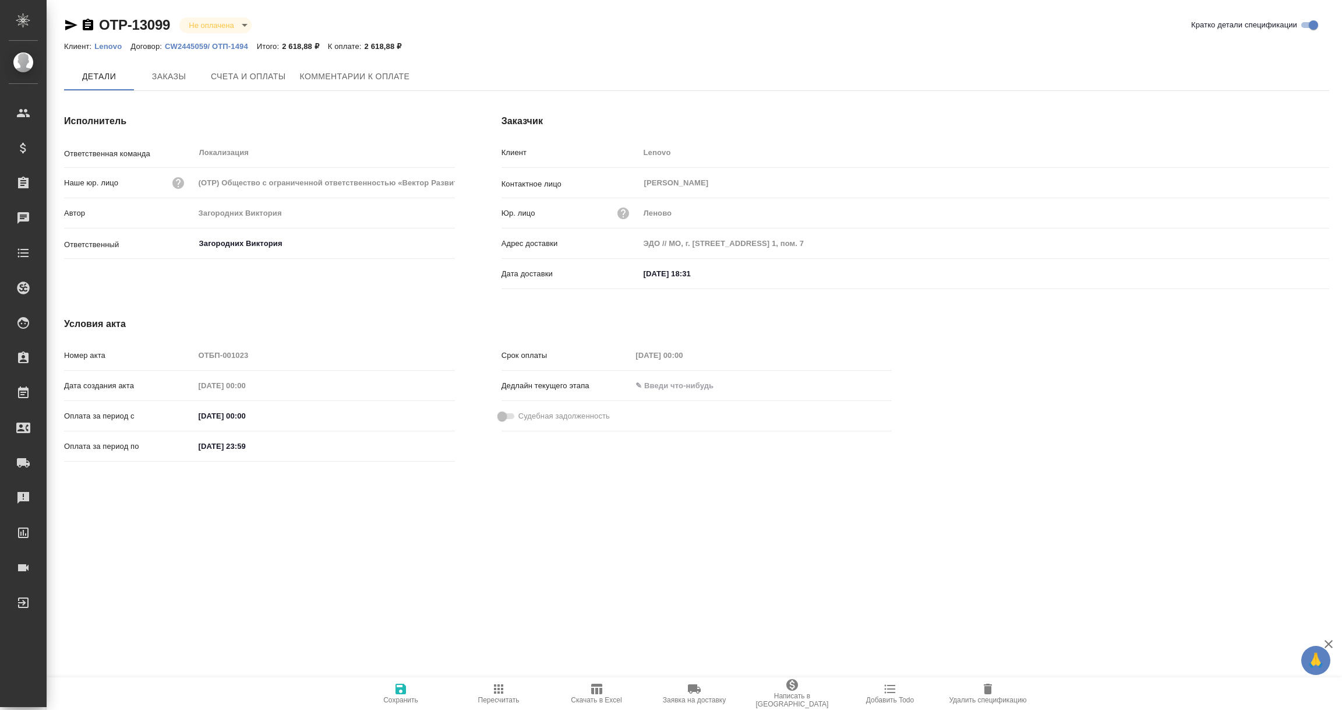
click at [173, 76] on span "Заказы" at bounding box center [169, 76] width 56 height 15
